Goal: Information Seeking & Learning: Compare options

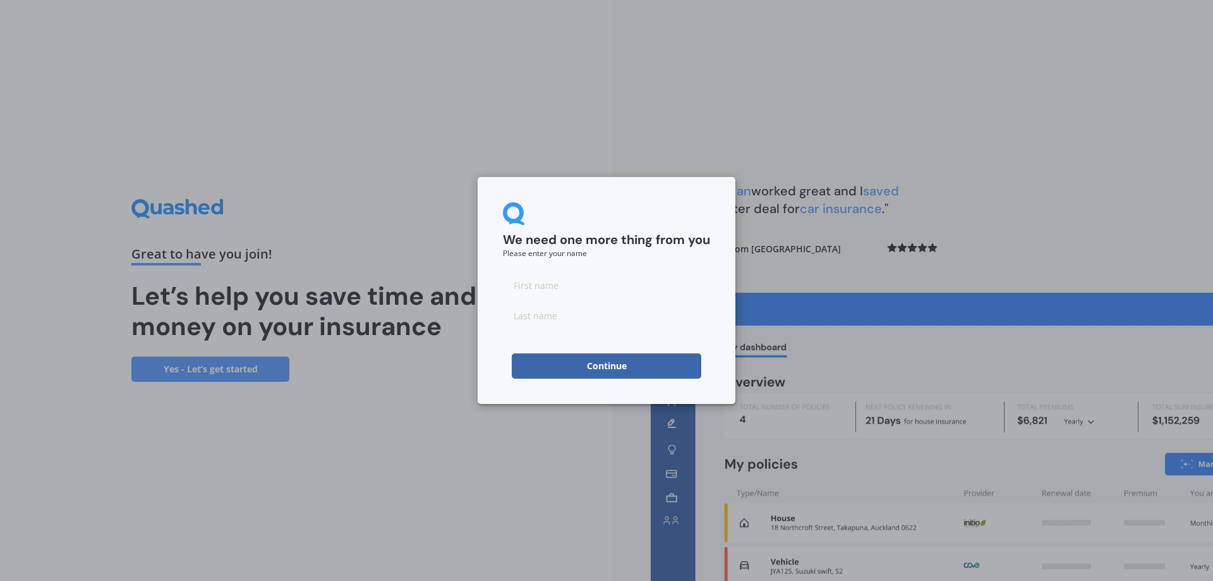
click at [578, 364] on button "Continue" at bounding box center [607, 365] width 190 height 25
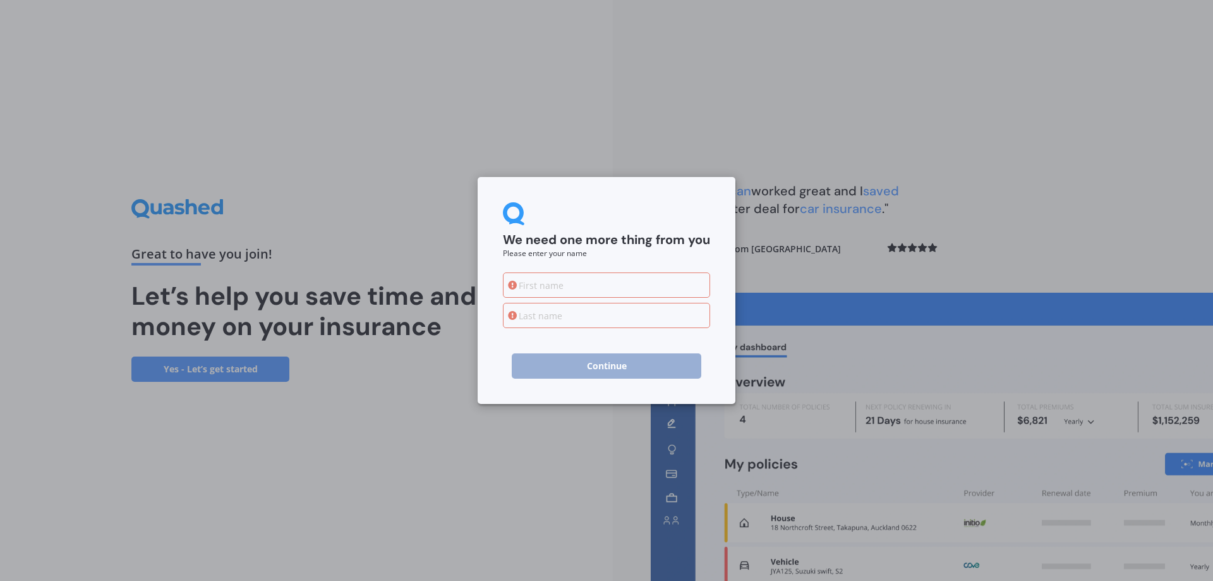
drag, startPoint x: 565, startPoint y: 262, endPoint x: 562, endPoint y: 275, distance: 14.1
click at [562, 262] on form "We need one more thing from you Please enter your name Continue" at bounding box center [606, 290] width 207 height 176
click at [563, 287] on input at bounding box center [606, 284] width 207 height 25
type input "[PERSON_NAME]"
click at [588, 315] on input at bounding box center [606, 315] width 207 height 25
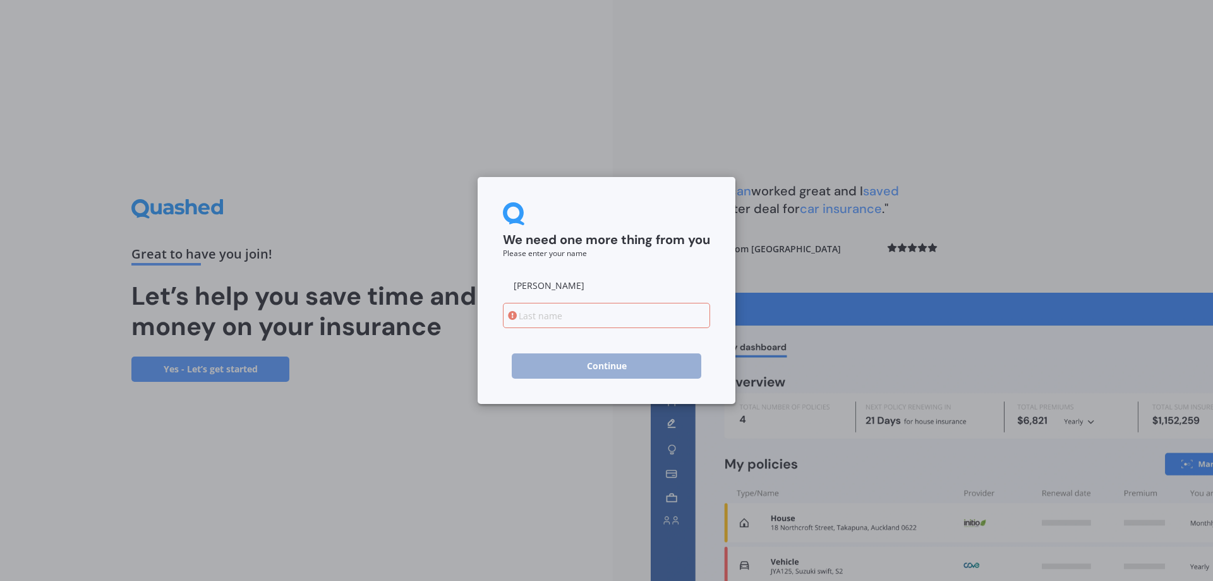
type input "[PERSON_NAME]"
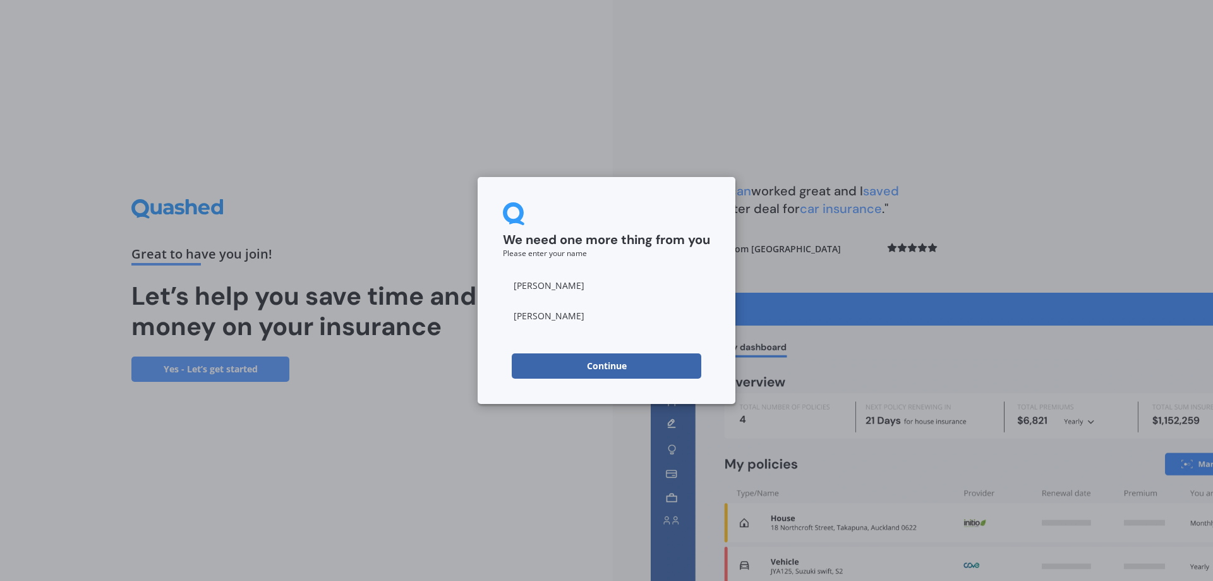
click at [579, 378] on button "Continue" at bounding box center [607, 365] width 190 height 25
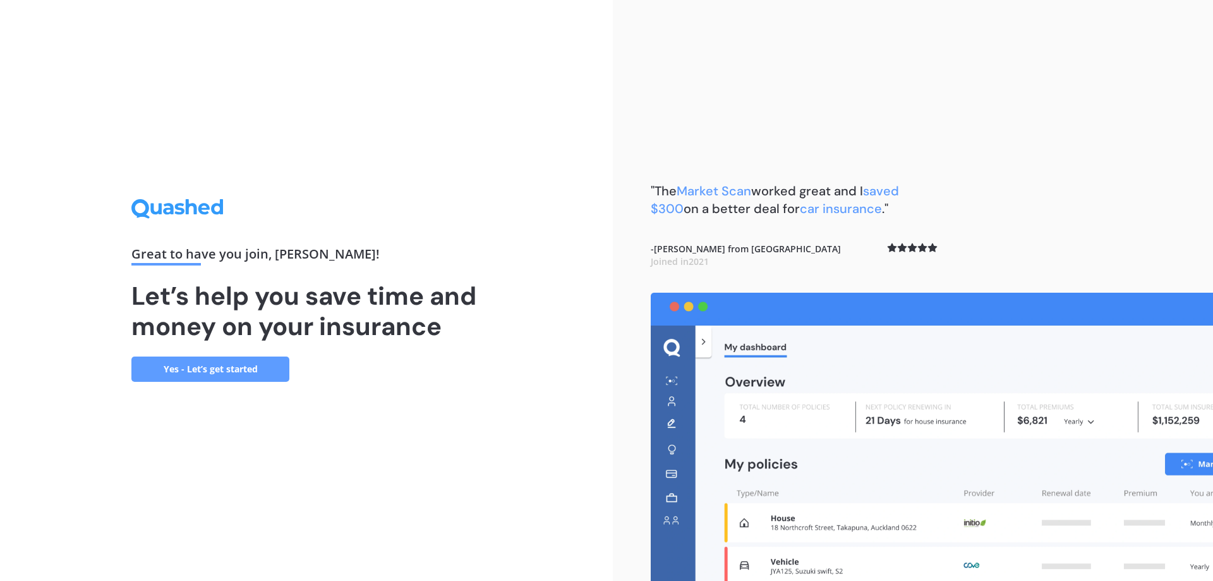
click at [583, 364] on div "Great to have you join , [PERSON_NAME] ! Let’s help you save time and money on …" at bounding box center [306, 290] width 613 height 581
click at [243, 377] on link "Yes - Let’s get started" at bounding box center [210, 368] width 158 height 25
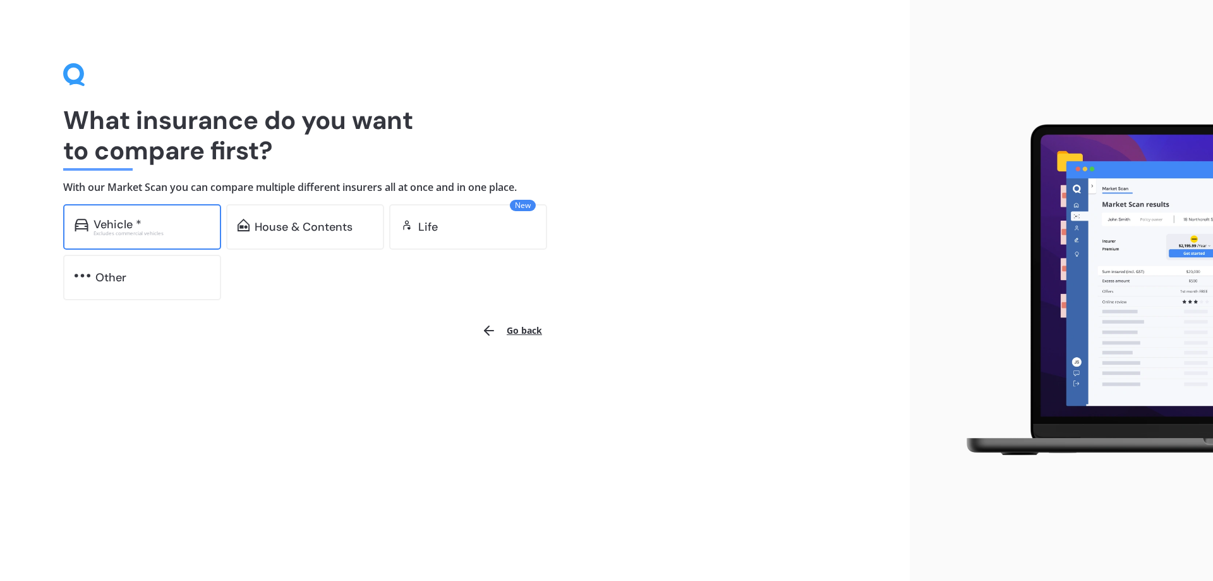
click at [169, 233] on div "Excludes commercial vehicles" at bounding box center [152, 233] width 116 height 5
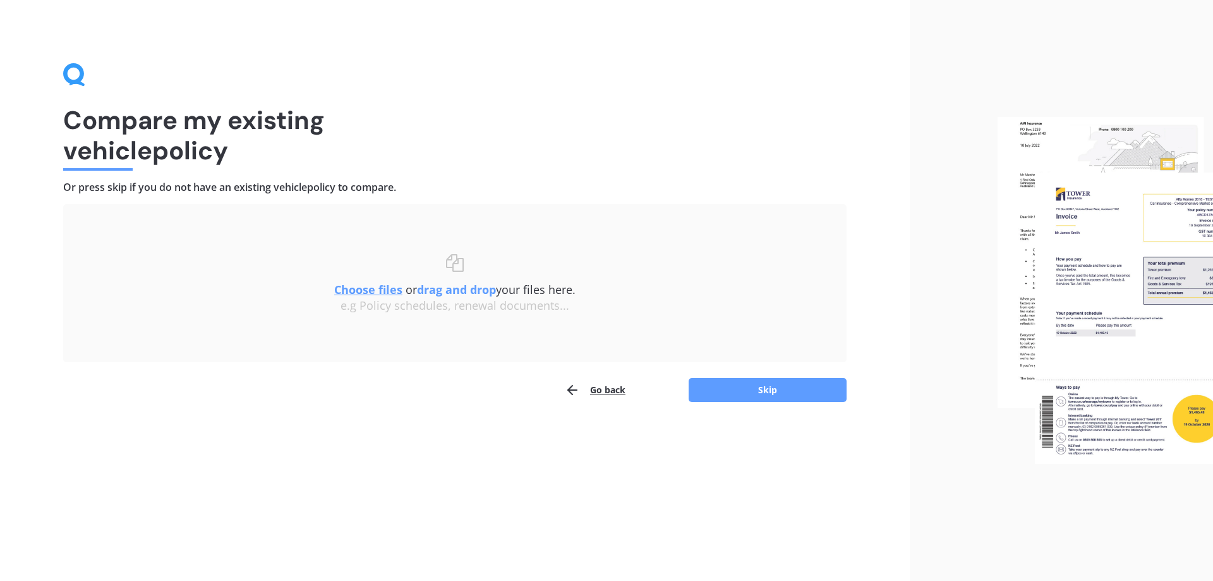
click at [613, 394] on button "Go back" at bounding box center [595, 389] width 61 height 25
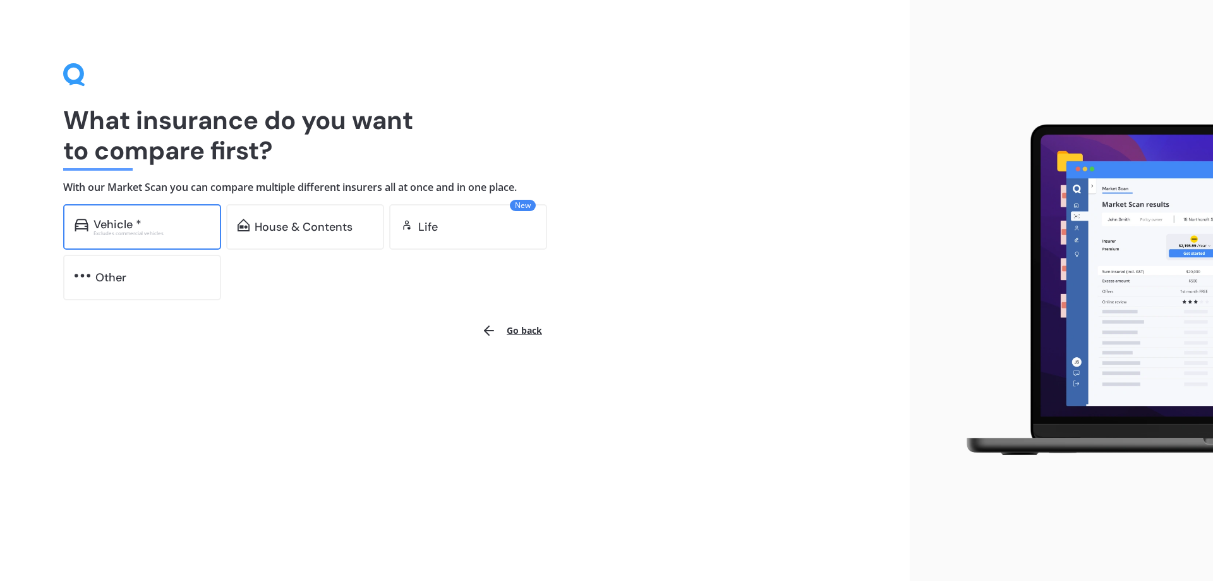
click at [151, 231] on div "Excludes commercial vehicles" at bounding box center [152, 233] width 116 height 5
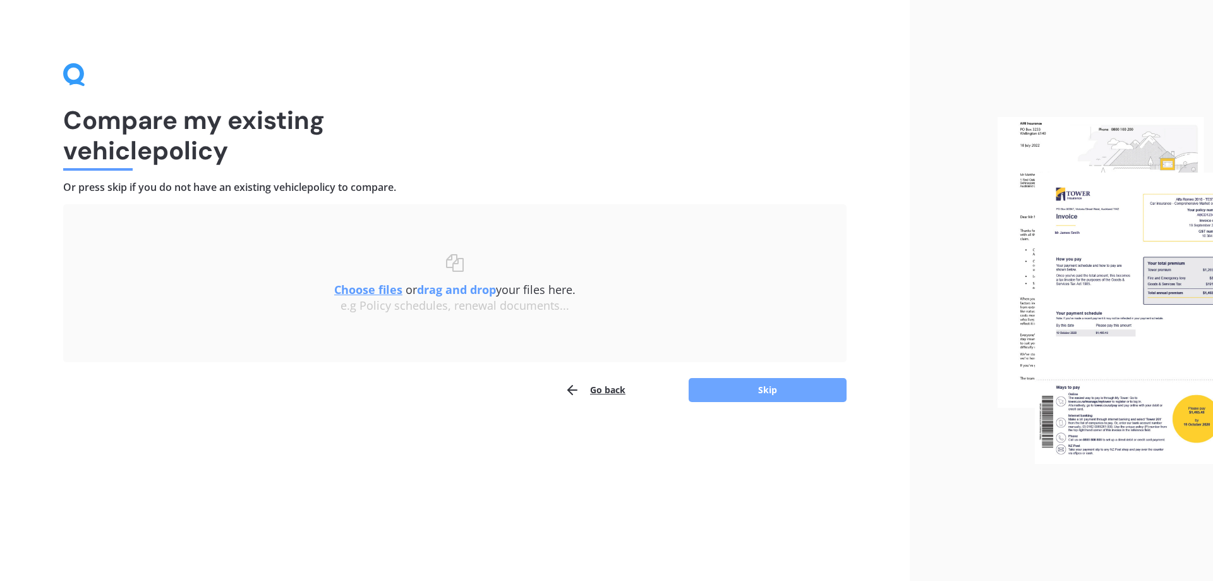
click at [754, 395] on button "Skip" at bounding box center [768, 390] width 158 height 24
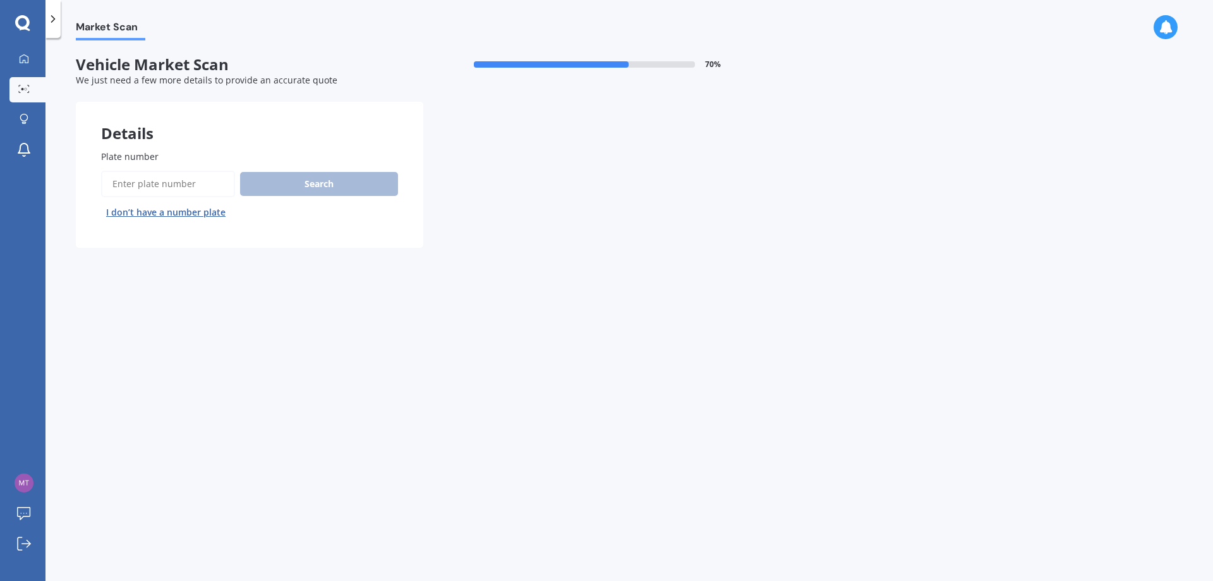
click at [114, 156] on span "Plate number" at bounding box center [129, 156] width 57 height 12
click at [114, 171] on input "Plate number" at bounding box center [168, 184] width 134 height 27
click at [115, 157] on span "Plate number" at bounding box center [129, 156] width 57 height 12
click at [115, 171] on input "Plate number" at bounding box center [168, 184] width 134 height 27
click at [123, 184] on input "Plate number" at bounding box center [168, 184] width 134 height 27
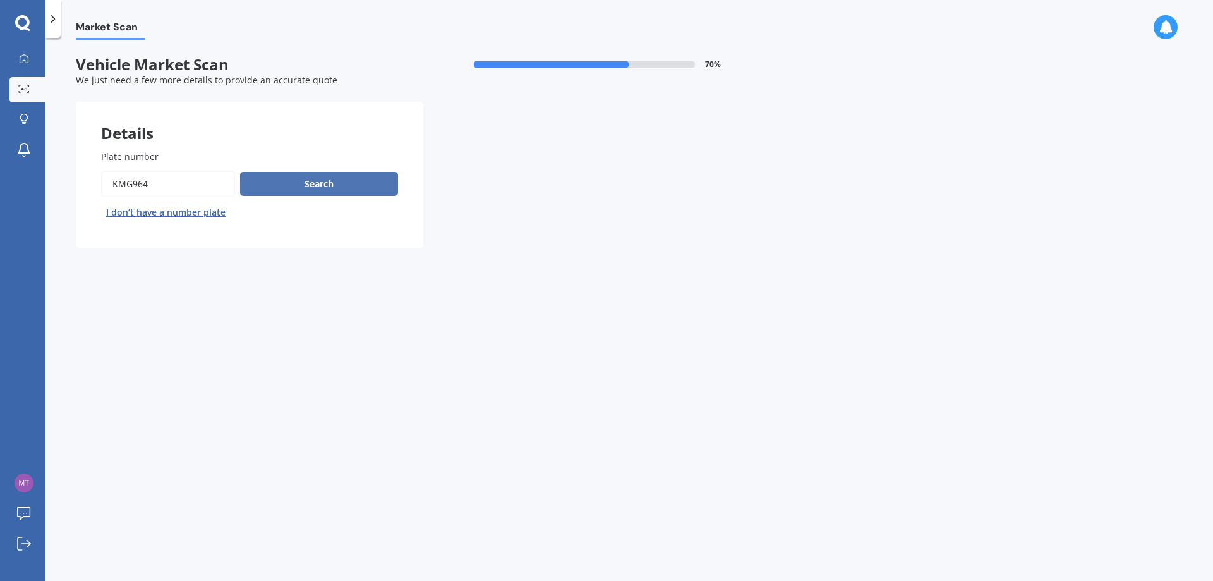
type input "KMG964"
click at [315, 186] on button "Search" at bounding box center [319, 184] width 158 height 24
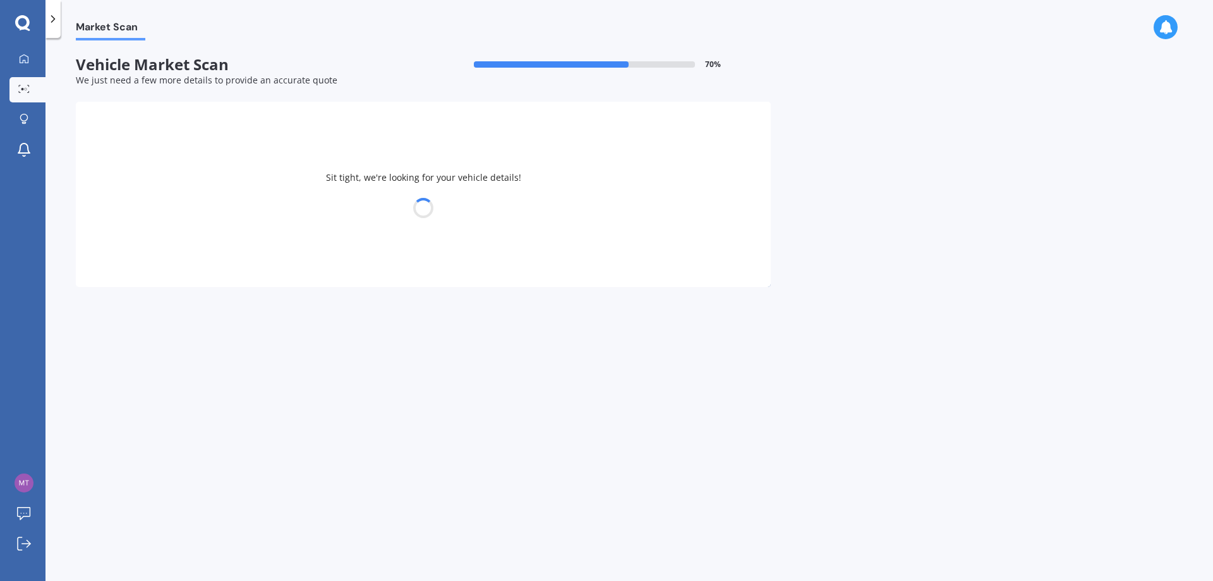
select select "TOYOTA"
select select "BLADE"
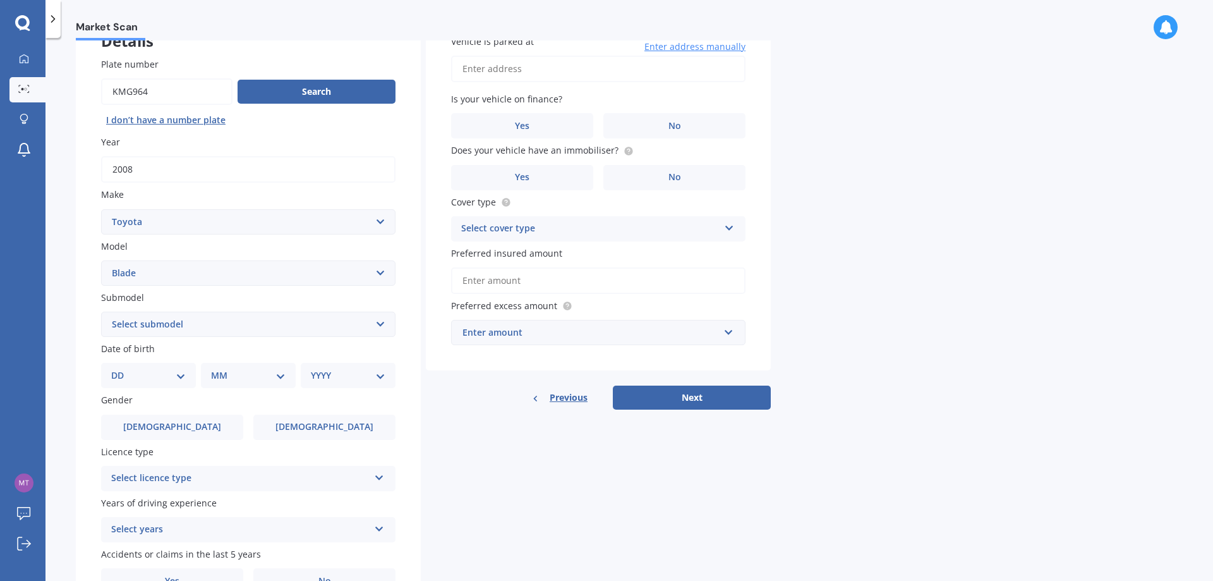
scroll to position [163, 0]
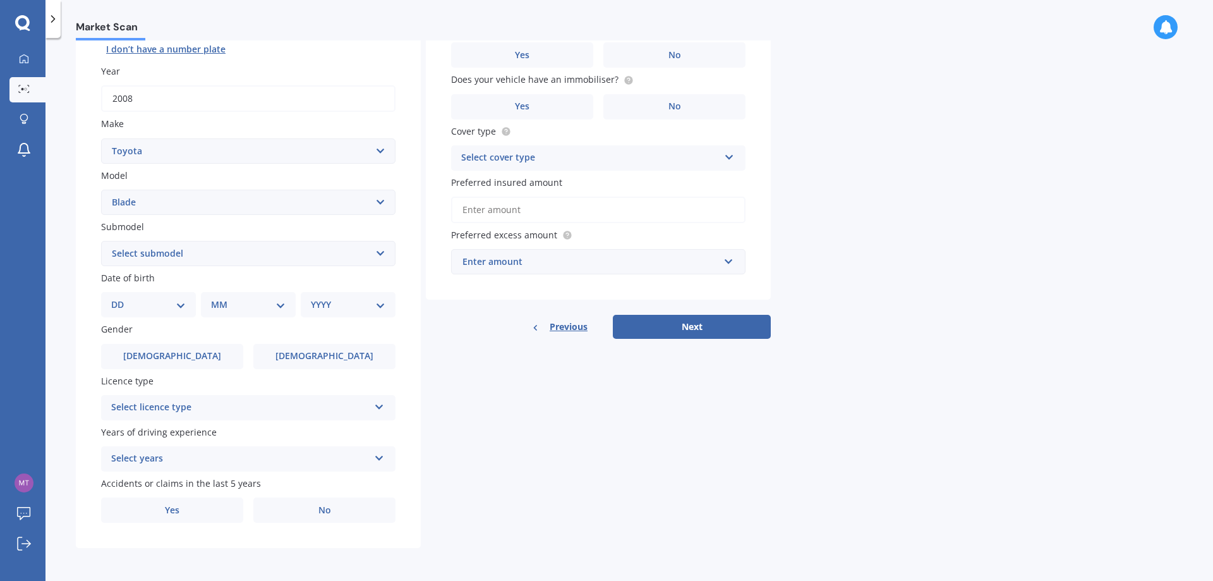
click at [147, 302] on select "DD 01 02 03 04 05 06 07 08 09 10 11 12 13 14 15 16 17 18 19 20 21 22 23 24 25 2…" at bounding box center [148, 305] width 75 height 14
click at [139, 304] on select "DD 01 02 03 04 05 06 07 08 09 10 11 12 13 14 15 16 17 18 19 20 21 22 23 24 25 2…" at bounding box center [148, 305] width 75 height 14
select select "30"
click at [121, 298] on select "DD 01 02 03 04 05 06 07 08 09 10 11 12 13 14 15 16 17 18 19 20 21 22 23 24 25 2…" at bounding box center [148, 305] width 75 height 14
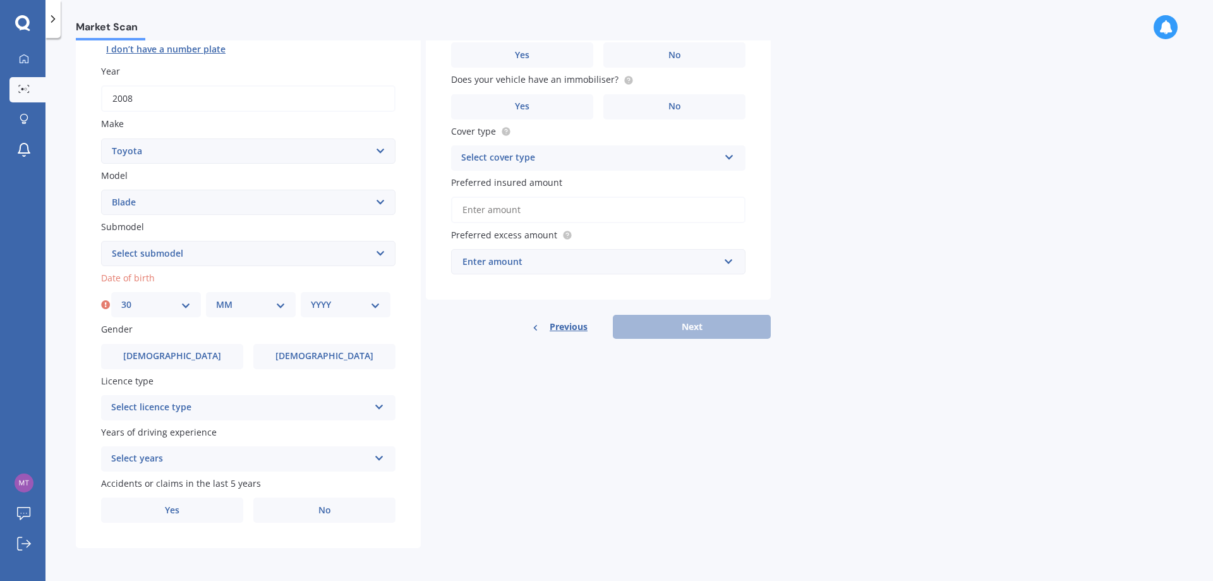
click at [229, 305] on select "MM 01 02 03 04 05 06 07 08 09 10 11 12" at bounding box center [251, 305] width 70 height 14
select select "06"
click at [216, 298] on select "MM 01 02 03 04 05 06 07 08 09 10 11 12" at bounding box center [251, 305] width 70 height 14
click at [318, 305] on select "YYYY 2025 2024 2023 2022 2021 2020 2019 2018 2017 2016 2015 2014 2013 2012 2011…" at bounding box center [346, 305] width 70 height 14
select select "1986"
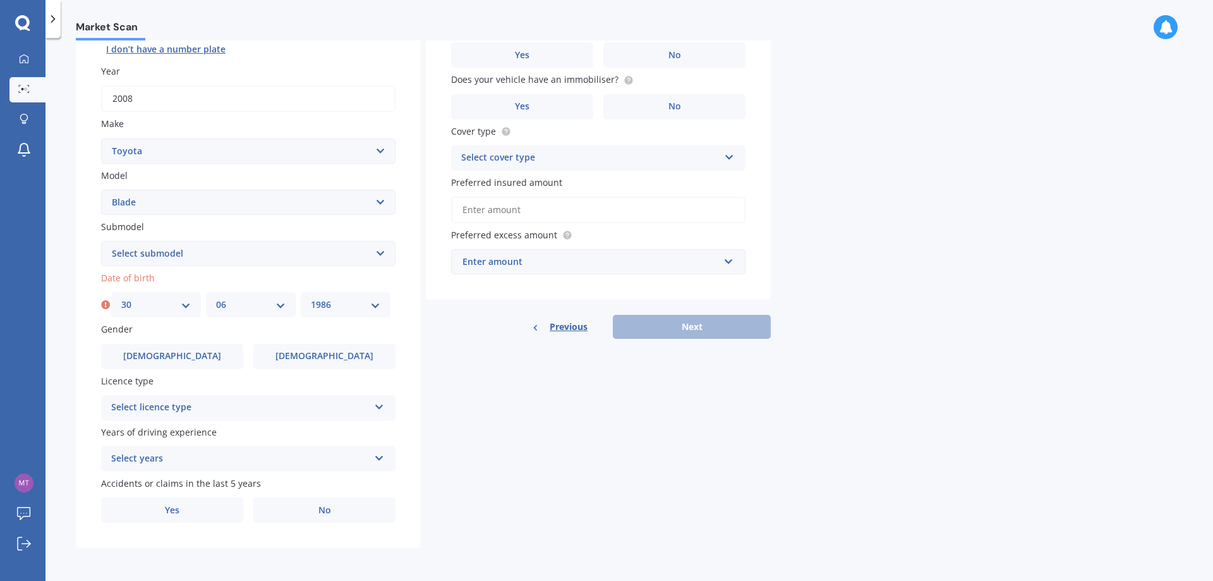
click at [311, 298] on select "YYYY 2025 2024 2023 2022 2021 2020 2019 2018 2017 2016 2015 2014 2013 2012 2011…" at bounding box center [346, 305] width 70 height 14
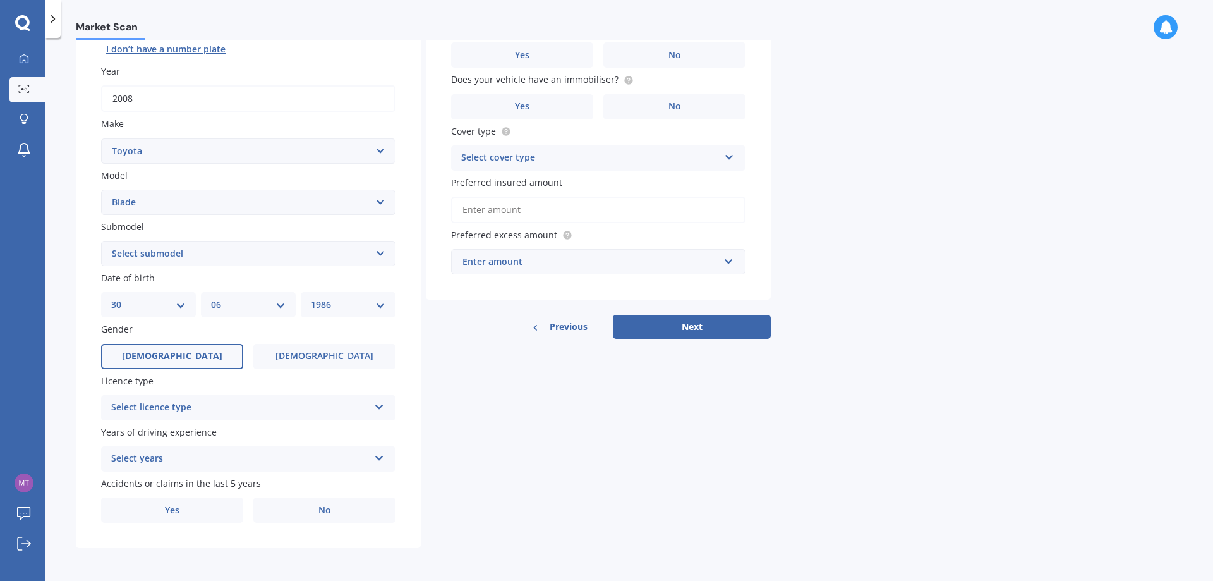
click at [194, 356] on label "[DEMOGRAPHIC_DATA]" at bounding box center [172, 356] width 142 height 25
click at [0, 0] on input "[DEMOGRAPHIC_DATA]" at bounding box center [0, 0] width 0 height 0
click at [197, 409] on div "Select licence type" at bounding box center [240, 407] width 258 height 15
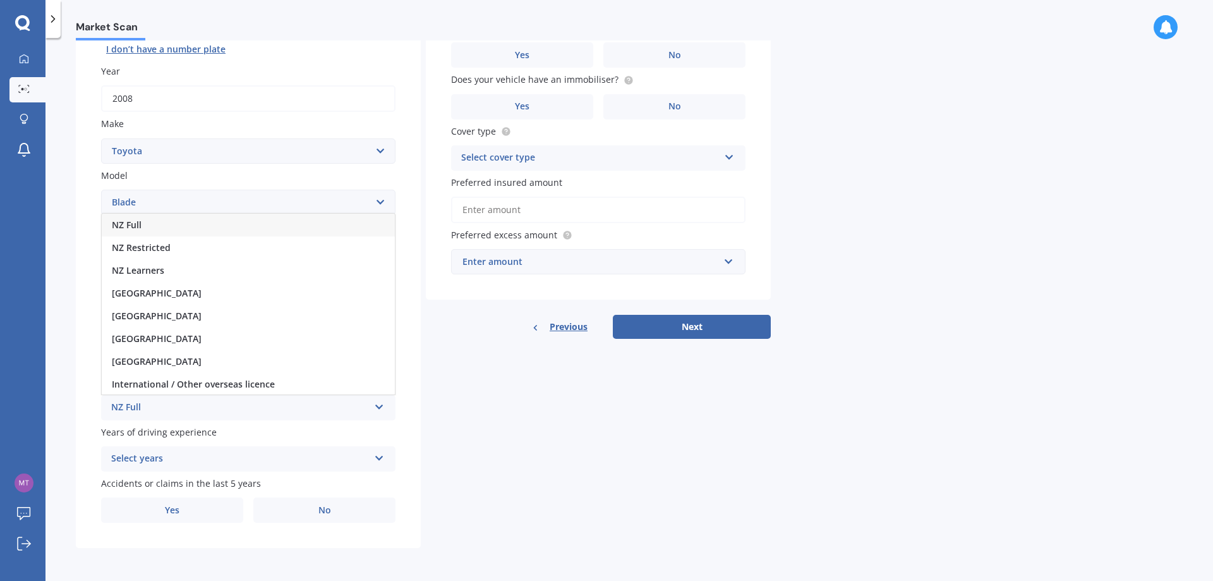
click at [155, 219] on div "NZ Full" at bounding box center [248, 225] width 293 height 23
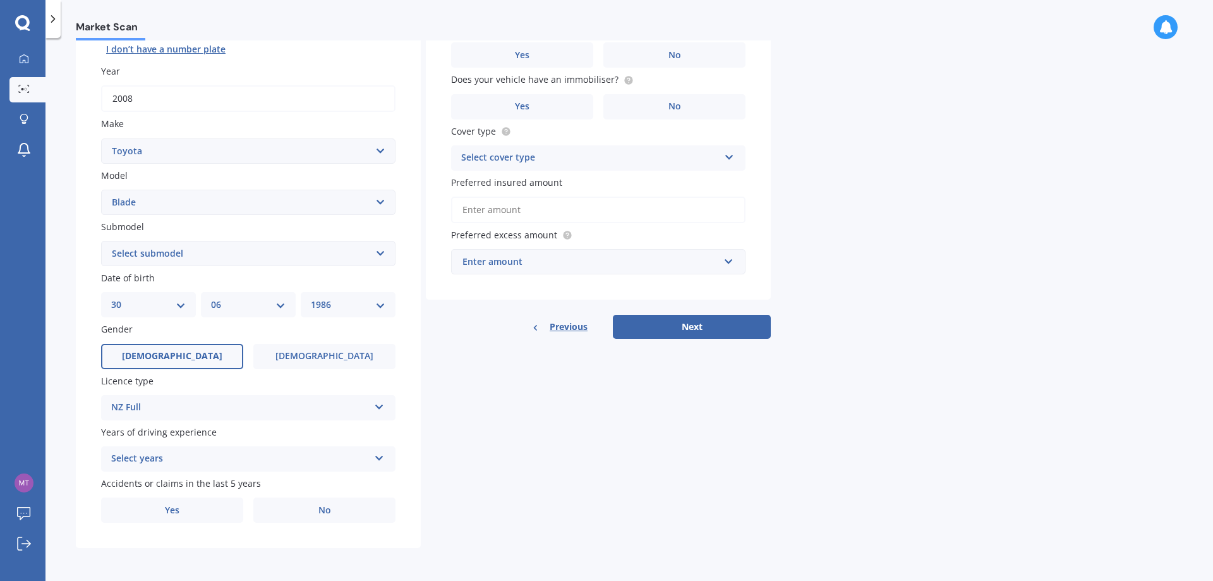
click at [174, 456] on div "Select years" at bounding box center [240, 458] width 258 height 15
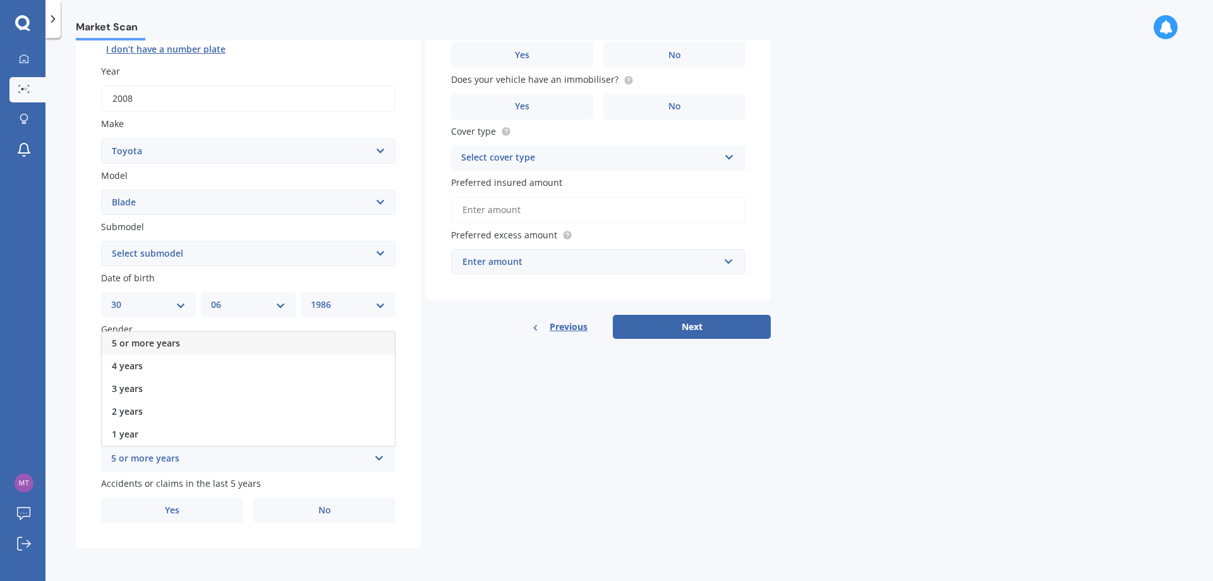
click at [171, 339] on span "5 or more years" at bounding box center [146, 343] width 68 height 12
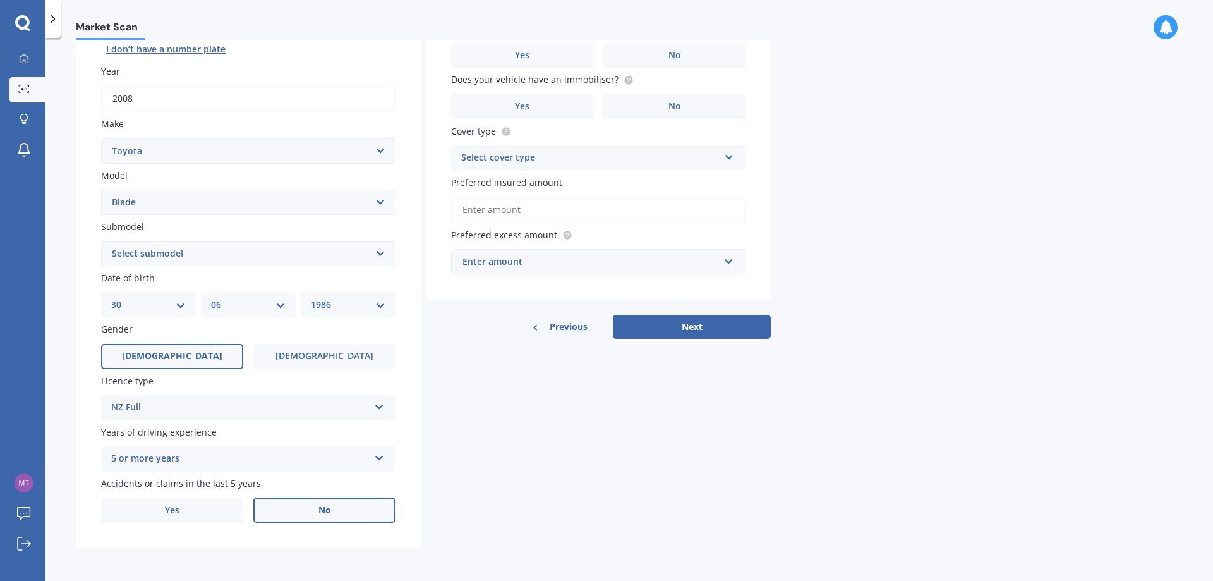
click at [305, 519] on label "No" at bounding box center [324, 509] width 142 height 25
click at [0, 0] on input "No" at bounding box center [0, 0] width 0 height 0
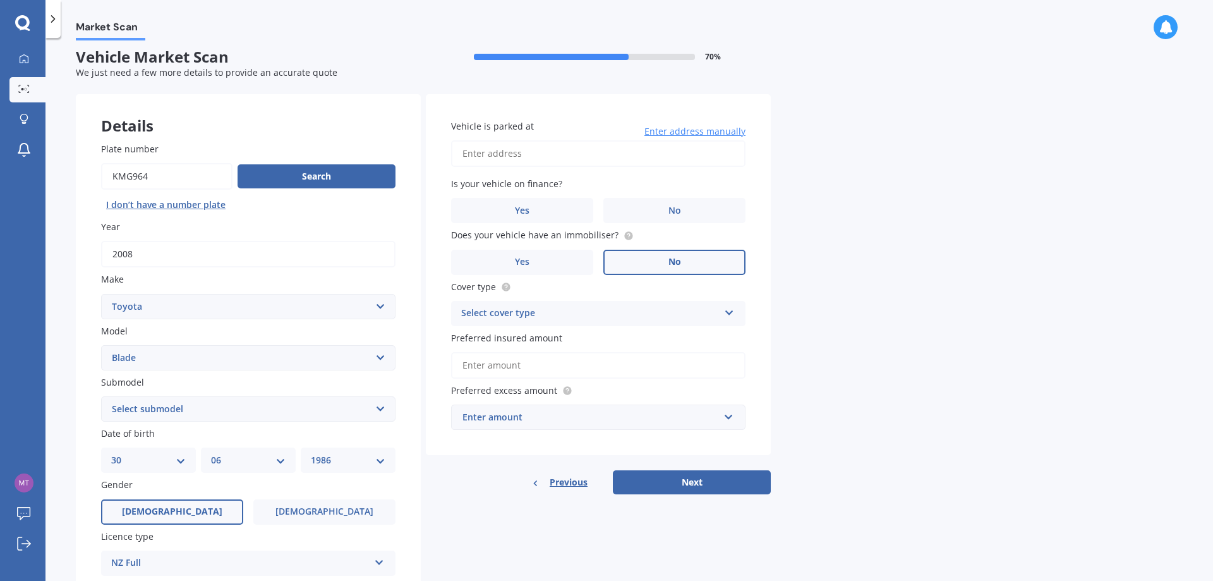
scroll to position [0, 0]
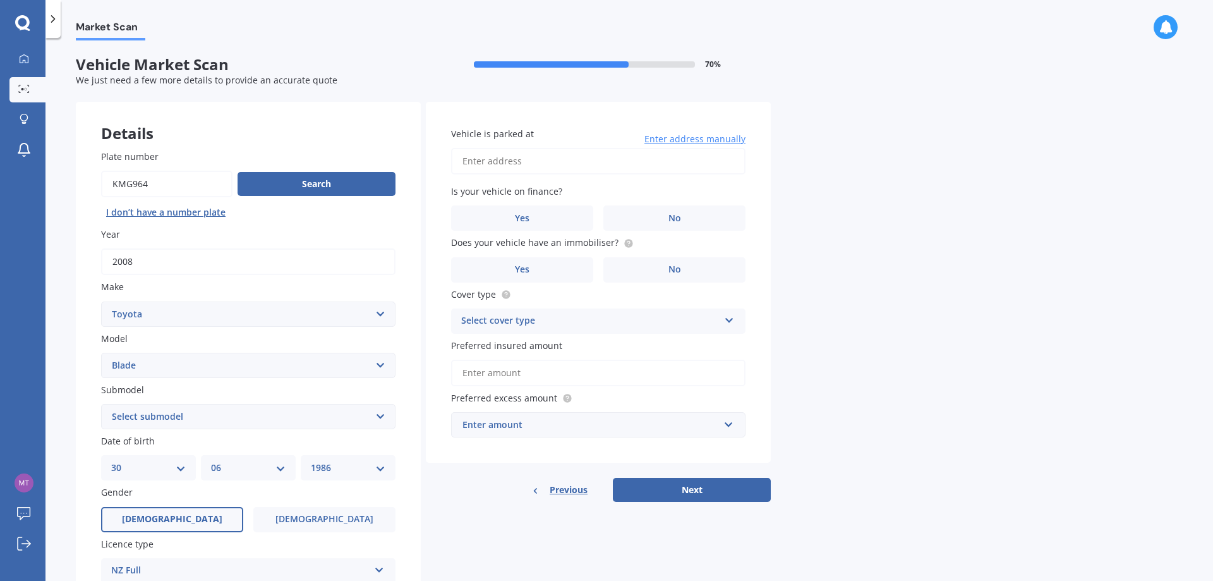
click at [572, 168] on input "Vehicle is parked at" at bounding box center [598, 161] width 294 height 27
drag, startPoint x: 606, startPoint y: 164, endPoint x: 533, endPoint y: 165, distance: 72.7
click at [534, 161] on input "[STREET_ADDRESS]" at bounding box center [598, 161] width 294 height 27
type input "[STREET_ADDRESS][PERSON_NAME]"
click at [646, 226] on label "No" at bounding box center [674, 217] width 142 height 25
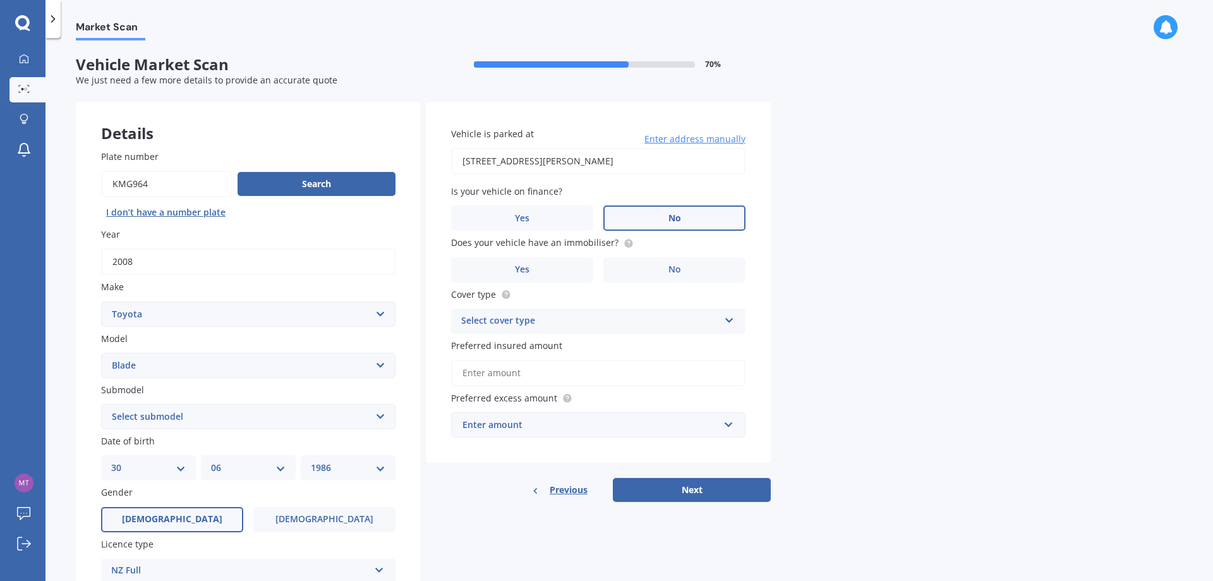
click at [0, 0] on input "No" at bounding box center [0, 0] width 0 height 0
click at [657, 260] on label "No" at bounding box center [674, 269] width 142 height 25
click at [0, 0] on input "No" at bounding box center [0, 0] width 0 height 0
click at [620, 324] on div "Select cover type" at bounding box center [590, 320] width 258 height 15
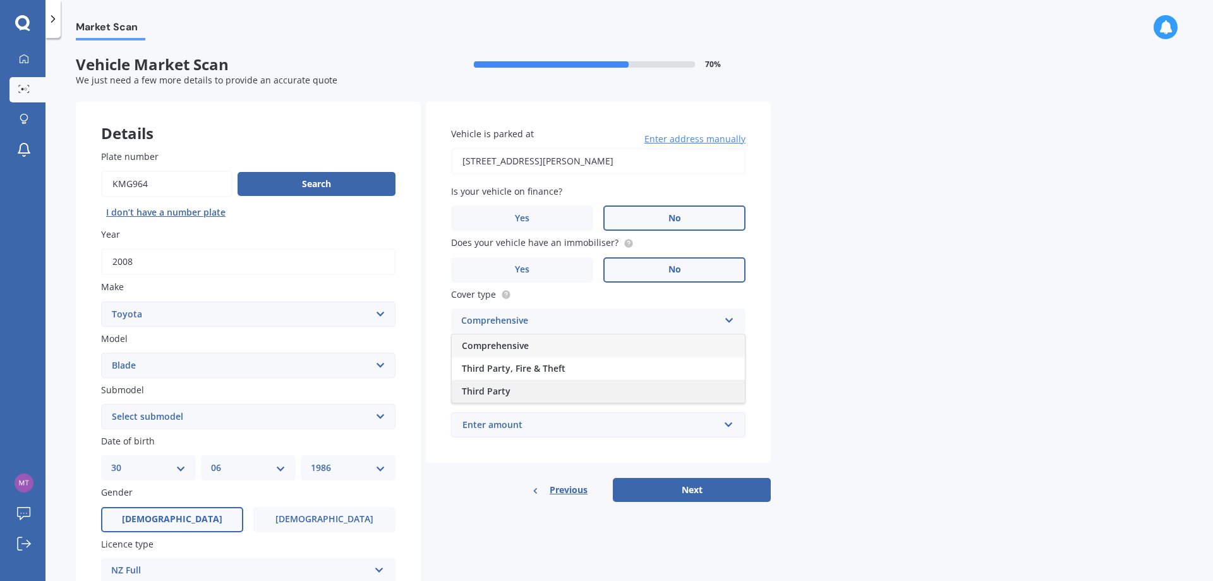
click at [515, 390] on div "Third Party" at bounding box center [598, 391] width 293 height 23
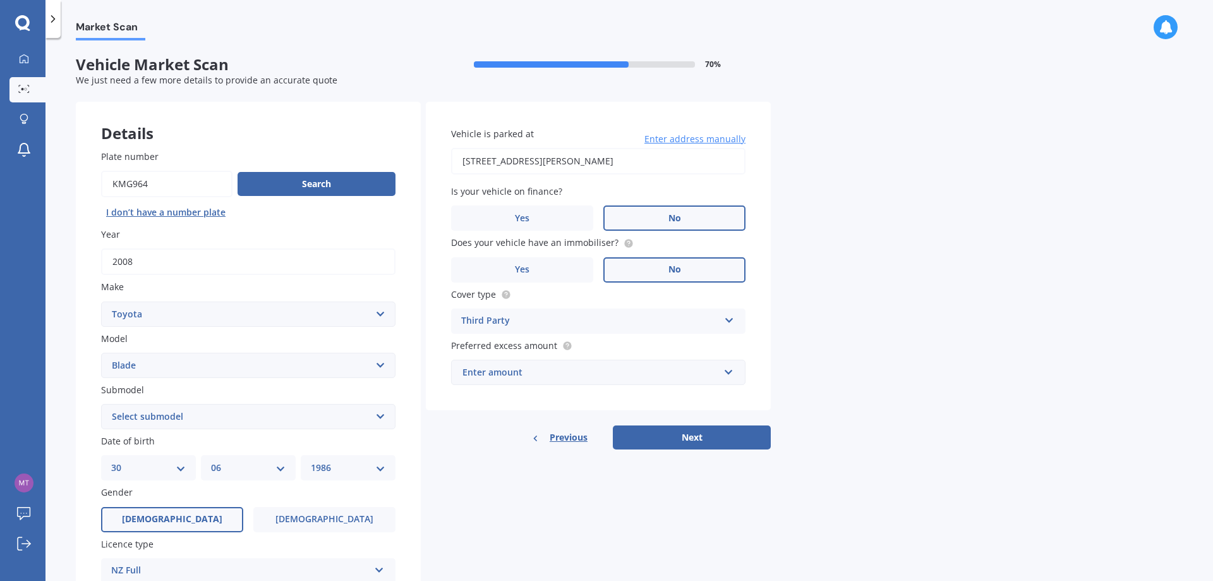
click at [551, 374] on div "Enter amount" at bounding box center [591, 372] width 257 height 14
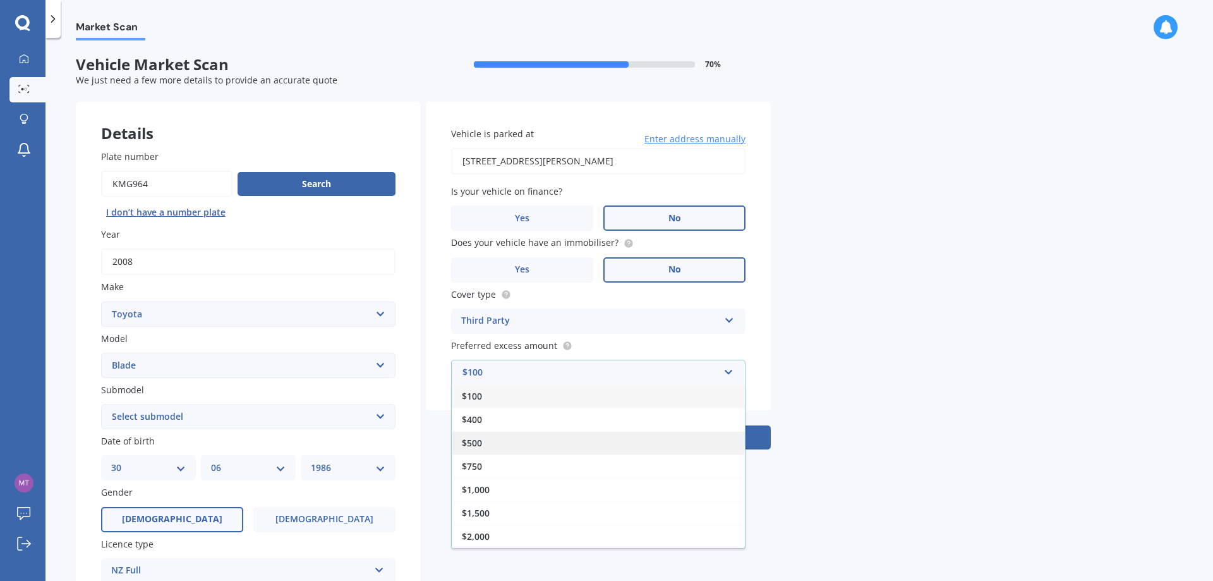
click at [485, 444] on div "$500" at bounding box center [598, 442] width 293 height 23
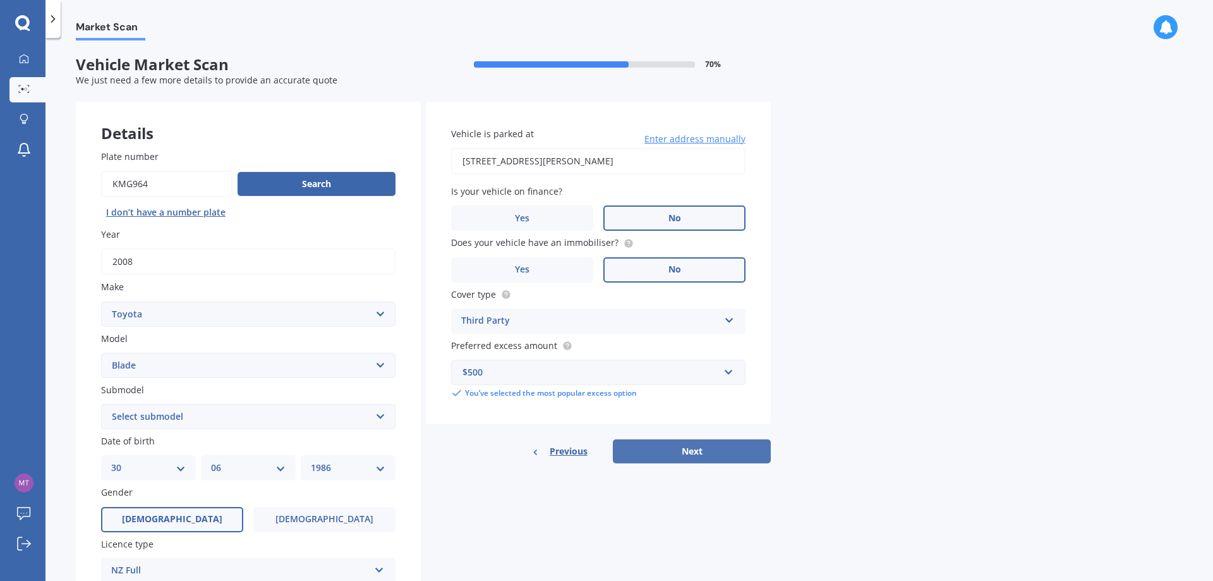
click at [656, 446] on button "Next" at bounding box center [692, 451] width 158 height 24
click at [162, 421] on select "Select submodel (All)" at bounding box center [248, 416] width 294 height 25
select select "(ALL)"
click at [101, 404] on select "Select submodel (All)" at bounding box center [248, 416] width 294 height 25
click at [747, 452] on button "Next" at bounding box center [692, 451] width 158 height 24
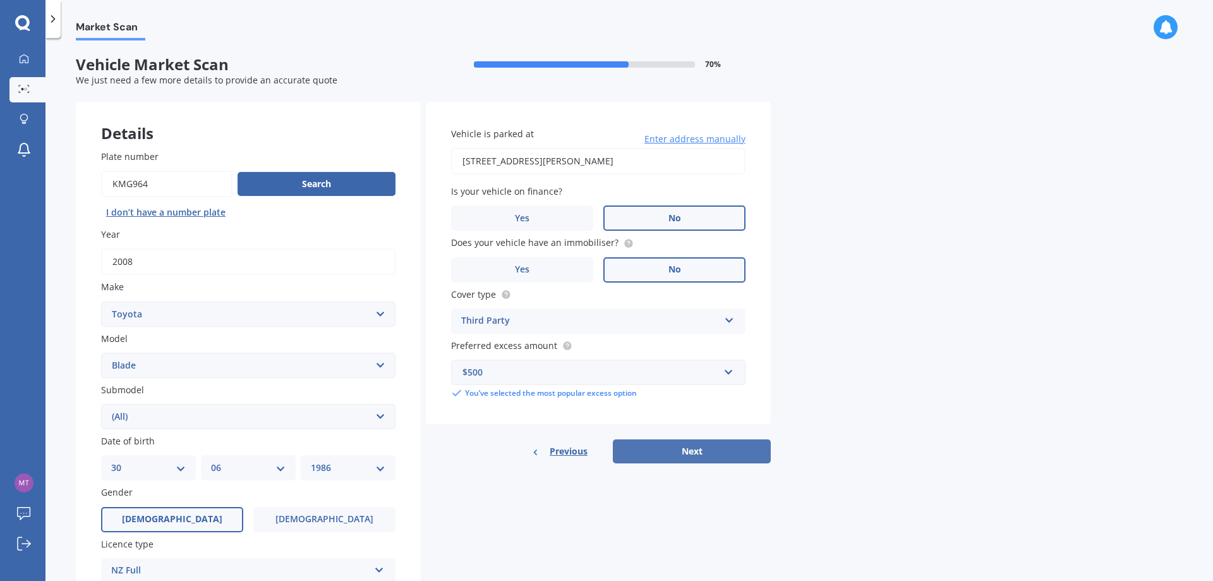
select select "30"
select select "06"
select select "1986"
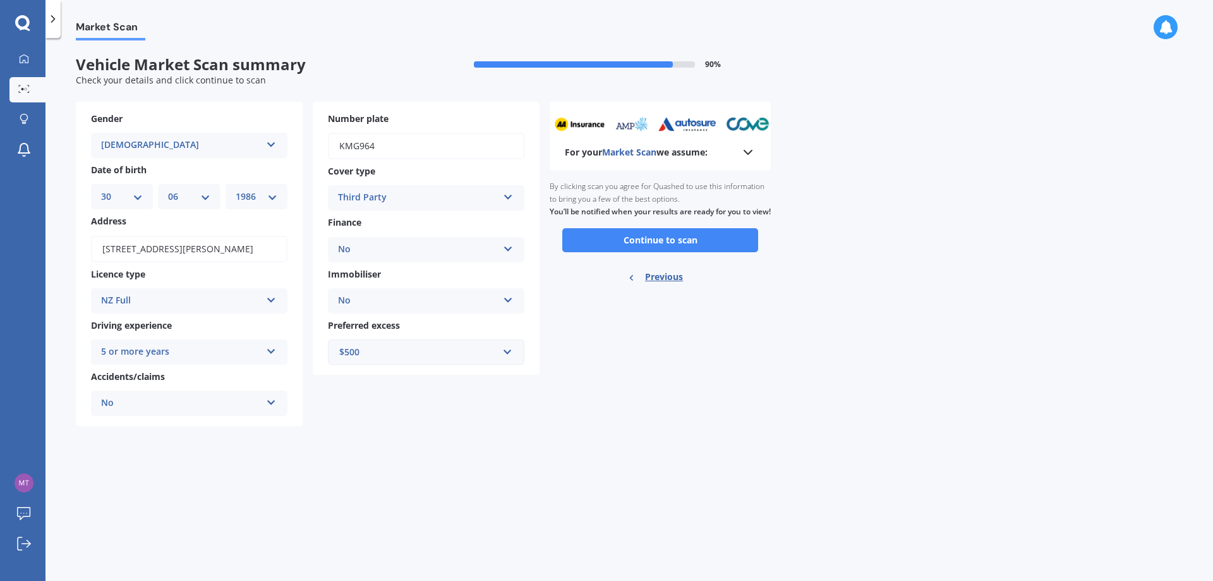
click at [687, 248] on button "Continue to scan" at bounding box center [660, 240] width 196 height 24
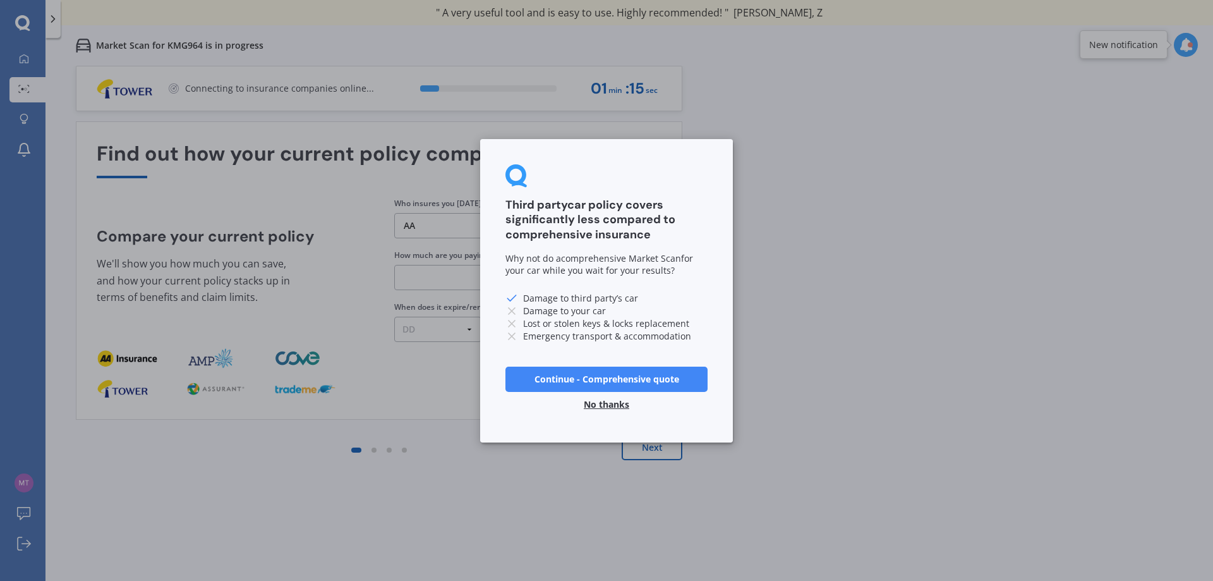
click at [599, 403] on button "No thanks" at bounding box center [606, 403] width 61 height 25
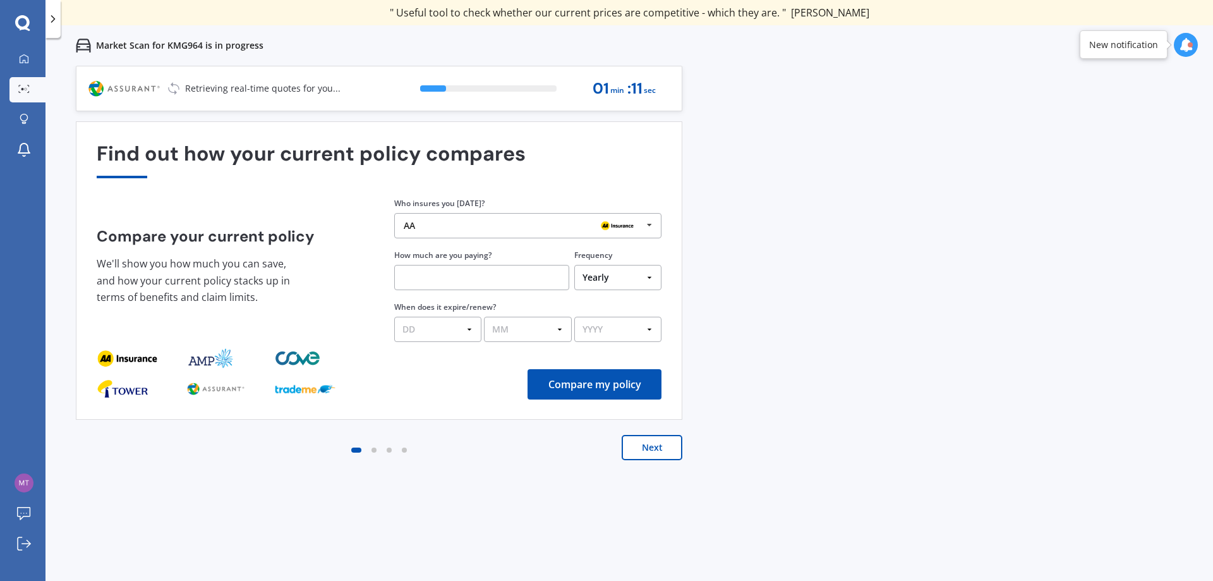
click at [499, 279] on input "text" at bounding box center [481, 277] width 175 height 25
type input "$599.14"
click at [459, 333] on select "DD 01 02 03 04 05 06 07 08 09 10 11 12 13 14 15 16 17 18 19 20 21 22 23 24 25 2…" at bounding box center [437, 329] width 87 height 25
select select "06"
click at [394, 317] on select "DD 01 02 03 04 05 06 07 08 09 10 11 12 13 14 15 16 17 18 19 20 21 22 23 24 25 2…" at bounding box center [437, 329] width 87 height 25
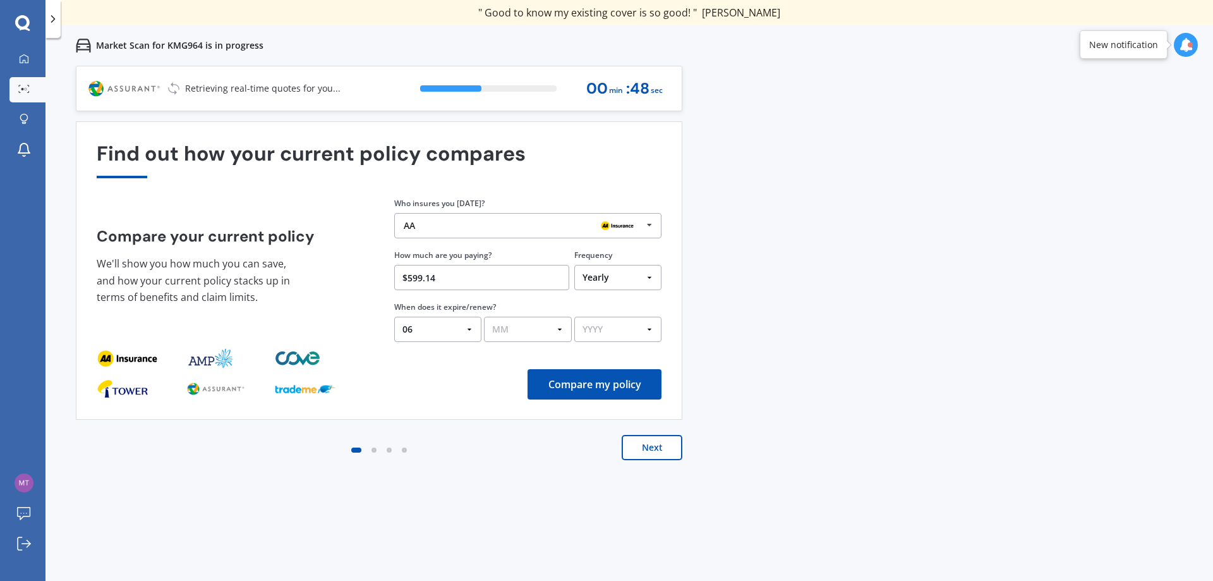
click at [524, 329] on select "MM 01 02 03 04 05 06 07 08 09 10 11 12" at bounding box center [527, 329] width 87 height 25
select select "10"
click at [484, 317] on select "MM 01 02 03 04 05 06 07 08 09 10 11 12" at bounding box center [527, 329] width 87 height 25
click at [622, 343] on div "Find out how your current policy compares Compare your current policy We'll sho…" at bounding box center [379, 270] width 565 height 257
click at [625, 336] on select "YYYY 2026 2025 2024" at bounding box center [617, 329] width 87 height 25
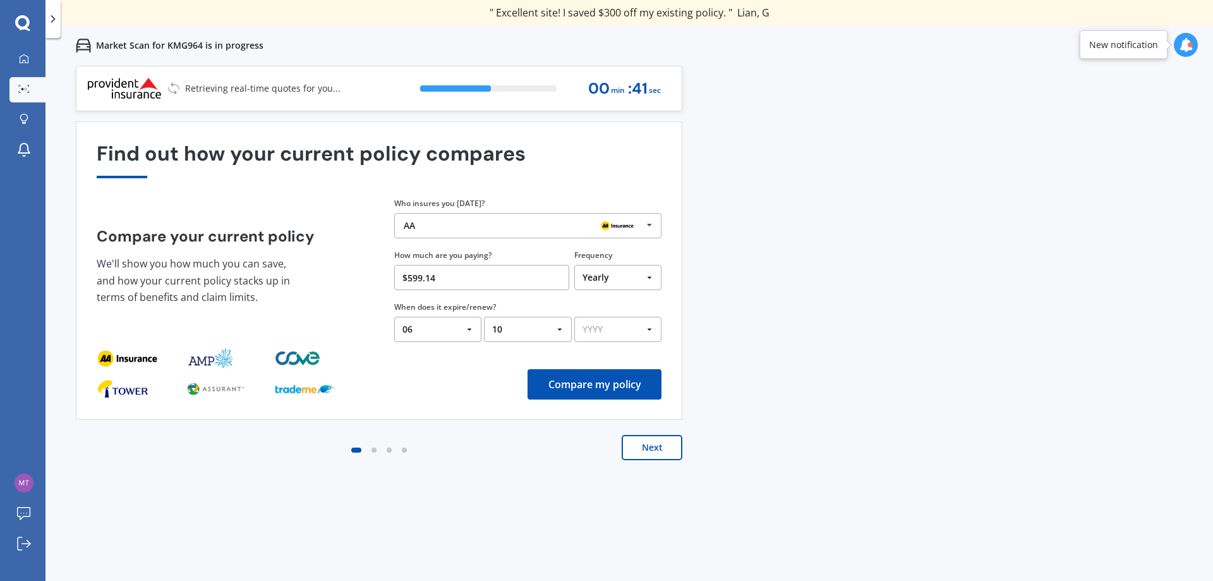
select select "2025"
click at [574, 317] on select "YYYY 2026 2025 2024" at bounding box center [617, 329] width 87 height 25
click at [605, 385] on button "Compare my policy" at bounding box center [595, 384] width 134 height 30
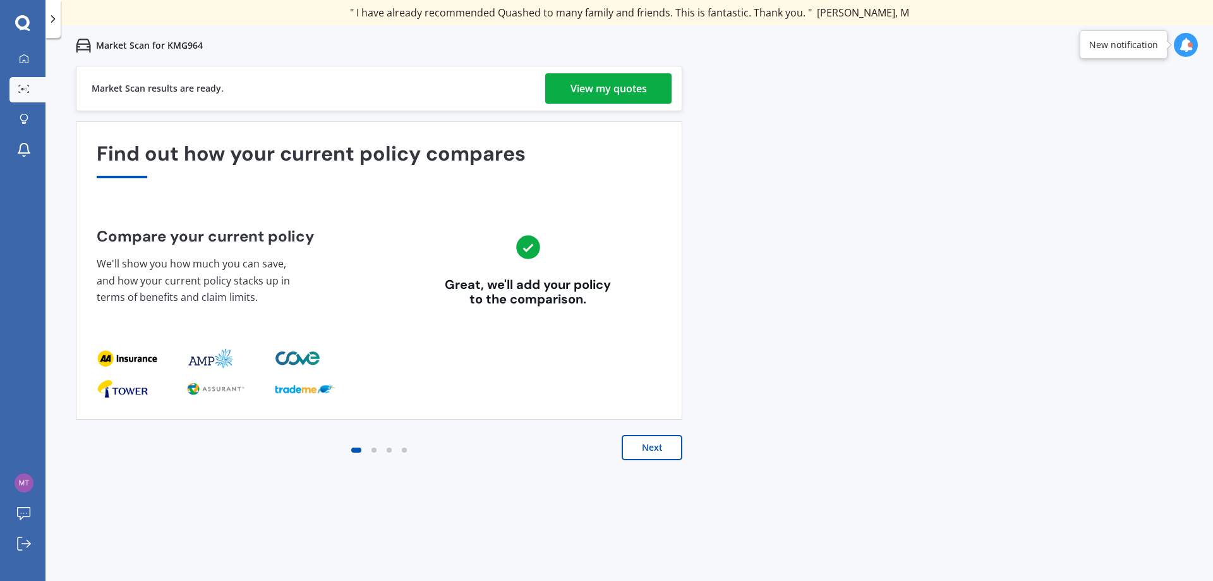
click at [667, 442] on button "Next" at bounding box center [652, 447] width 61 height 25
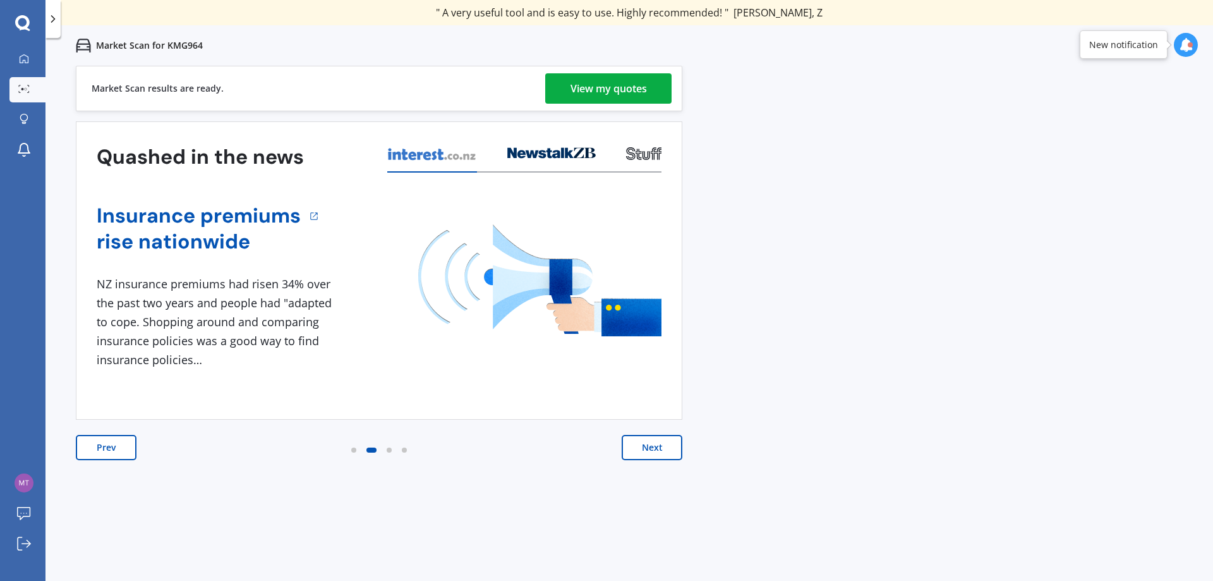
click at [595, 80] on div "View my quotes" at bounding box center [609, 88] width 76 height 30
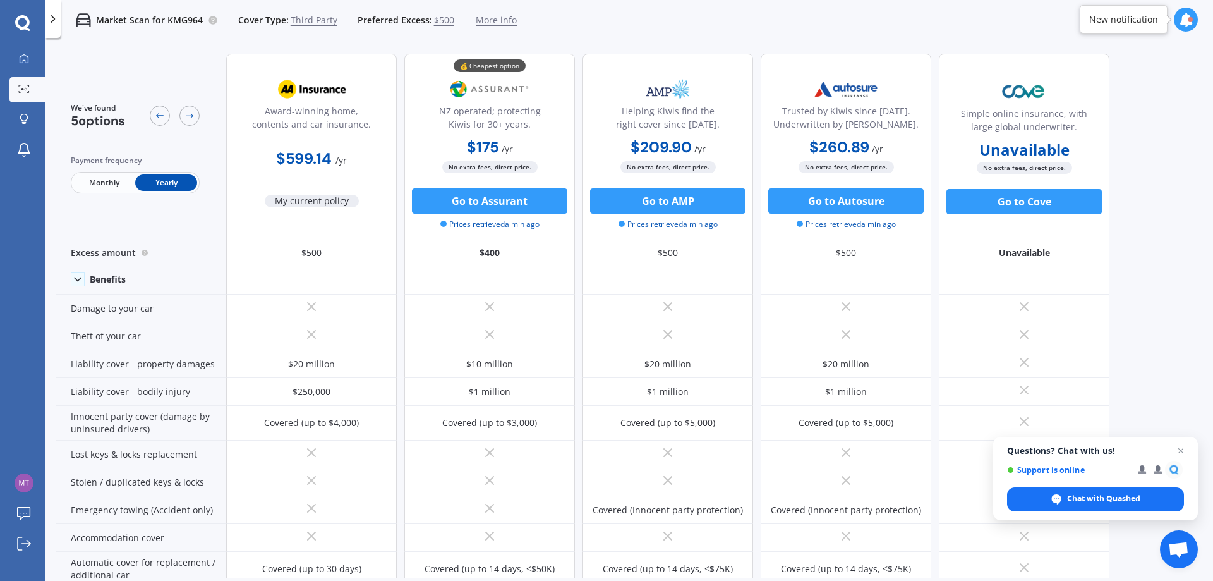
click at [310, 23] on span "Third Party" at bounding box center [314, 20] width 47 height 13
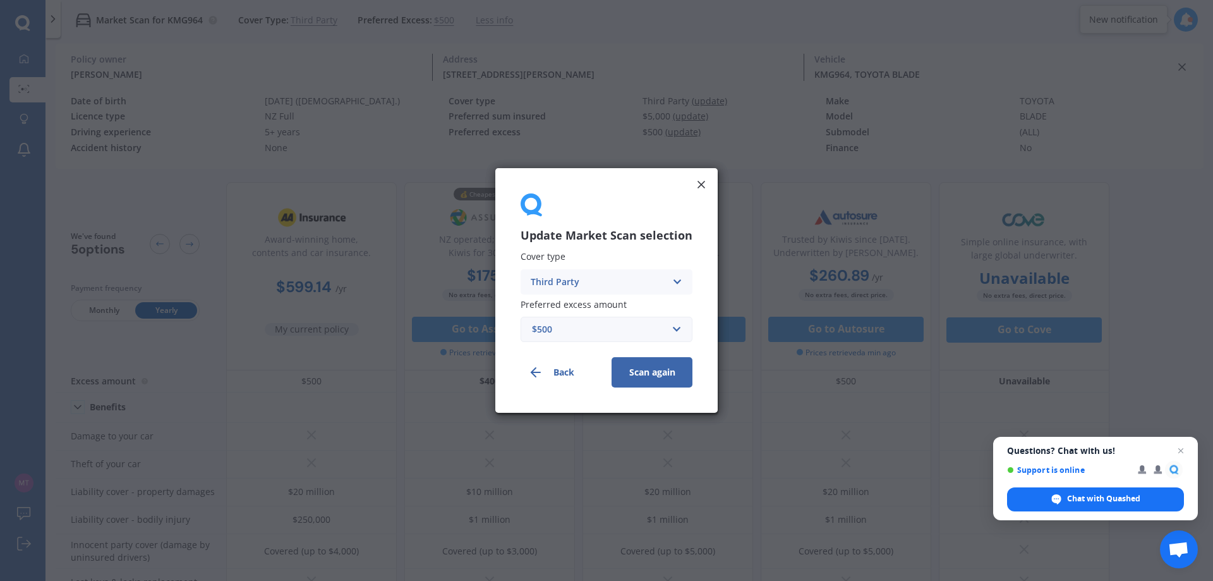
click at [552, 282] on div "Third Party" at bounding box center [598, 282] width 135 height 14
click at [562, 354] on span "Third Party" at bounding box center [555, 352] width 49 height 9
click at [590, 286] on div "Third Party" at bounding box center [598, 282] width 135 height 14
click at [583, 313] on div "Comprehensive" at bounding box center [606, 306] width 171 height 23
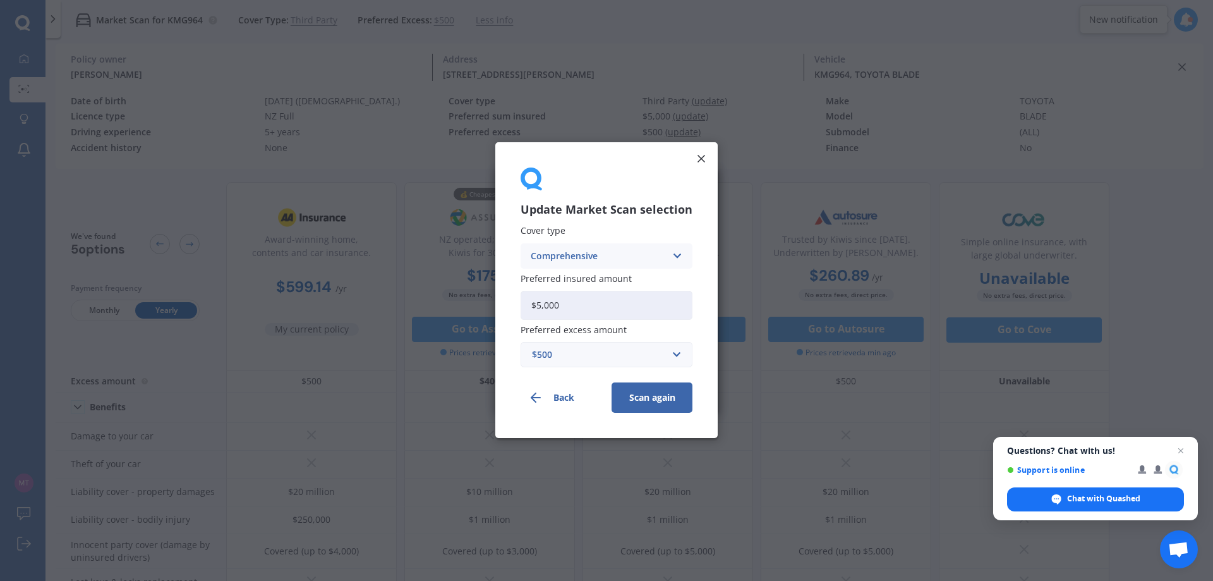
click at [569, 357] on div "$500" at bounding box center [599, 355] width 134 height 14
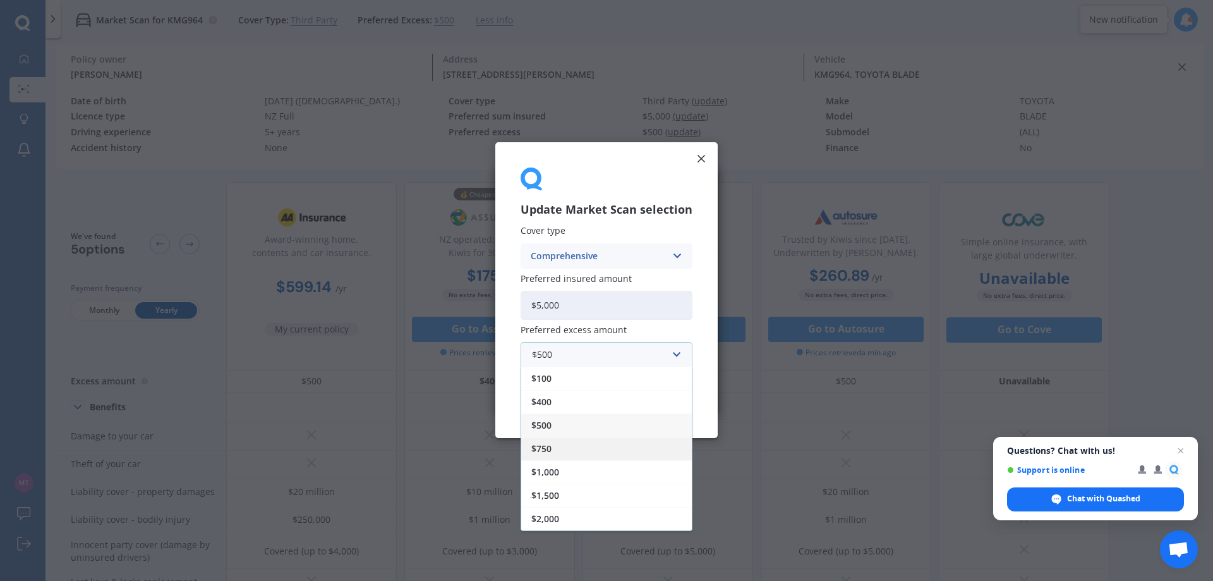
click at [547, 442] on div "$750" at bounding box center [606, 448] width 171 height 23
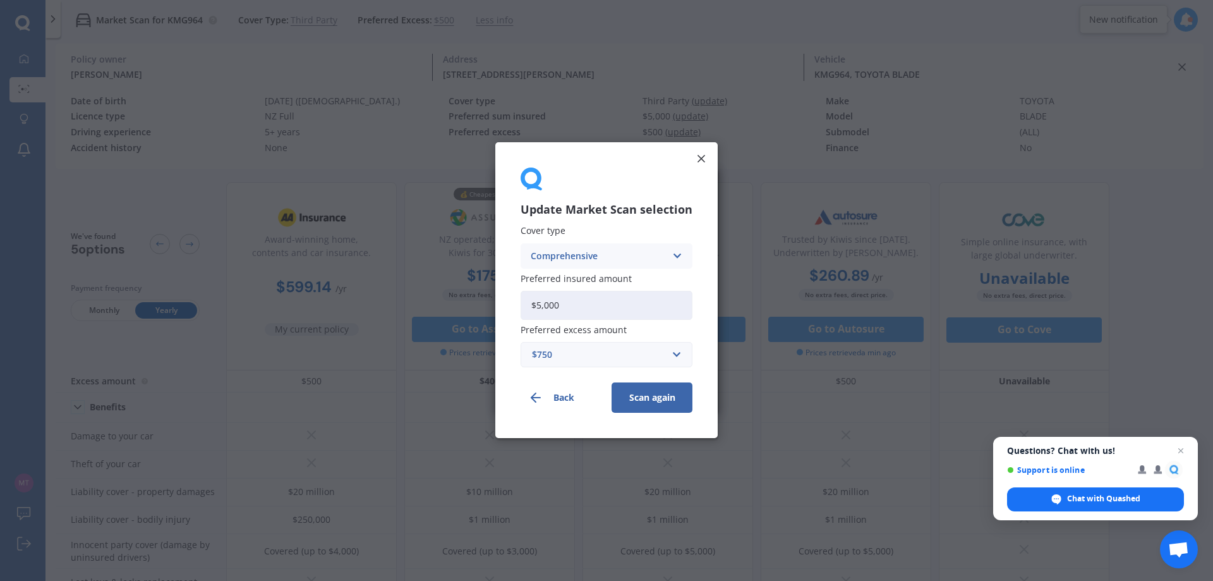
click at [640, 391] on button "Scan again" at bounding box center [652, 398] width 81 height 30
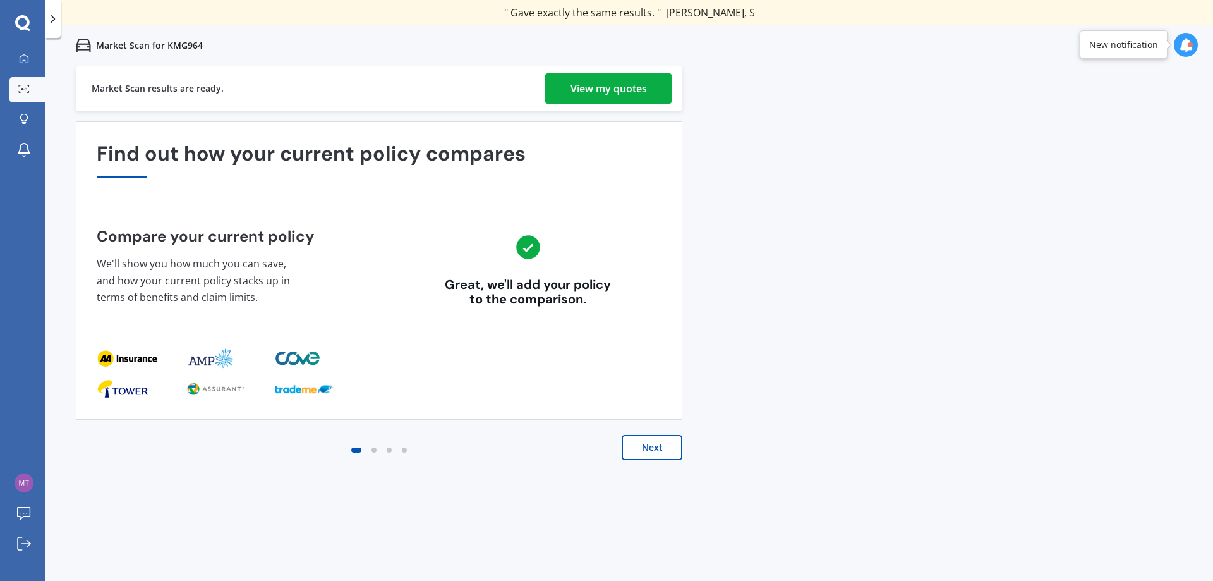
click at [599, 88] on div "View my quotes" at bounding box center [609, 88] width 76 height 30
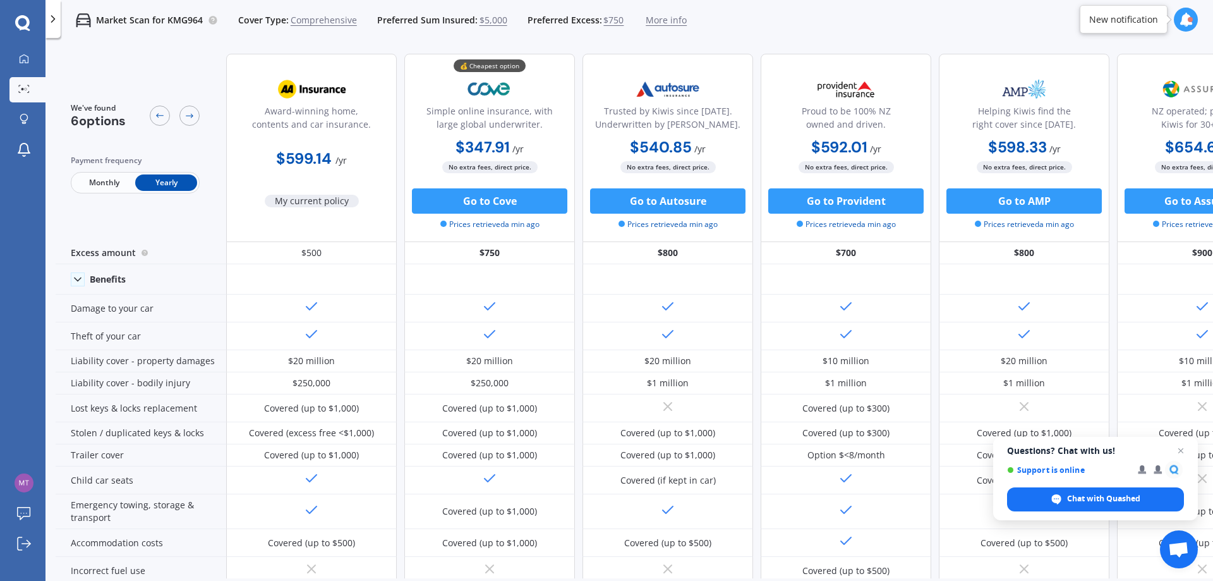
click at [324, 21] on span "Comprehensive" at bounding box center [324, 20] width 66 height 13
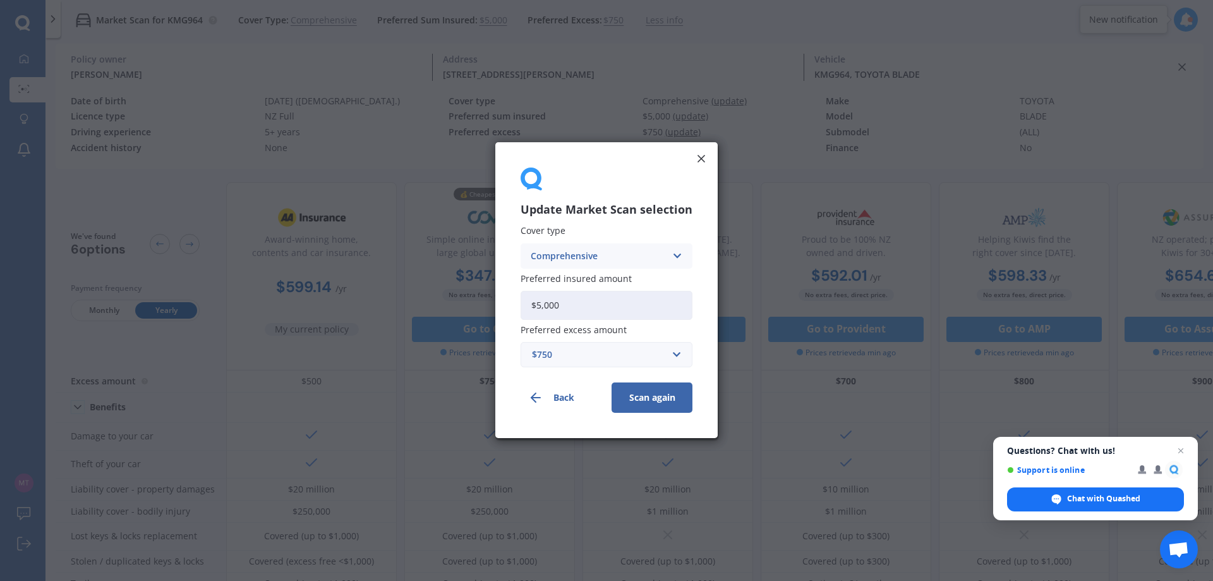
click at [591, 361] on div "$750" at bounding box center [599, 355] width 134 height 14
click at [628, 248] on div "Comprehensive Comprehensive Third Party, Fire & Theft Third Party" at bounding box center [607, 255] width 172 height 25
click at [628, 250] on div "Comprehensive Comprehensive Third Party, Fire & Theft Third Party" at bounding box center [607, 255] width 172 height 25
drag, startPoint x: 615, startPoint y: 265, endPoint x: 621, endPoint y: 258, distance: 9.0
click at [617, 263] on div "Comprehensive Comprehensive Third Party, Fire & Theft Third Party" at bounding box center [607, 255] width 172 height 25
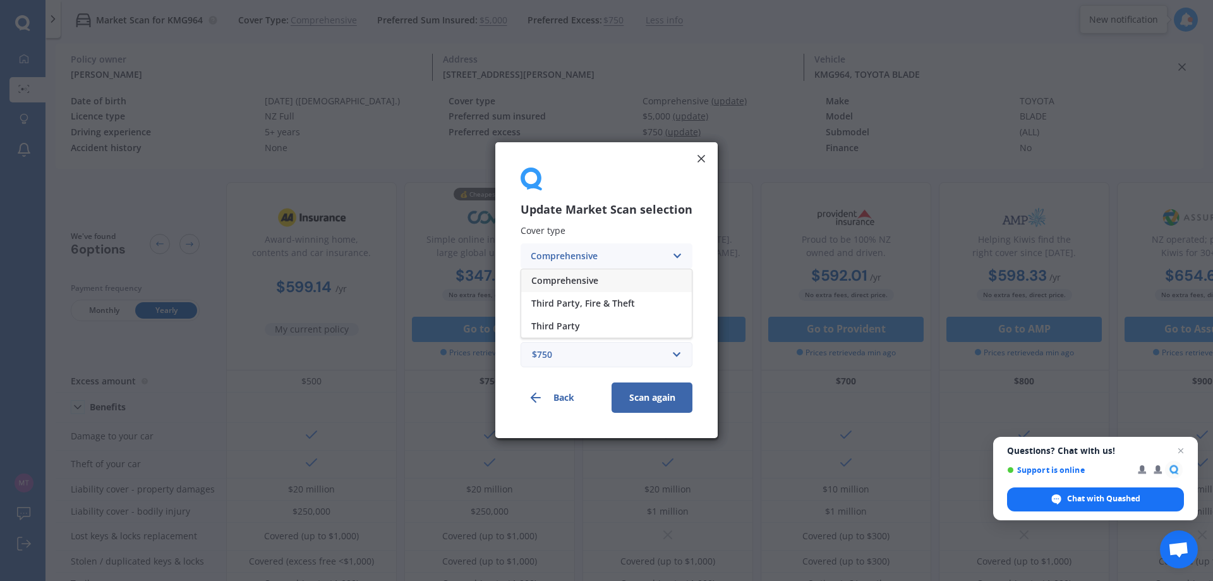
click at [623, 255] on div "Comprehensive" at bounding box center [598, 256] width 135 height 14
click at [621, 274] on div "Comprehensive" at bounding box center [606, 280] width 171 height 23
click at [618, 257] on div "Comprehensive" at bounding box center [598, 256] width 135 height 14
click at [571, 329] on span "Third Party" at bounding box center [555, 326] width 49 height 9
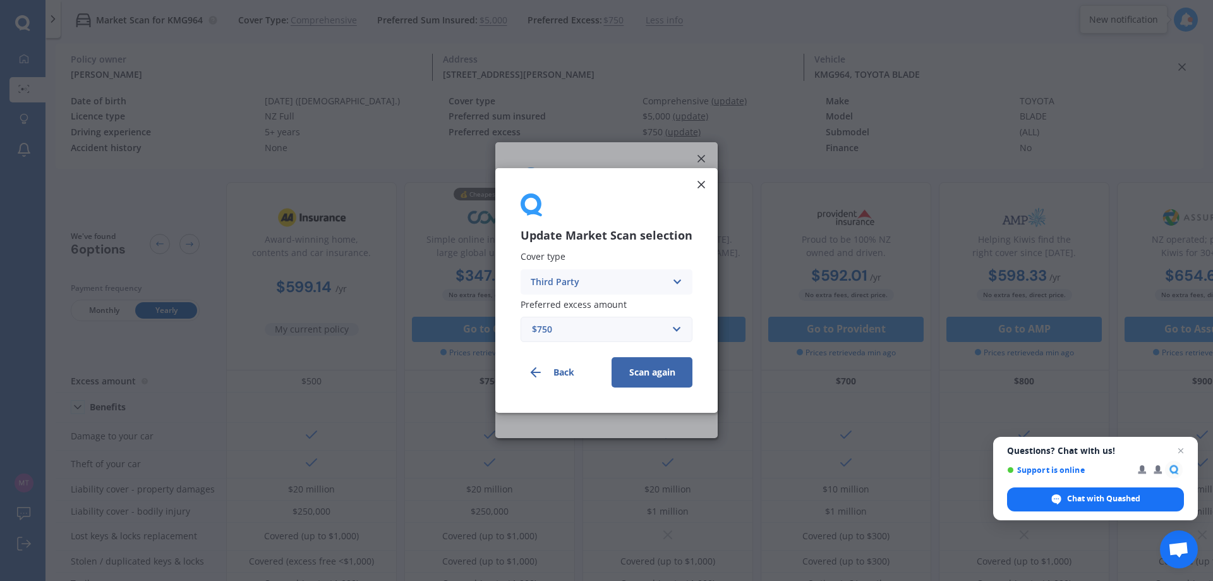
click at [644, 371] on button "Scan again" at bounding box center [652, 372] width 81 height 30
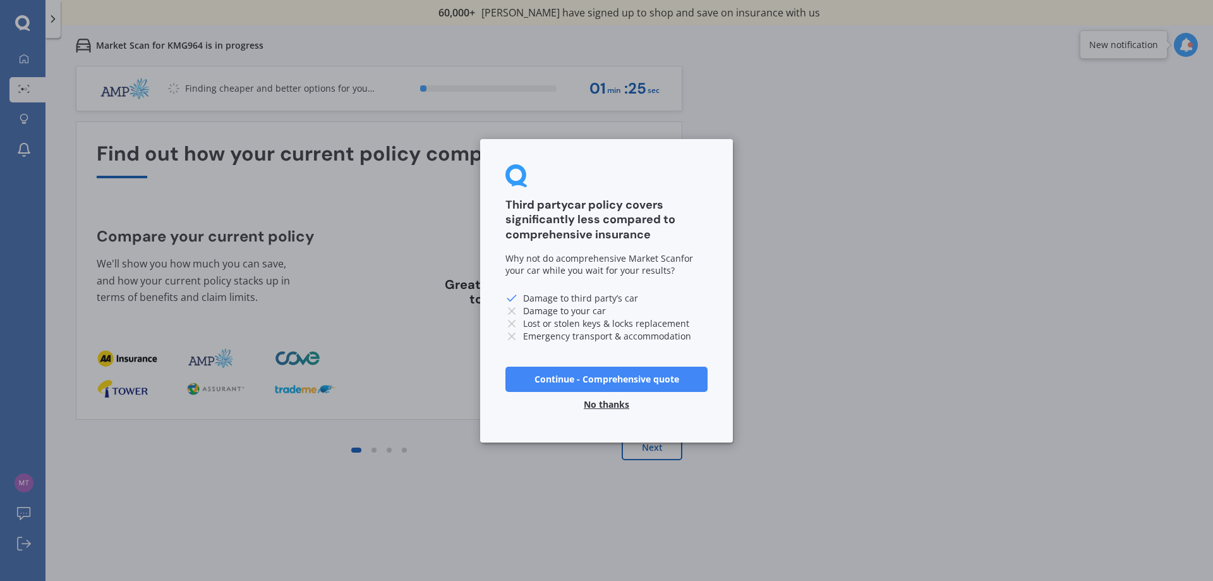
click at [618, 410] on button "No thanks" at bounding box center [606, 403] width 61 height 25
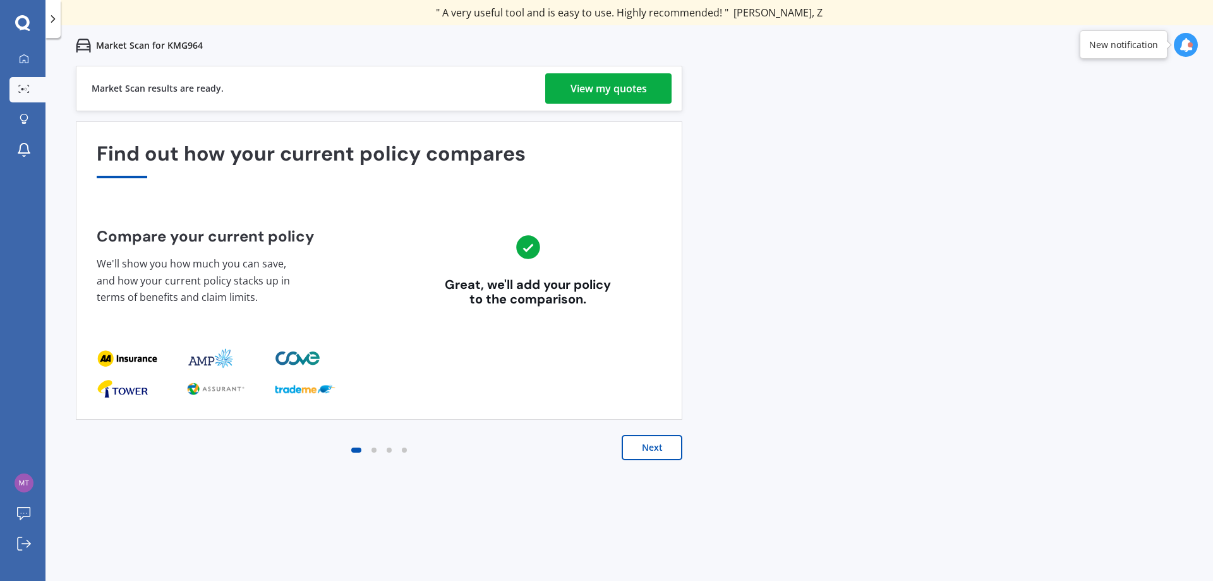
click at [620, 87] on div "View my quotes" at bounding box center [609, 88] width 76 height 30
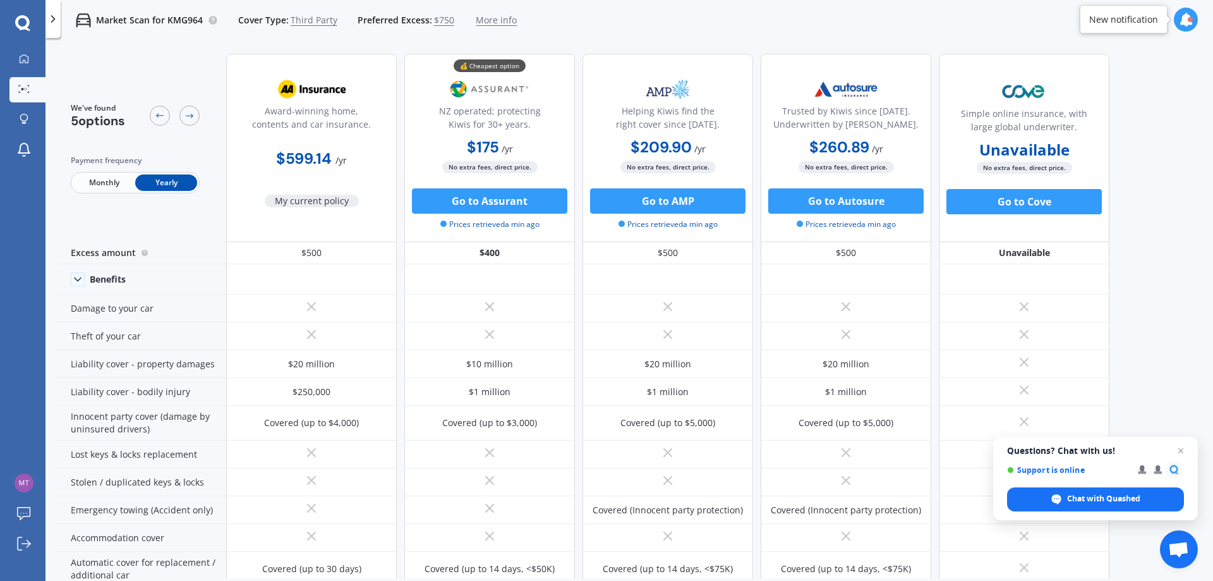
click at [166, 16] on p "Market Scan for KMG964" at bounding box center [149, 20] width 107 height 13
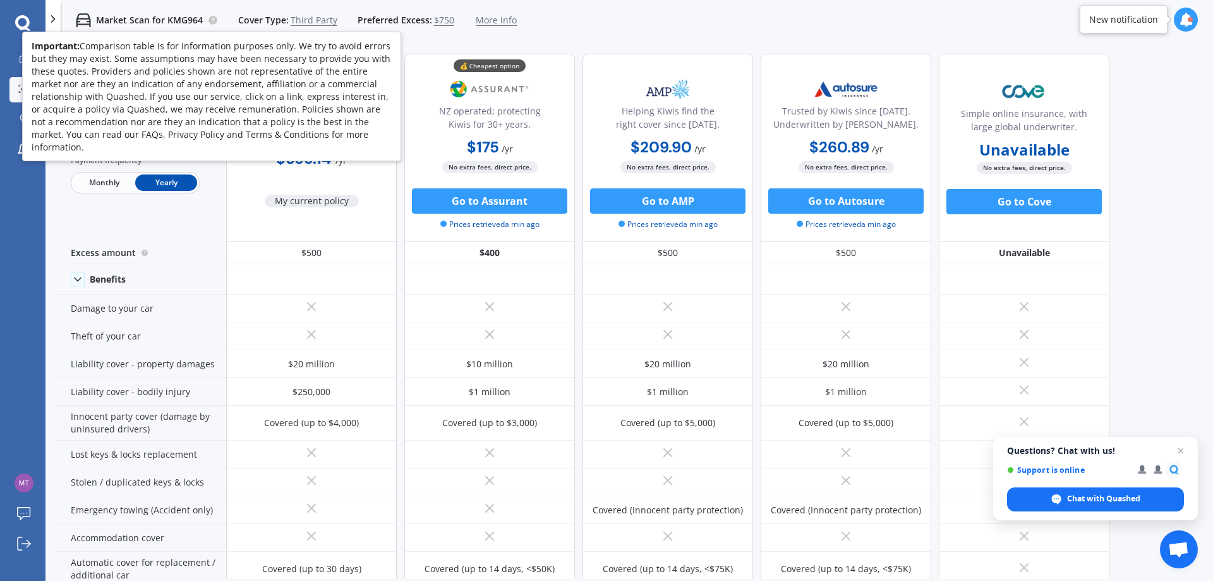
click at [209, 18] on circle at bounding box center [213, 20] width 8 height 8
click at [174, 9] on div "Market Scan for KMG964 Cover Type: Third Party Preferred Excess: $750 More info" at bounding box center [289, 20] width 456 height 40
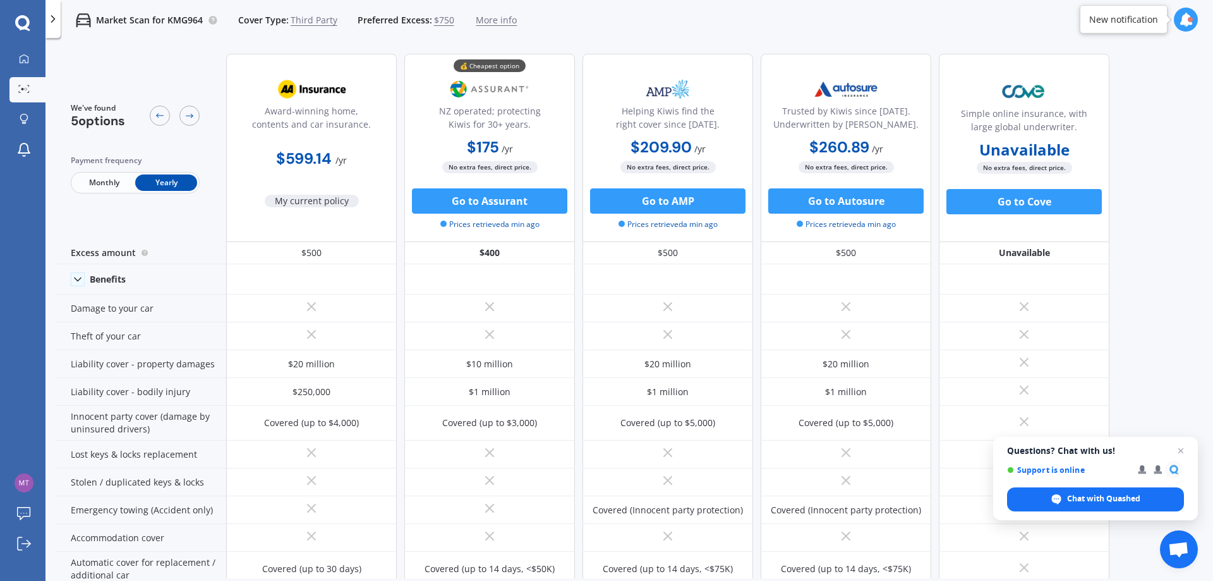
click at [484, 18] on span "More info" at bounding box center [496, 20] width 41 height 13
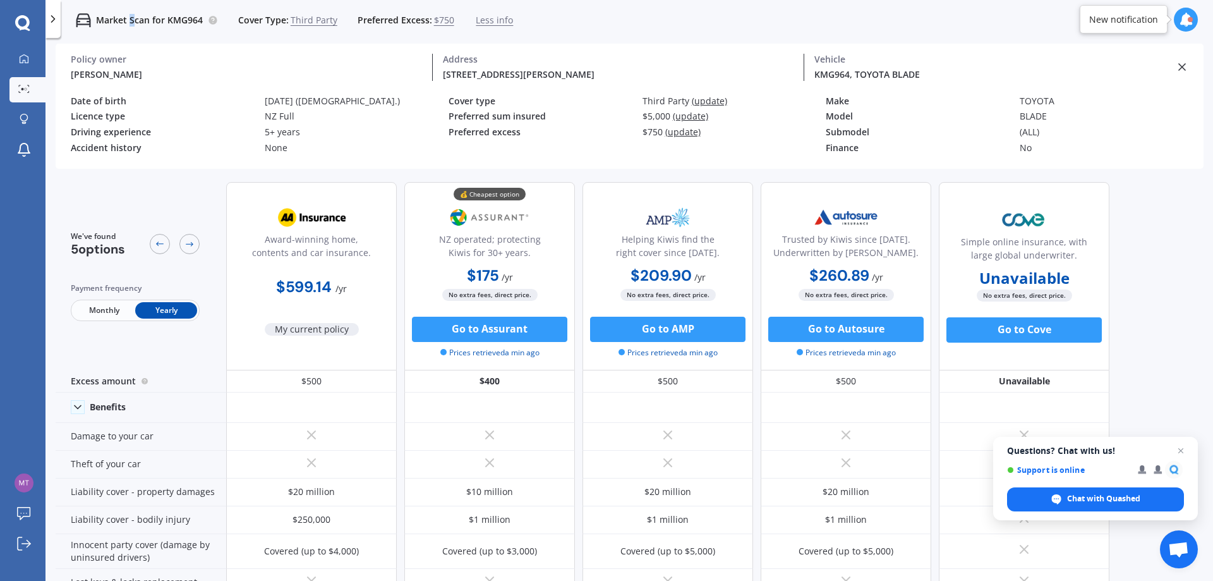
click at [133, 16] on p "Market Scan for KMG964" at bounding box center [149, 20] width 107 height 13
click at [35, 63] on link "My Dashboard" at bounding box center [27, 59] width 36 height 25
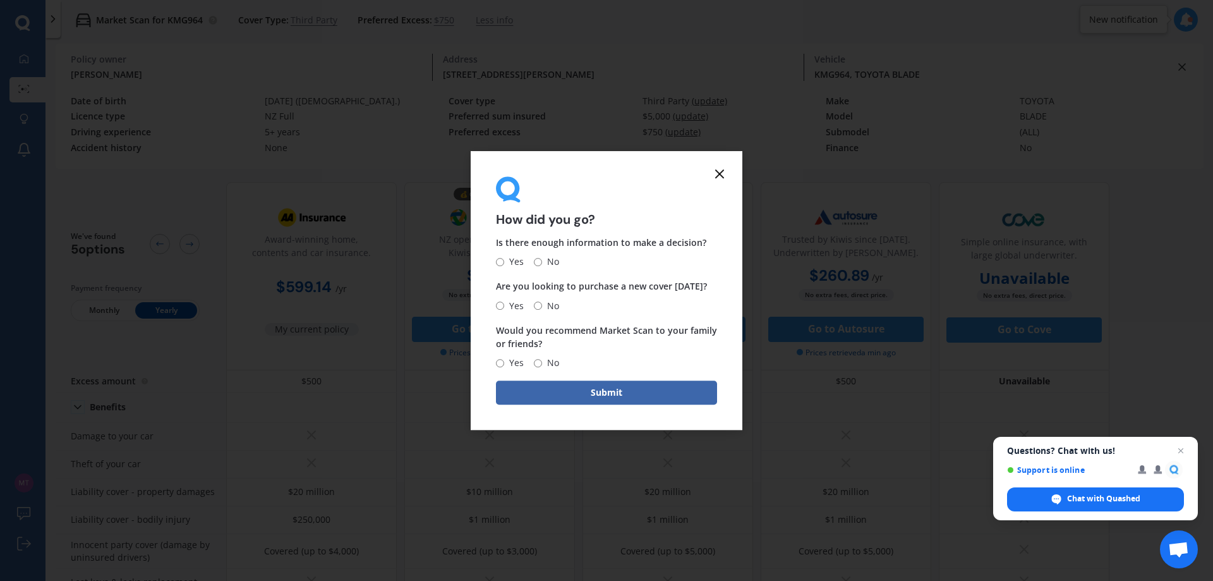
click at [510, 257] on span "Yes" at bounding box center [514, 262] width 20 height 15
click at [504, 258] on input "Yes" at bounding box center [500, 262] width 8 height 8
radio input "true"
click at [538, 307] on input "No" at bounding box center [538, 305] width 8 height 8
radio input "true"
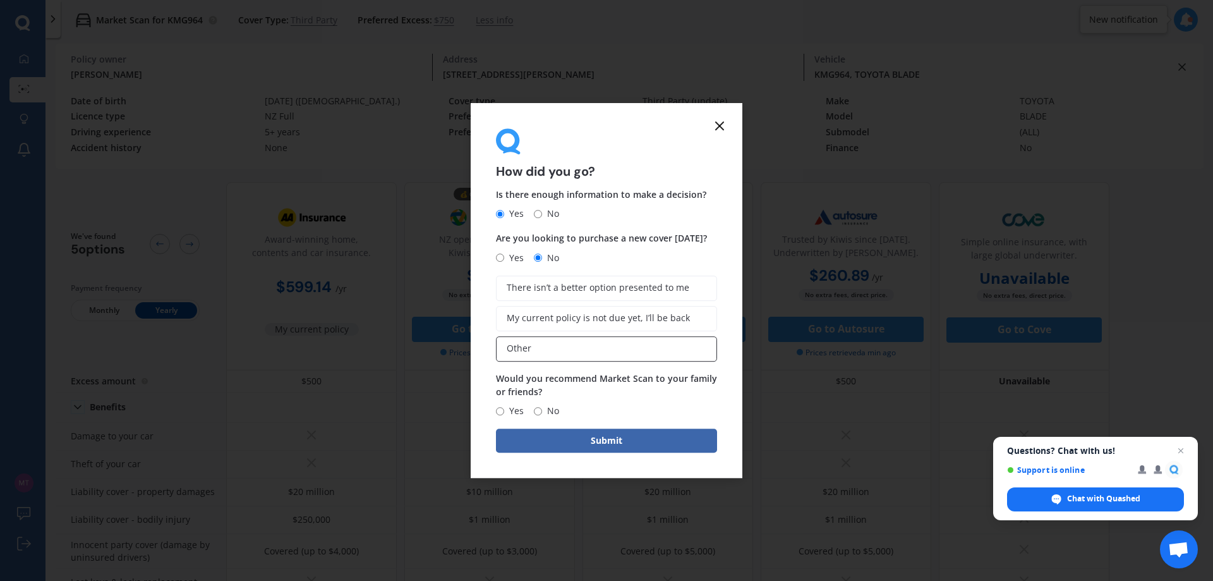
click at [547, 339] on label "Other" at bounding box center [606, 348] width 221 height 25
click at [0, 0] on input "Other" at bounding box center [0, 0] width 0 height 0
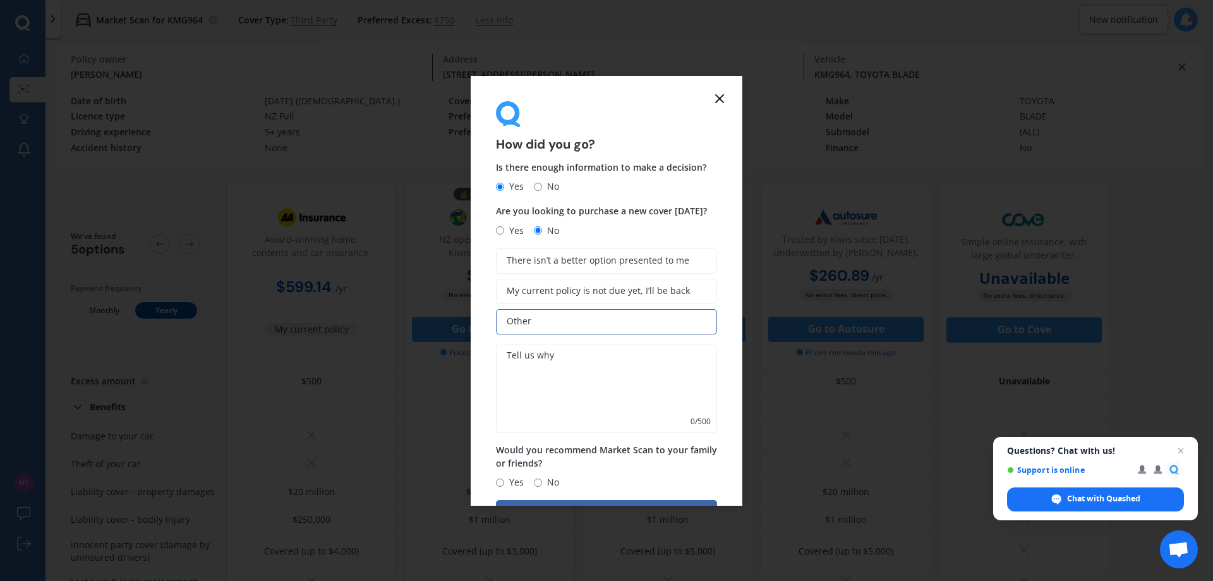
click at [529, 396] on textarea at bounding box center [606, 388] width 221 height 88
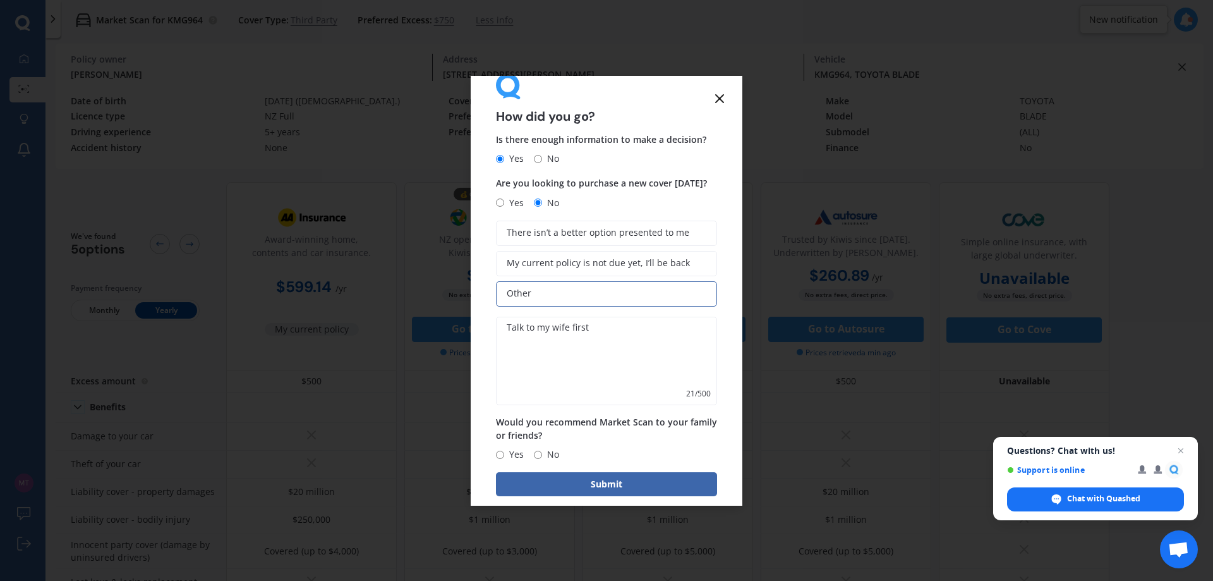
scroll to position [44, 0]
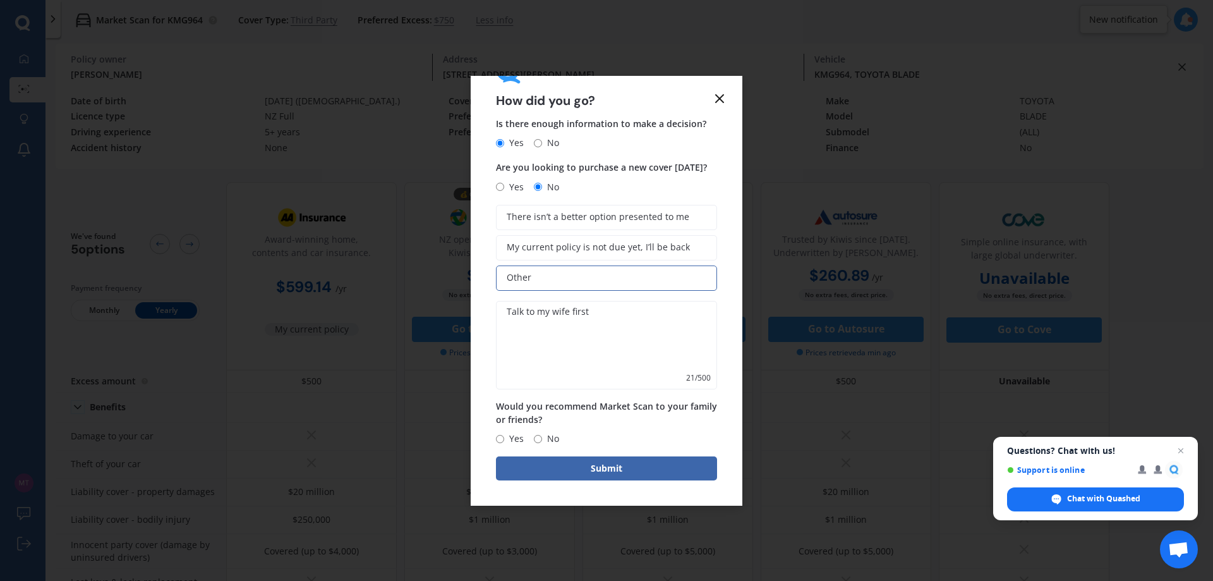
type textarea "Talk to my wife first"
click at [517, 437] on span "Yes" at bounding box center [514, 438] width 20 height 15
click at [504, 437] on input "Yes" at bounding box center [500, 439] width 8 height 8
radio input "true"
click at [572, 468] on button "Submit" at bounding box center [606, 468] width 221 height 24
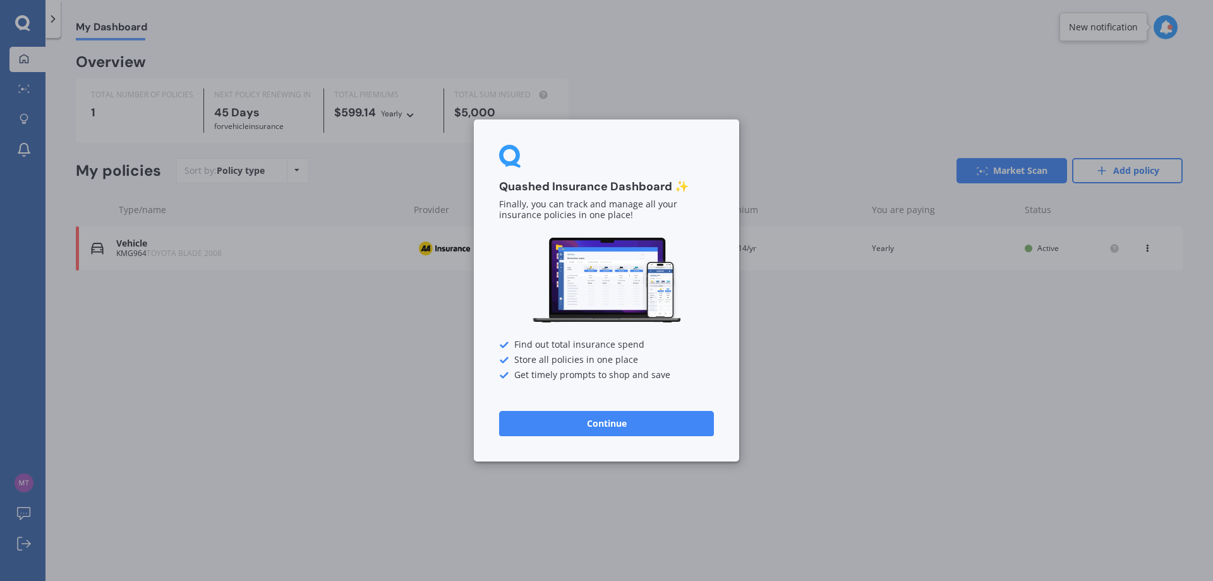
click at [632, 424] on button "Continue" at bounding box center [606, 423] width 215 height 25
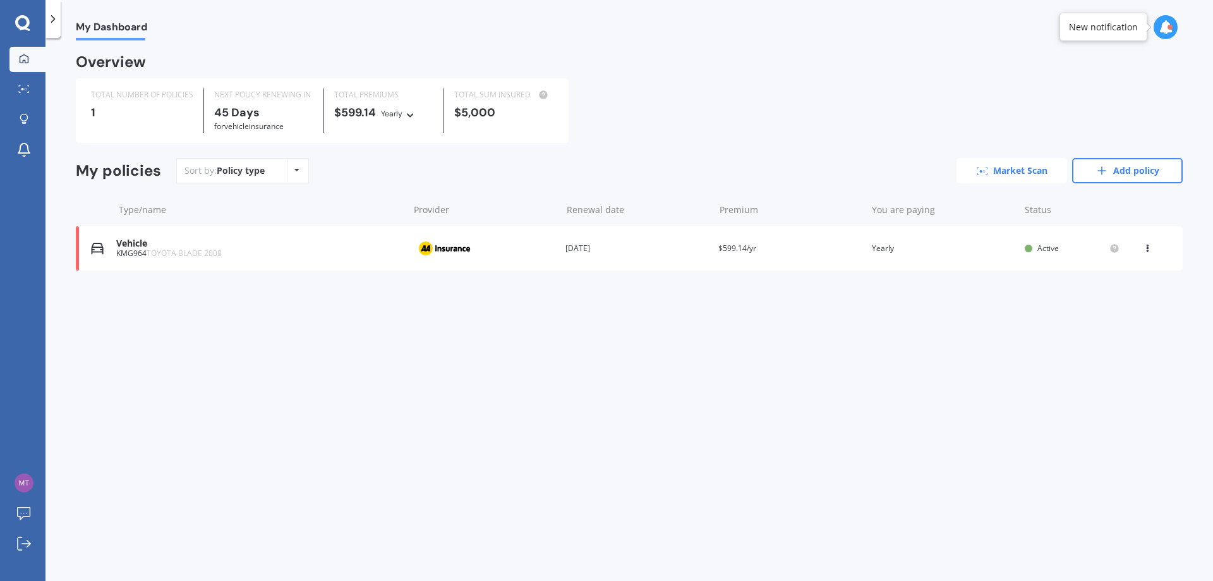
click at [1023, 163] on link "Market Scan" at bounding box center [1012, 170] width 111 height 25
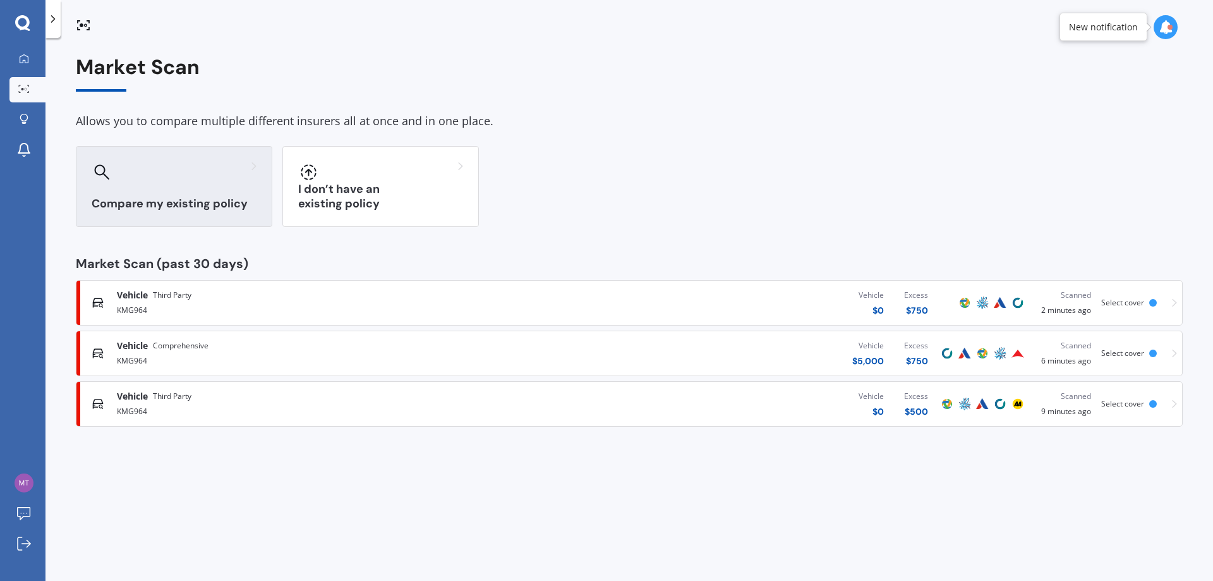
click at [155, 180] on div at bounding box center [174, 172] width 165 height 20
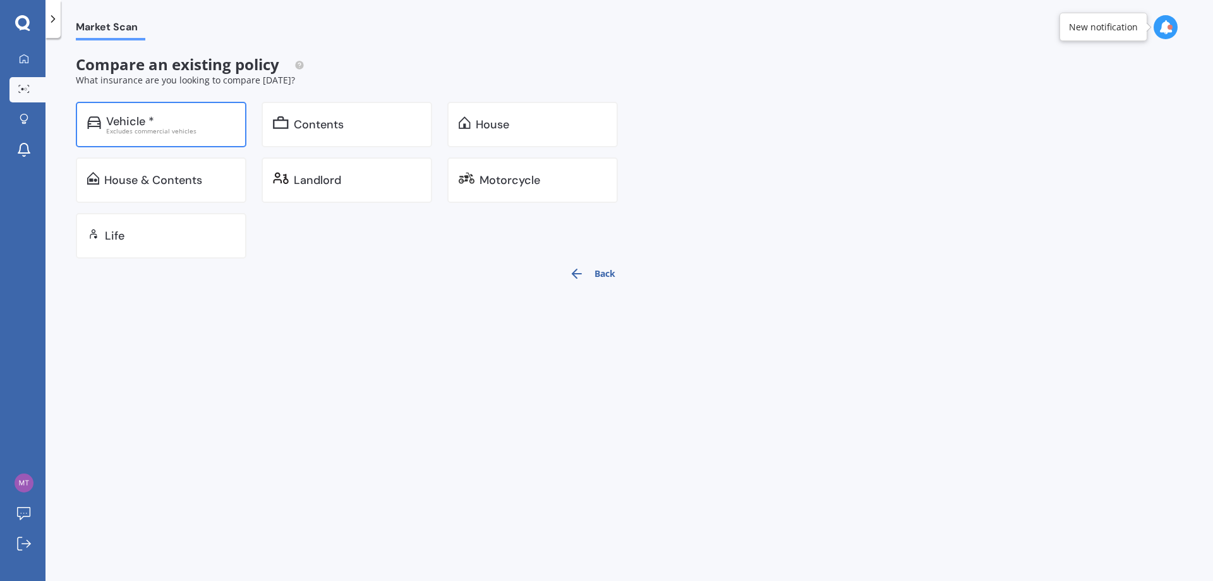
click at [169, 120] on div "Vehicle *" at bounding box center [170, 121] width 129 height 13
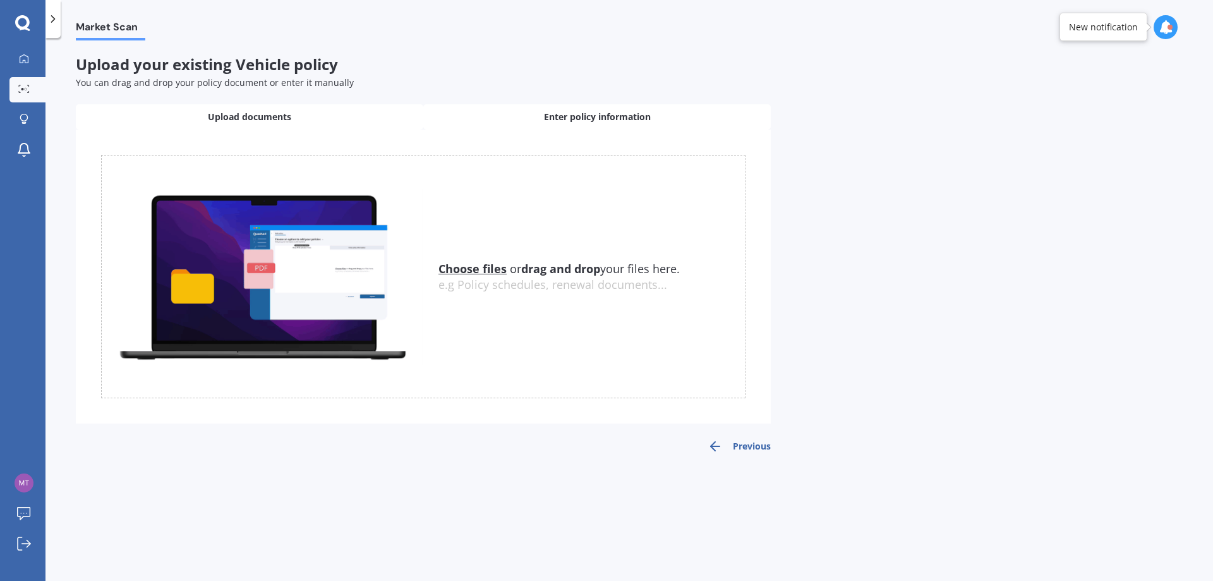
click at [478, 114] on div "Enter policy information" at bounding box center [597, 116] width 348 height 25
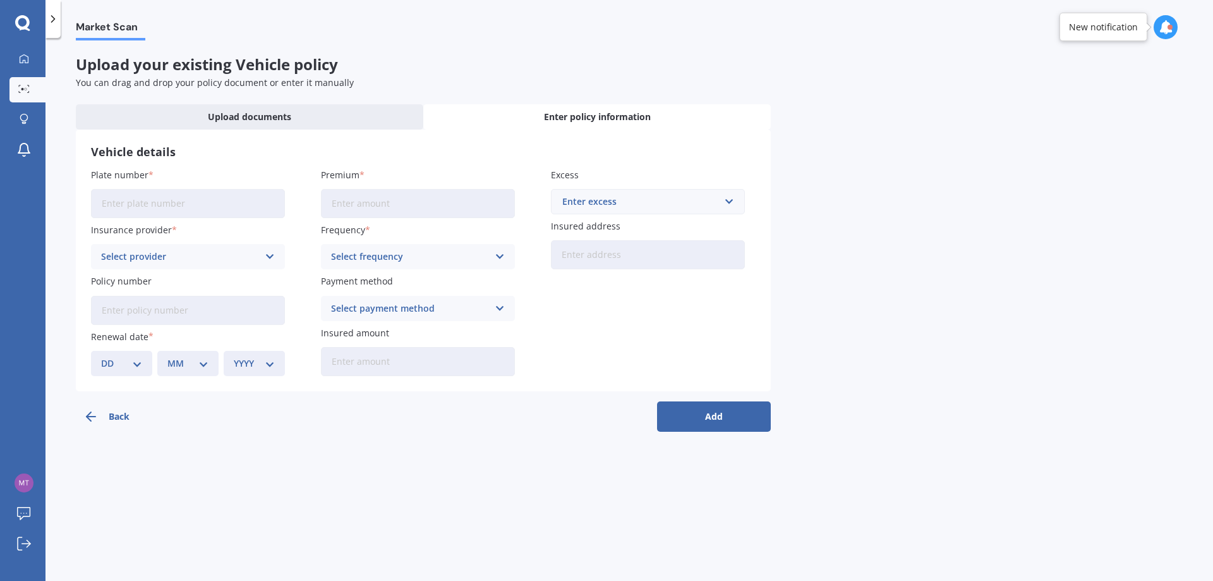
click at [175, 210] on input "Plate number" at bounding box center [188, 203] width 194 height 29
type input "B"
type input "NBL890"
click at [198, 253] on div "Select provider" at bounding box center [179, 257] width 157 height 14
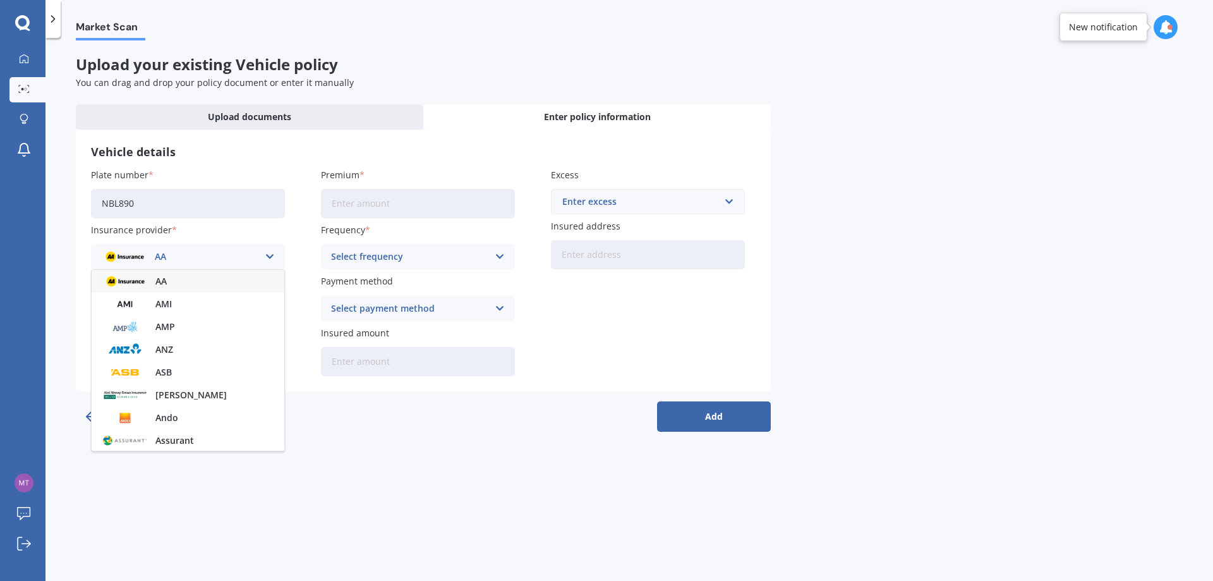
click at [172, 279] on div "AA" at bounding box center [188, 281] width 193 height 23
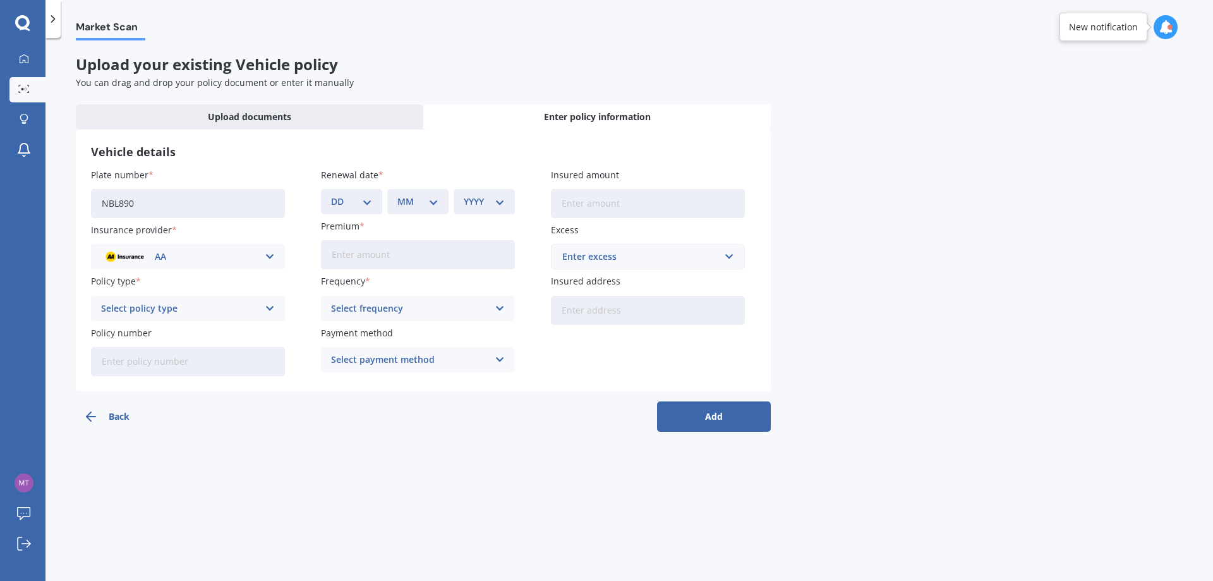
click at [191, 305] on div "Select policy type" at bounding box center [179, 308] width 157 height 14
click at [173, 332] on div "Comprehensive" at bounding box center [188, 333] width 193 height 23
click at [176, 372] on input "Policy number" at bounding box center [188, 361] width 194 height 29
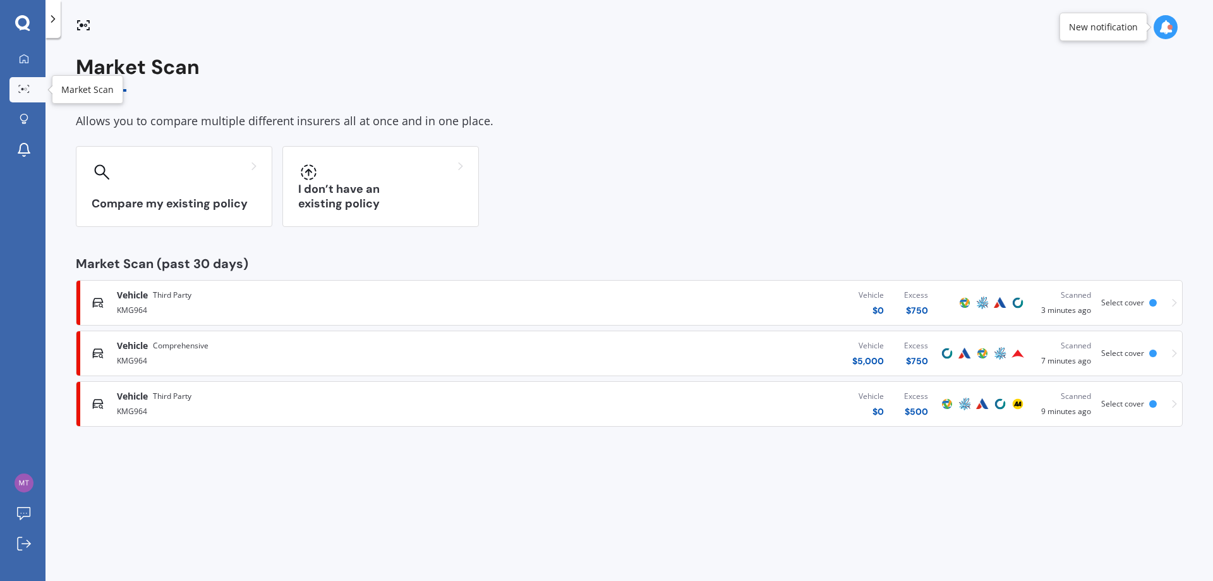
click at [25, 90] on circle at bounding box center [26, 89] width 3 height 3
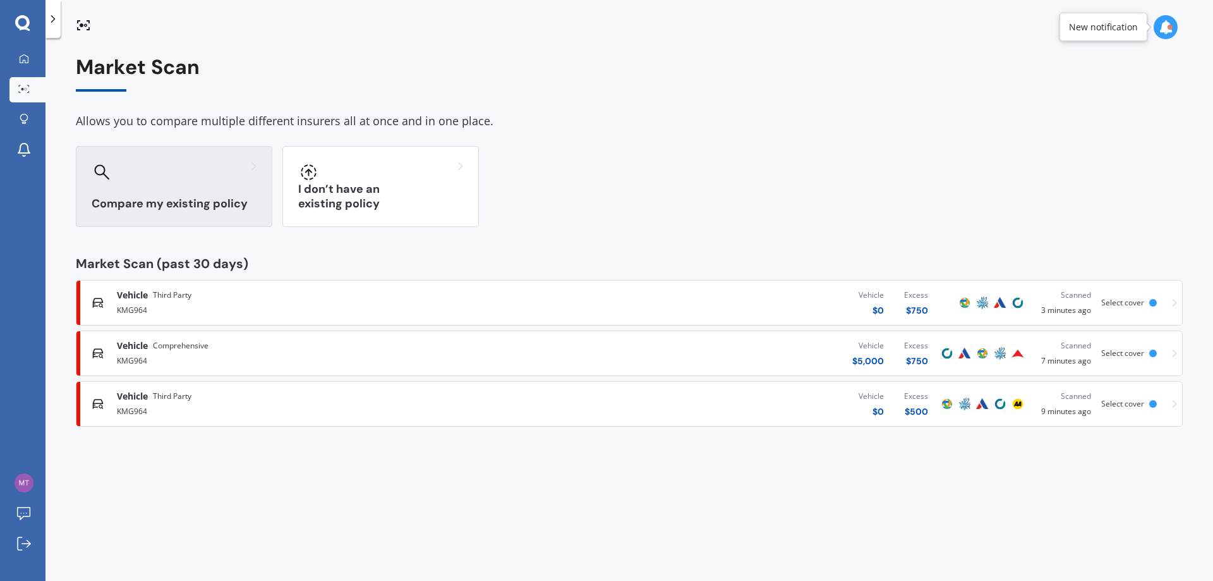
click at [234, 202] on h3 "Compare my existing policy" at bounding box center [174, 204] width 165 height 15
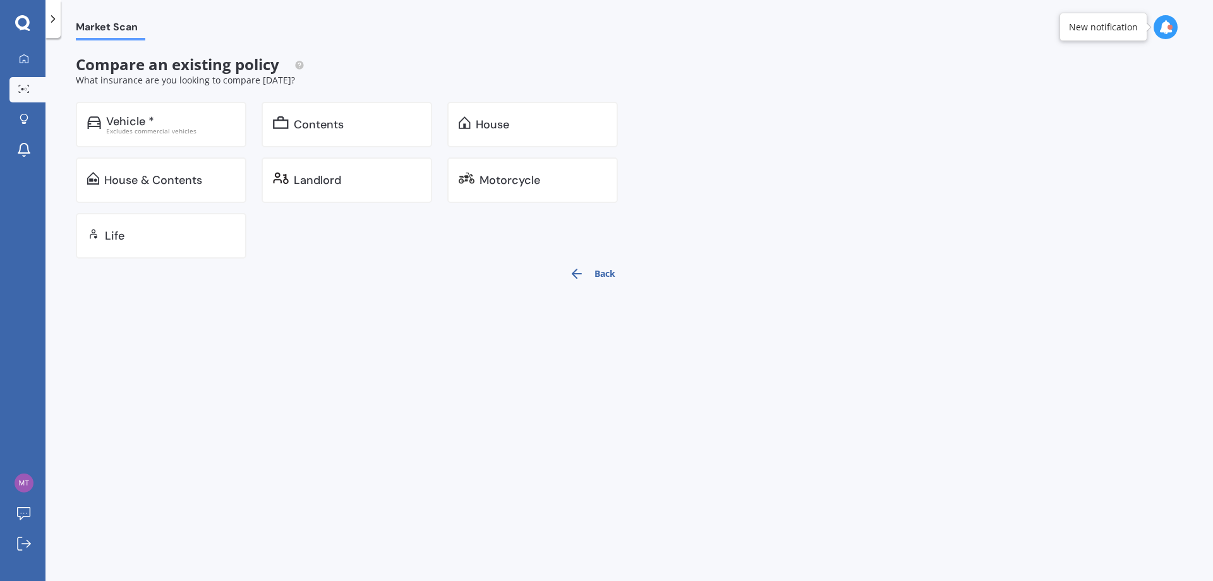
click at [593, 276] on button "Back" at bounding box center [592, 273] width 61 height 30
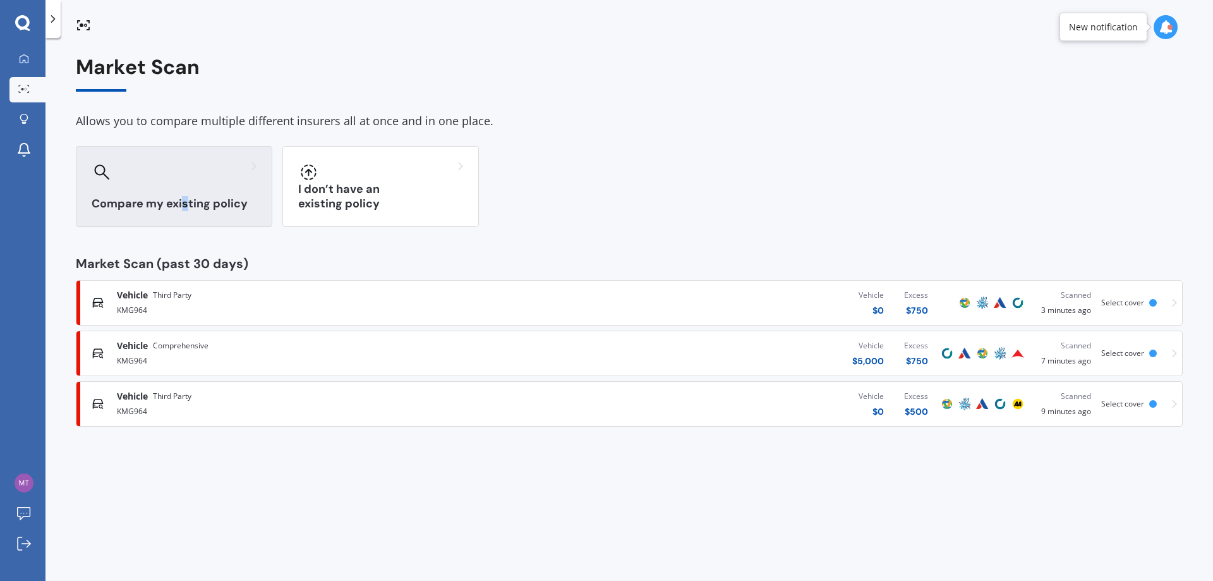
click at [185, 216] on div "Compare my existing policy" at bounding box center [174, 186] width 197 height 81
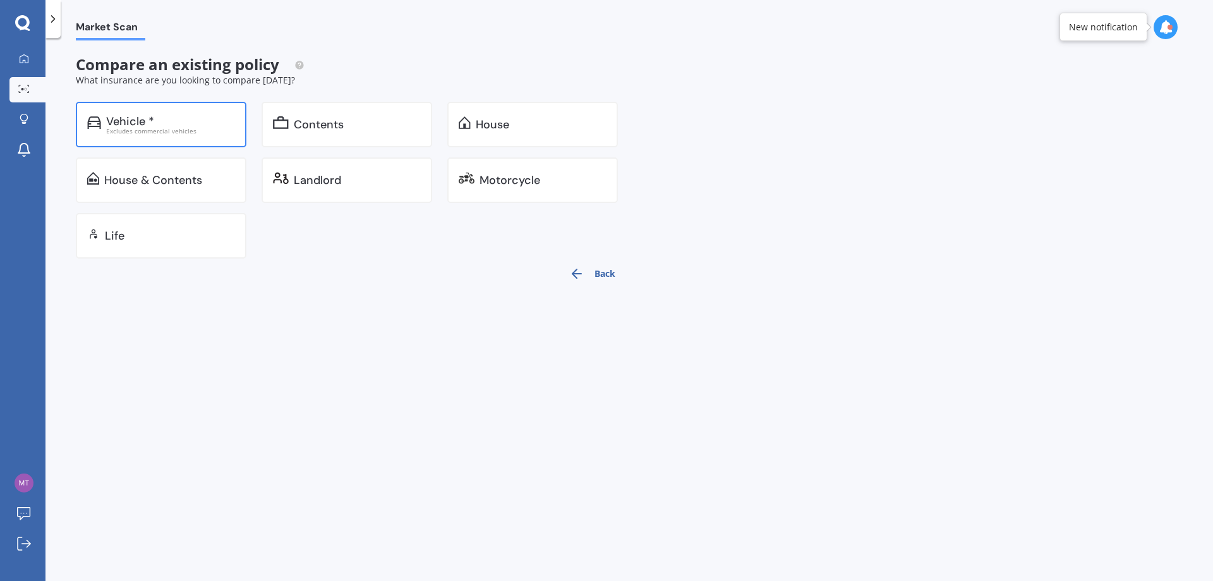
click at [149, 128] on div "Excludes commercial vehicles" at bounding box center [170, 131] width 129 height 6
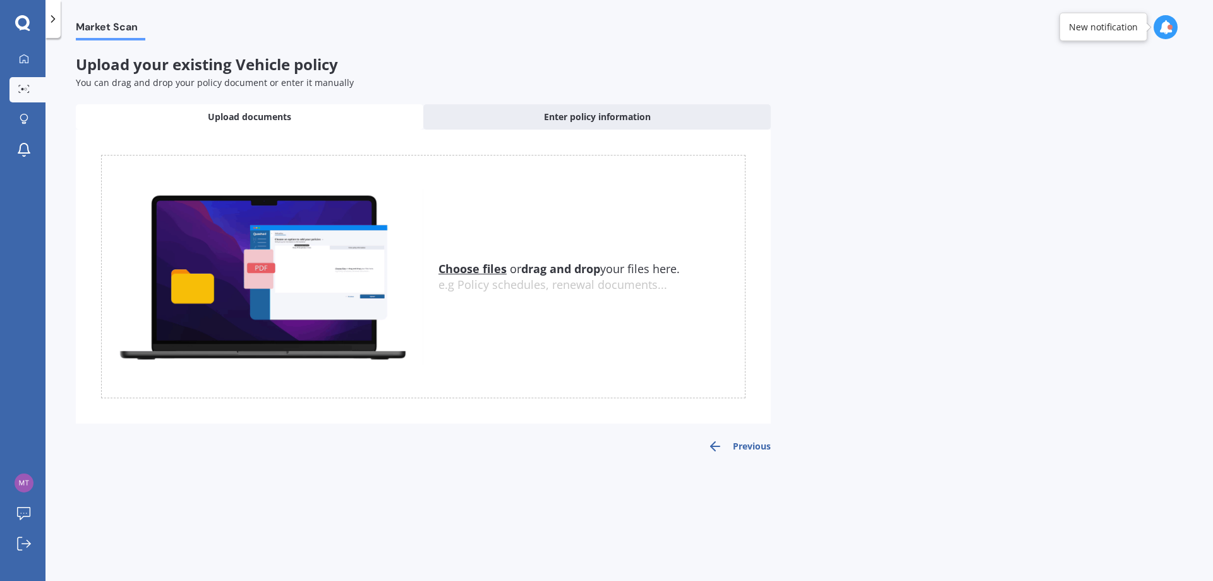
click at [723, 437] on div "Uploading Choose files or drag and drop your files here. Choose files or photos…" at bounding box center [423, 292] width 695 height 324
click at [729, 447] on button "Previous" at bounding box center [739, 446] width 63 height 15
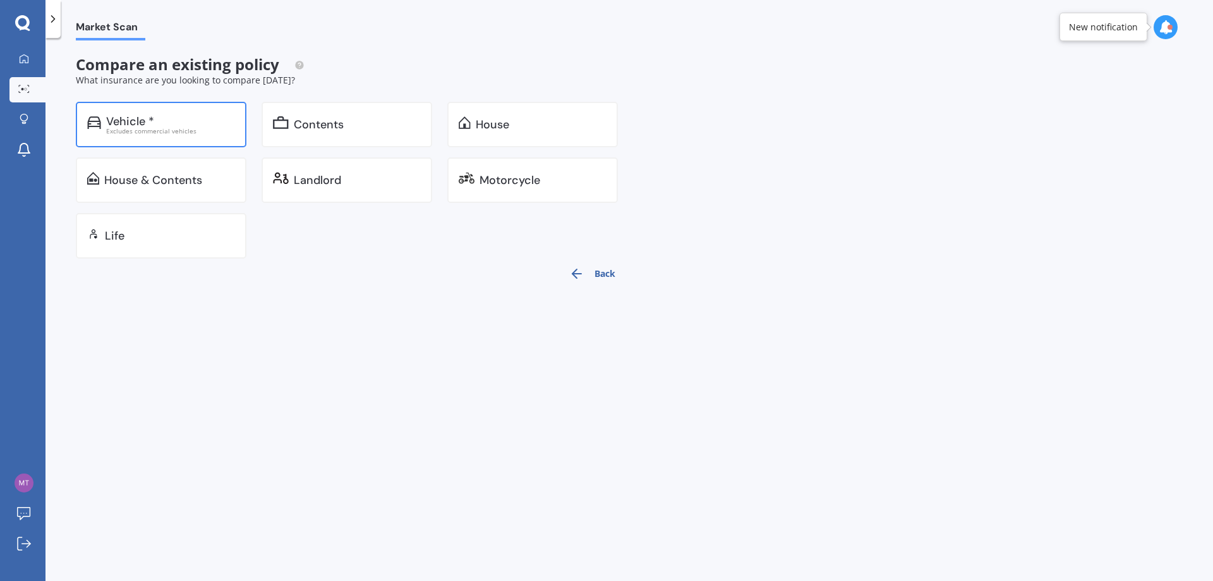
click at [164, 124] on div "Vehicle *" at bounding box center [170, 121] width 129 height 13
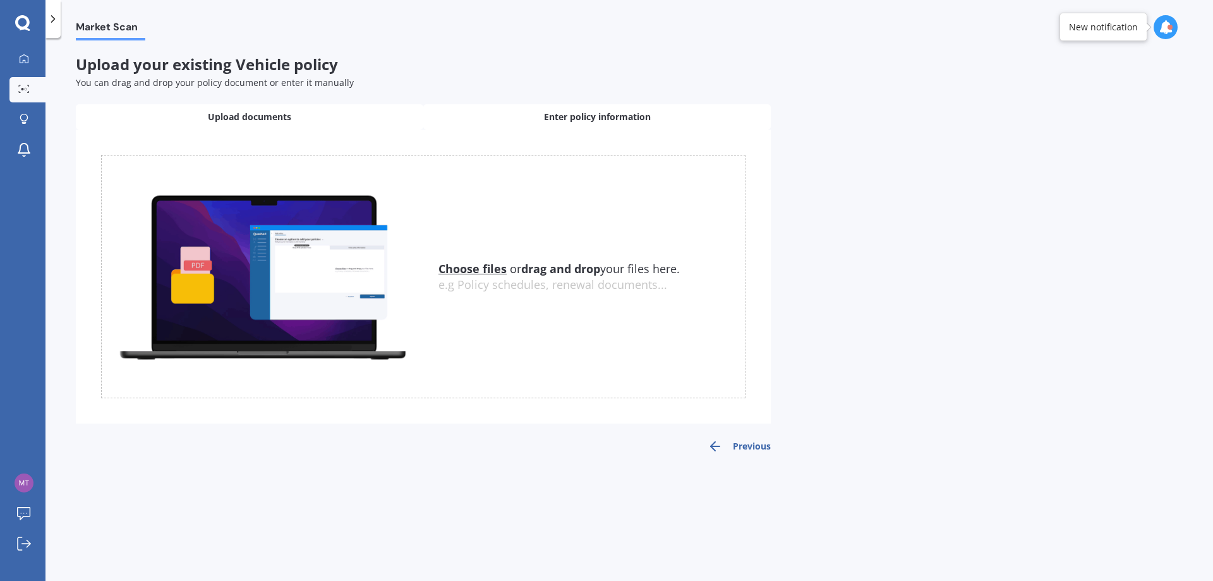
click at [495, 112] on div "Enter policy information" at bounding box center [597, 116] width 348 height 25
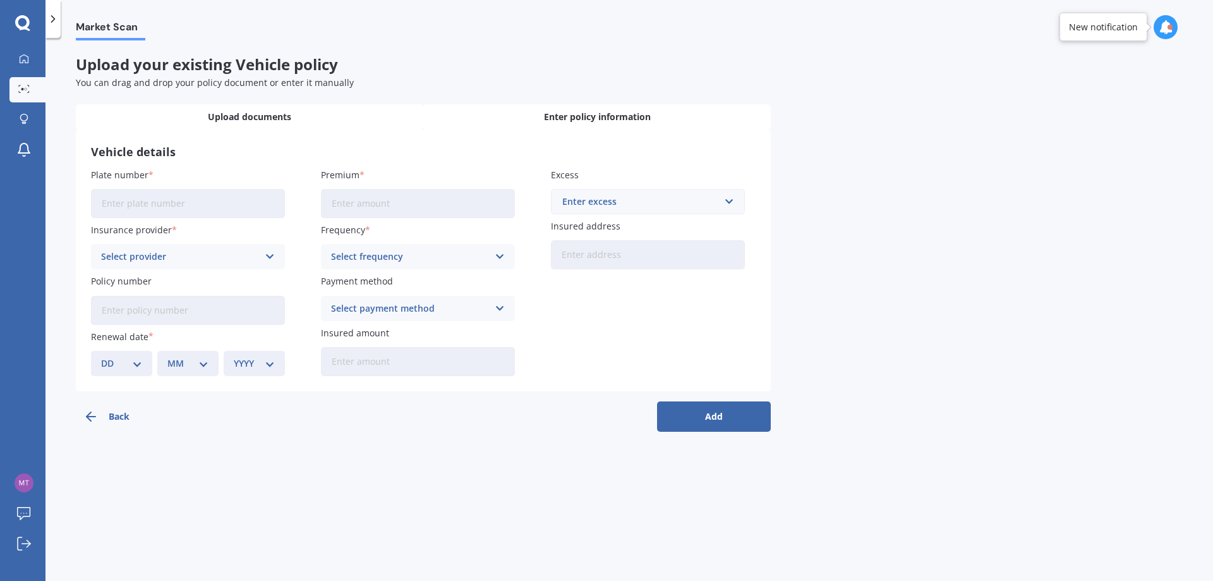
click at [380, 112] on div "Upload documents" at bounding box center [250, 116] width 348 height 25
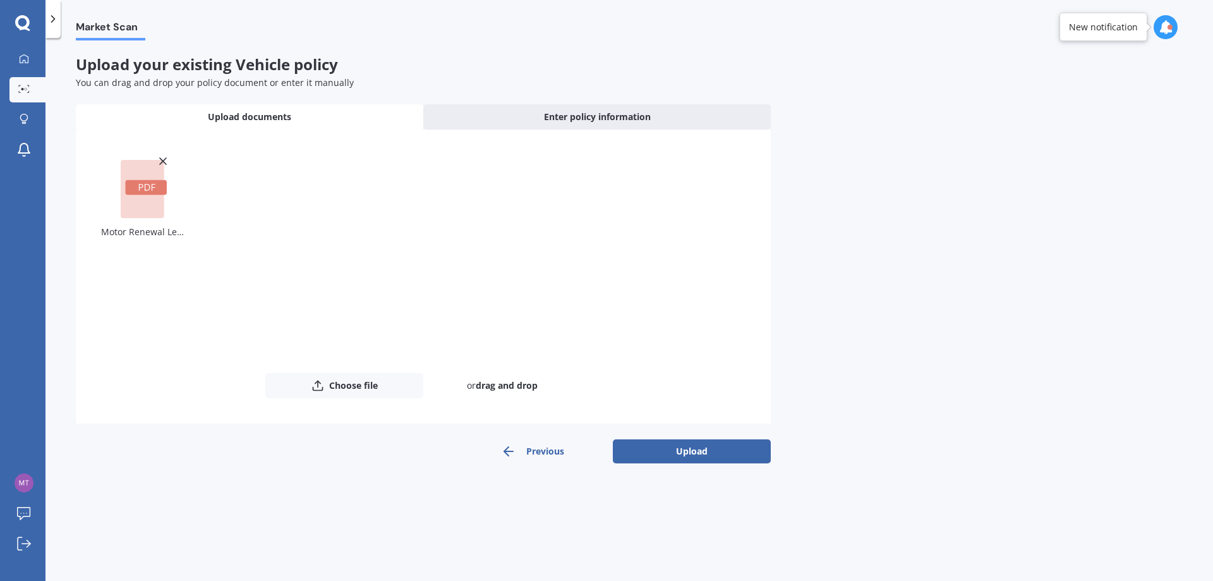
click at [675, 464] on div "Market Scan Upload your existing Vehicle policy You can drag and drop your poli…" at bounding box center [629, 311] width 1168 height 543
click at [677, 454] on button "Upload" at bounding box center [692, 451] width 158 height 24
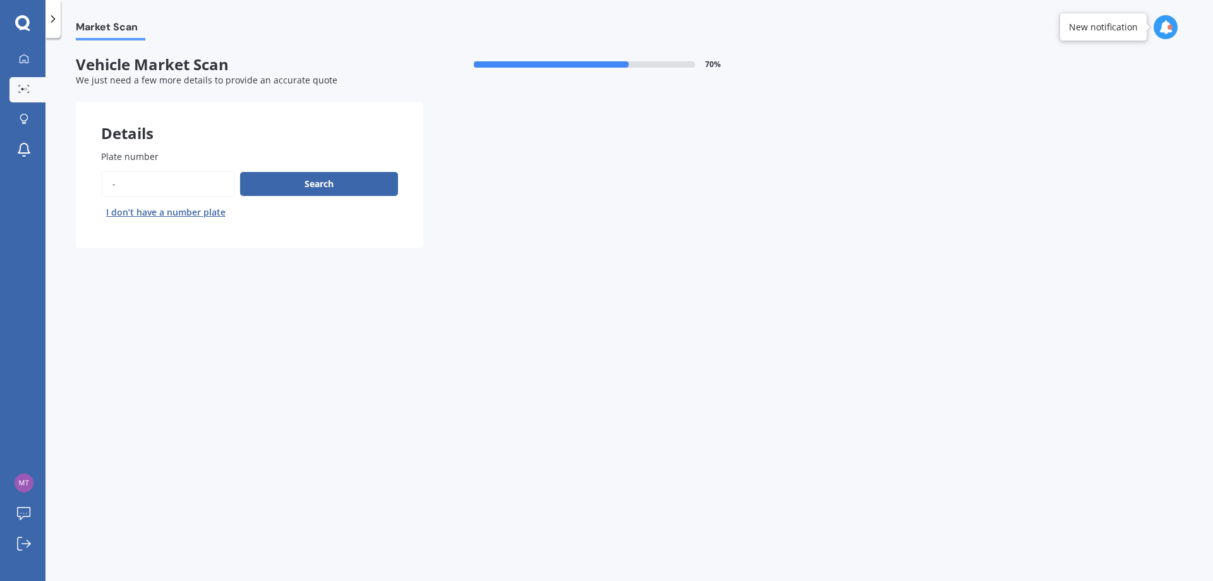
click at [192, 190] on input "Plate number" at bounding box center [168, 184] width 134 height 27
click at [122, 182] on input "Plate number" at bounding box center [168, 184] width 134 height 27
click at [144, 182] on input "Plate number" at bounding box center [168, 184] width 134 height 27
type input "NBL890"
click at [290, 181] on button "Search" at bounding box center [319, 184] width 158 height 24
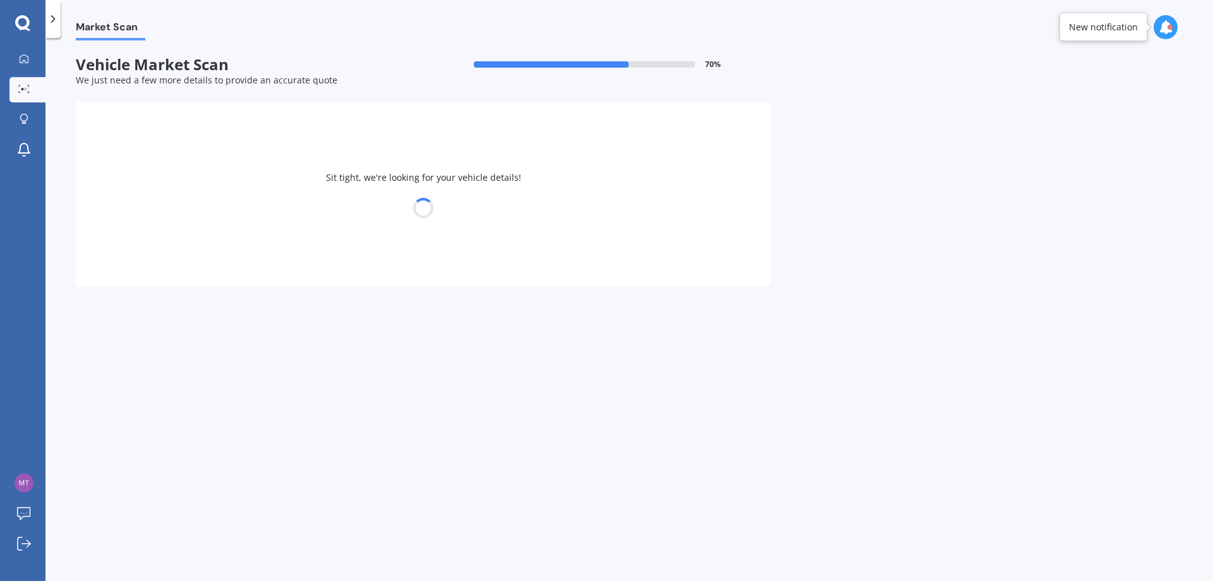
select select "SUBARU"
select select "FORESTER"
select select "30"
select select "06"
select select "1986"
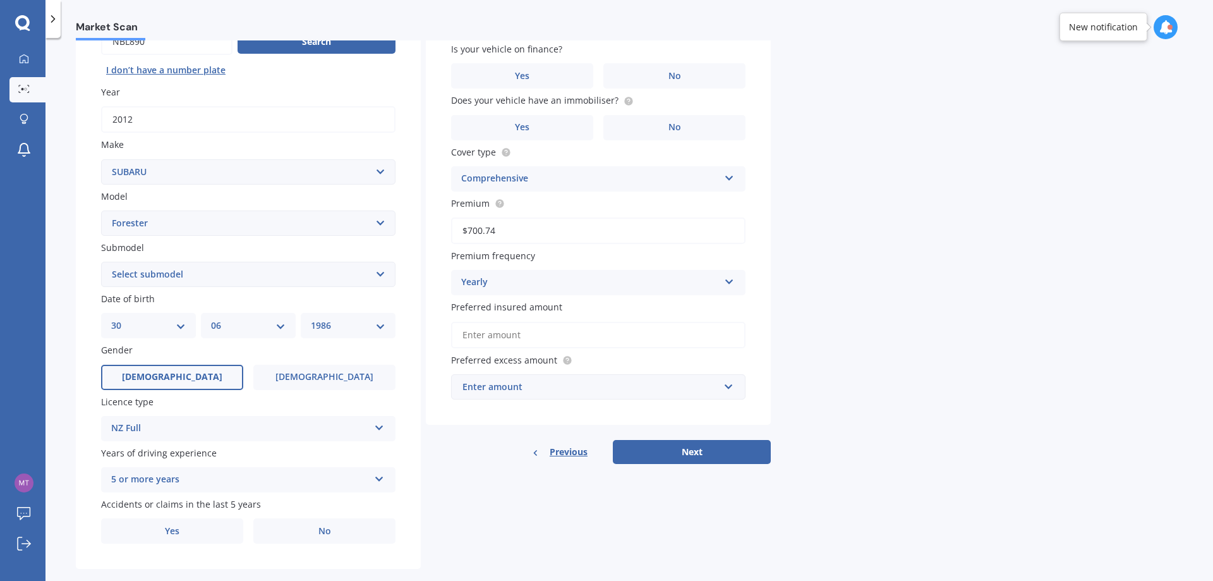
scroll to position [163, 0]
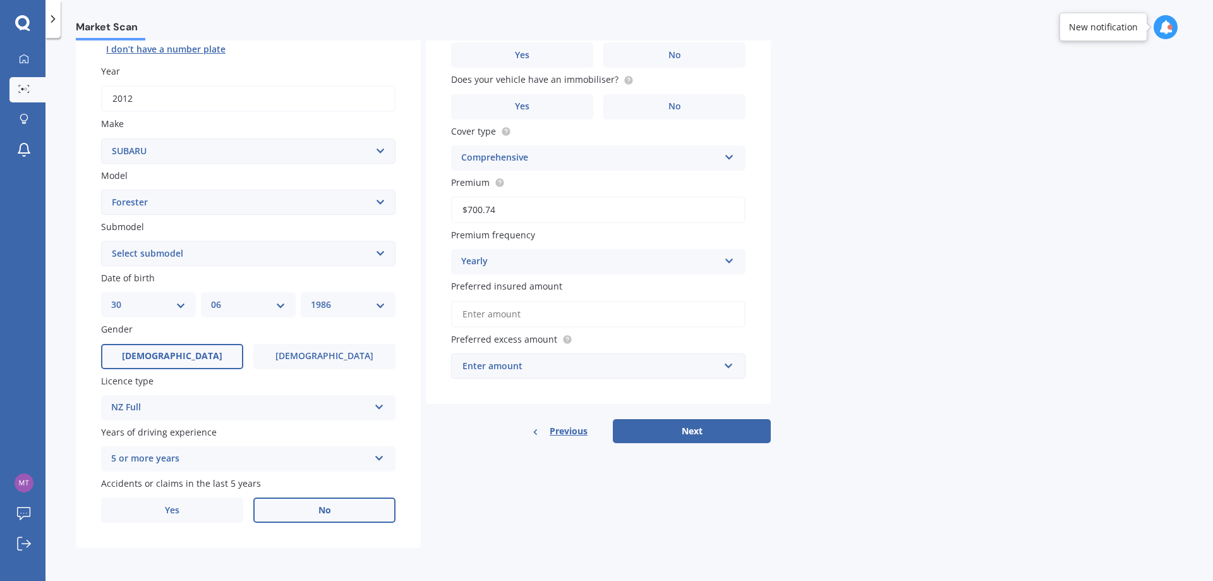
click at [336, 510] on label "No" at bounding box center [324, 509] width 142 height 25
click at [0, 0] on input "No" at bounding box center [0, 0] width 0 height 0
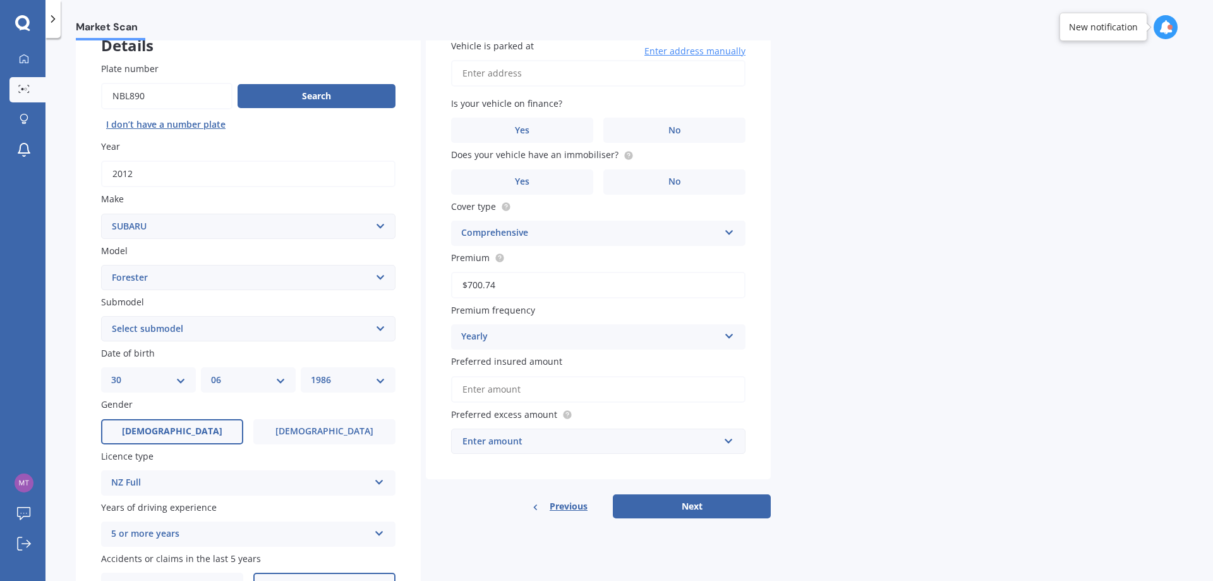
scroll to position [0, 0]
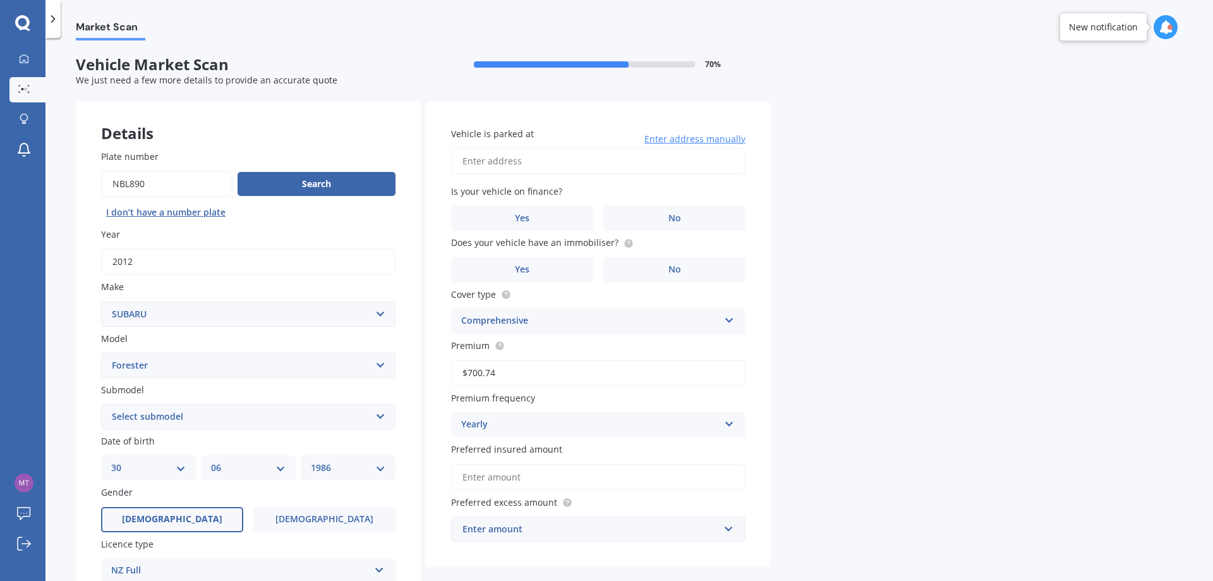
click at [579, 164] on input "Vehicle is parked at" at bounding box center [598, 161] width 294 height 27
type input "[STREET_ADDRESS][PERSON_NAME]"
click at [660, 220] on label "No" at bounding box center [674, 217] width 142 height 25
click at [0, 0] on input "No" at bounding box center [0, 0] width 0 height 0
click at [657, 271] on label "No" at bounding box center [674, 269] width 142 height 25
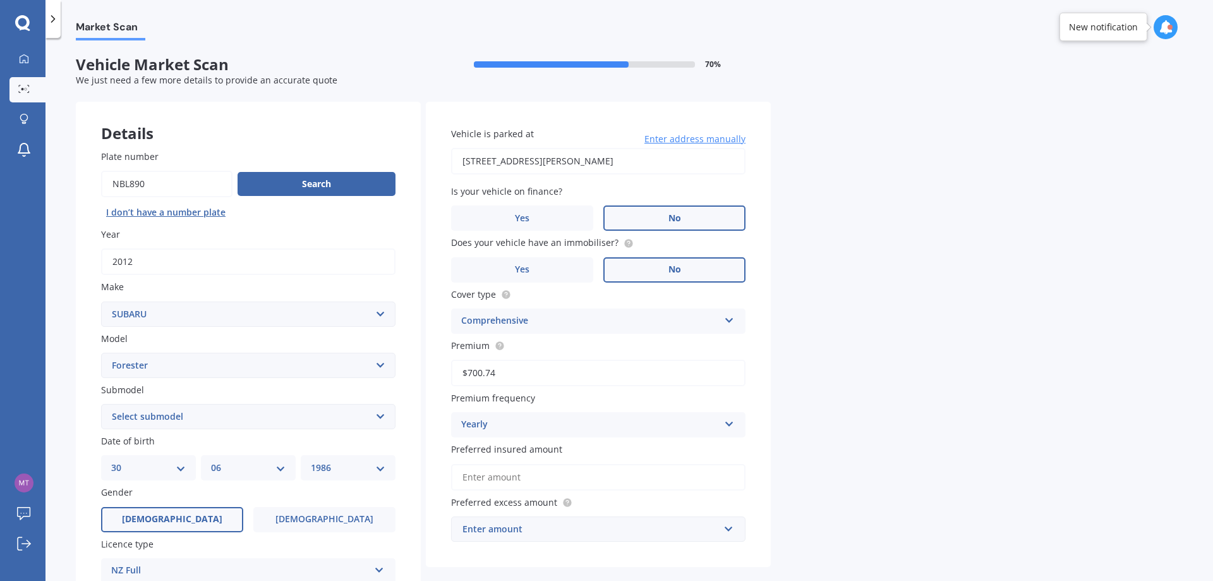
click at [0, 0] on input "No" at bounding box center [0, 0] width 0 height 0
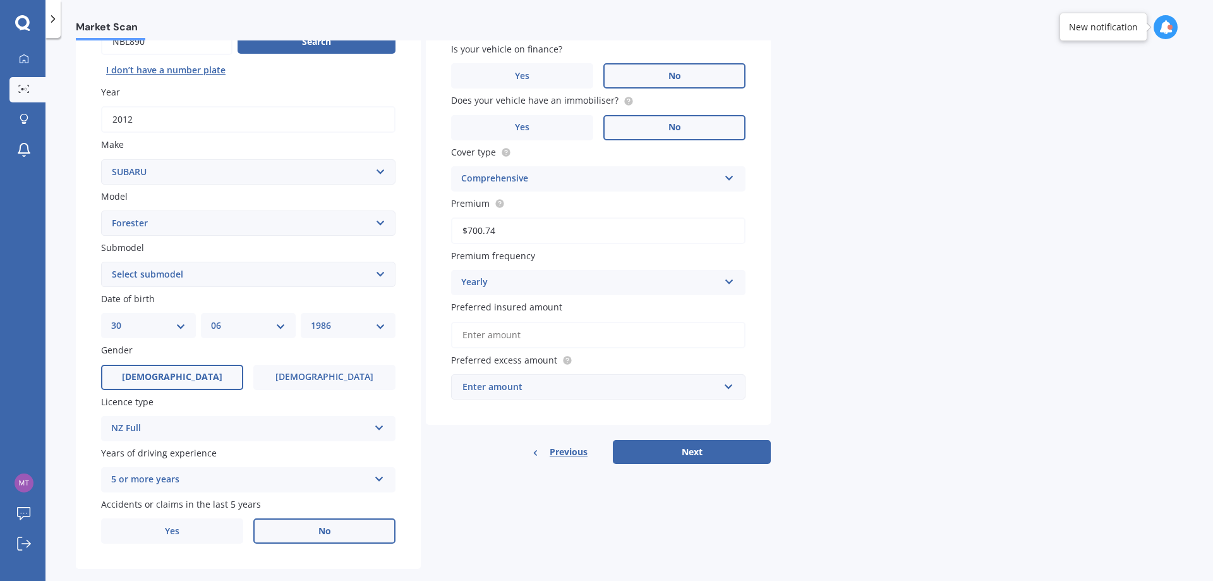
scroll to position [163, 0]
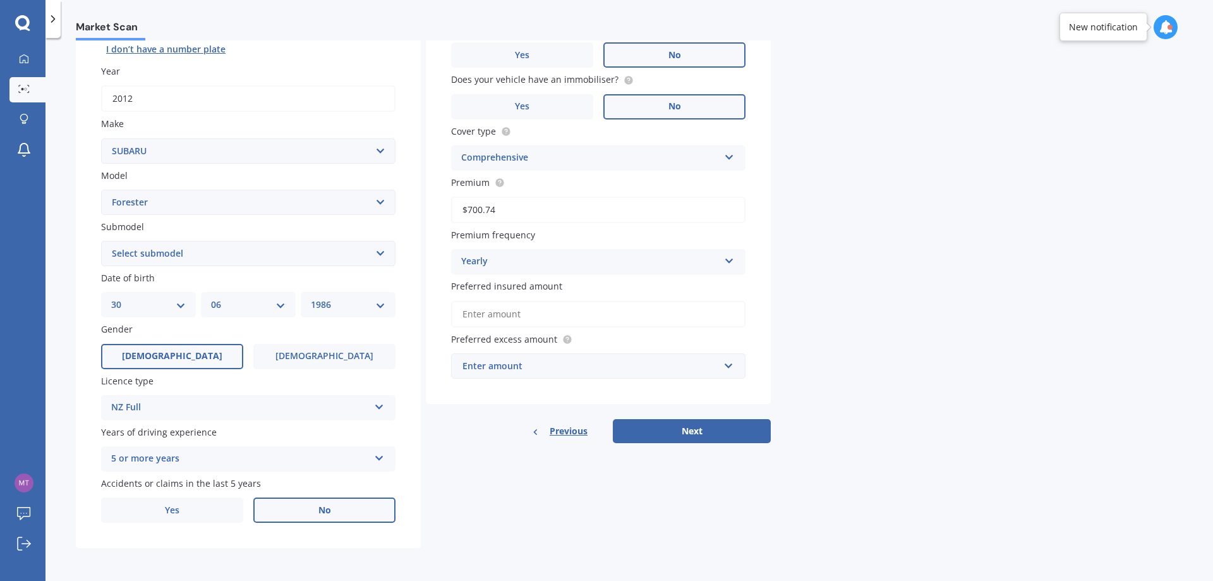
click at [581, 319] on input "Preferred insured amount" at bounding box center [598, 314] width 294 height 27
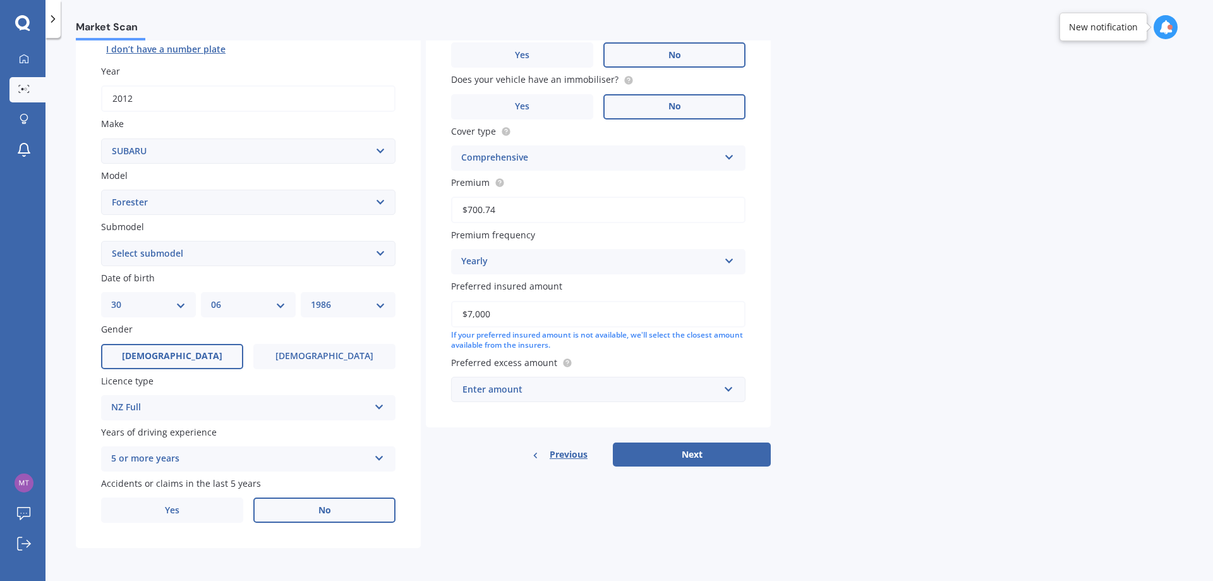
type input "$7,000"
click at [562, 384] on div "Enter amount" at bounding box center [591, 389] width 257 height 14
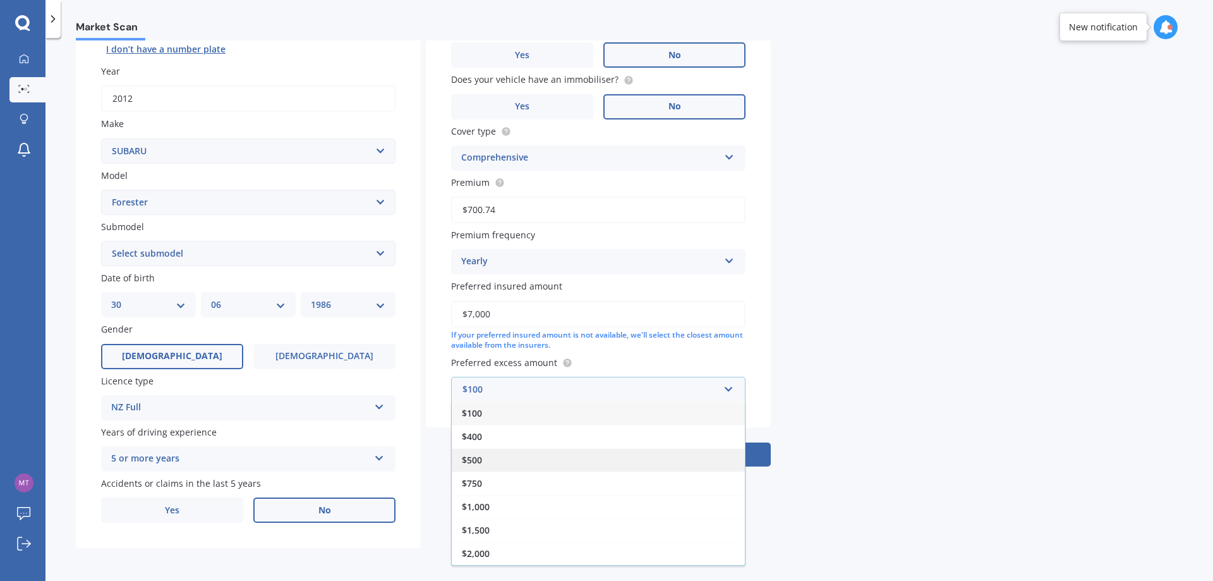
click at [521, 455] on div "$500" at bounding box center [598, 459] width 293 height 23
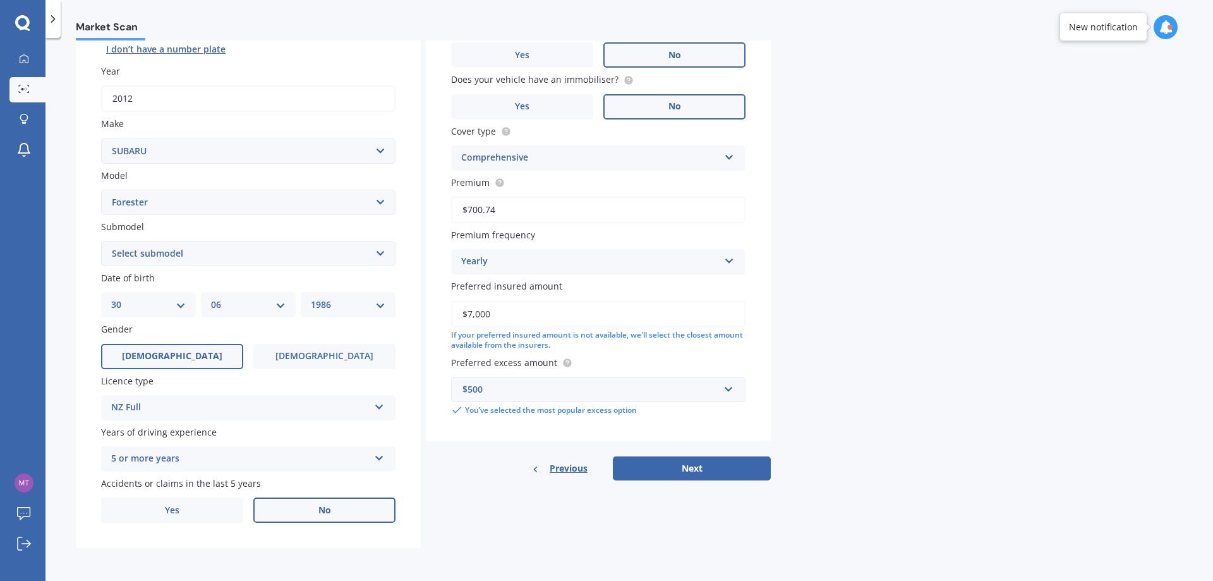
click at [535, 389] on div "$500" at bounding box center [591, 389] width 257 height 14
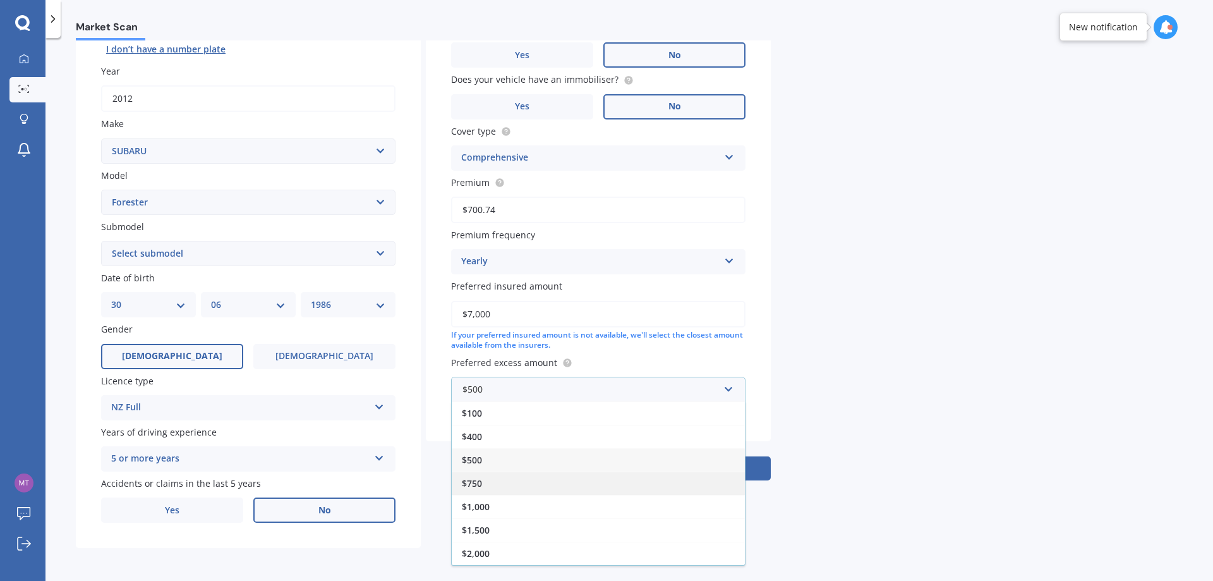
click at [499, 479] on div "$750" at bounding box center [598, 482] width 293 height 23
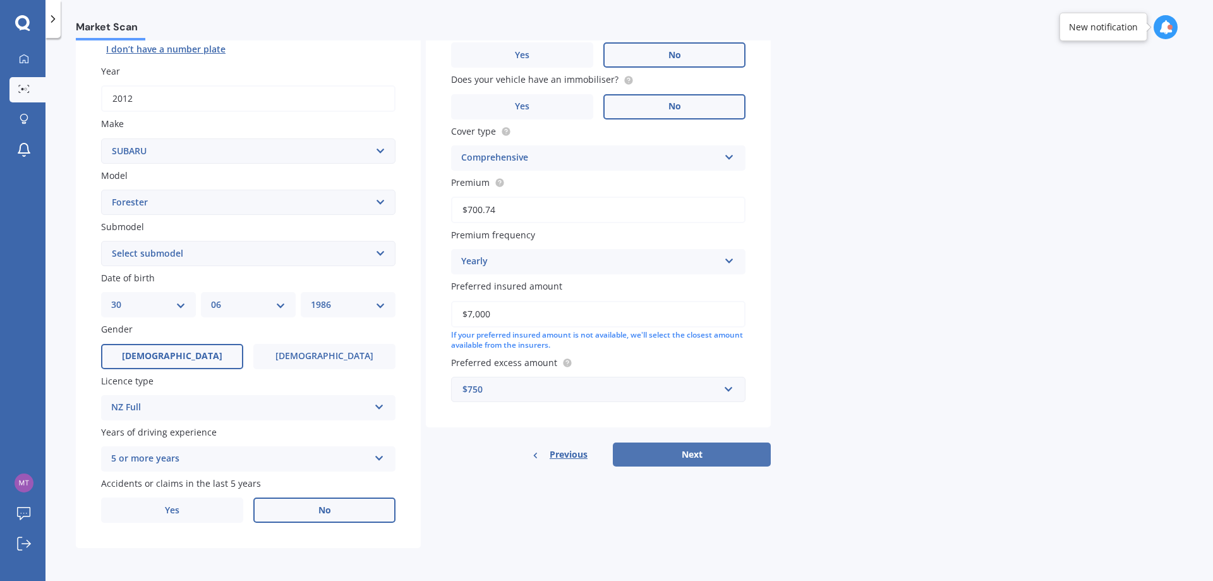
click at [698, 451] on button "Next" at bounding box center [692, 454] width 158 height 24
click at [290, 269] on div "Plate number Search I don’t have a number plate Year [DATE] Make Select make AC…" at bounding box center [248, 254] width 345 height 587
click at [281, 259] on select "Select submodel 2.0 Diesel 2.0 Turbo 2.0 XS 2.0 XT premium 2.5 Sti Turbo 2.5 XS…" at bounding box center [248, 253] width 294 height 25
click at [101, 241] on select "Select submodel 2.0 Diesel 2.0 Turbo 2.0 XS 2.0 XT premium 2.5 Sti Turbo 2.5 XS…" at bounding box center [248, 253] width 294 height 25
click at [258, 251] on select "Select submodel 2.0 Diesel 2.0 Turbo 2.0 XS 2.0 XT premium 2.5 Sti Turbo 2.5 XS…" at bounding box center [248, 253] width 294 height 25
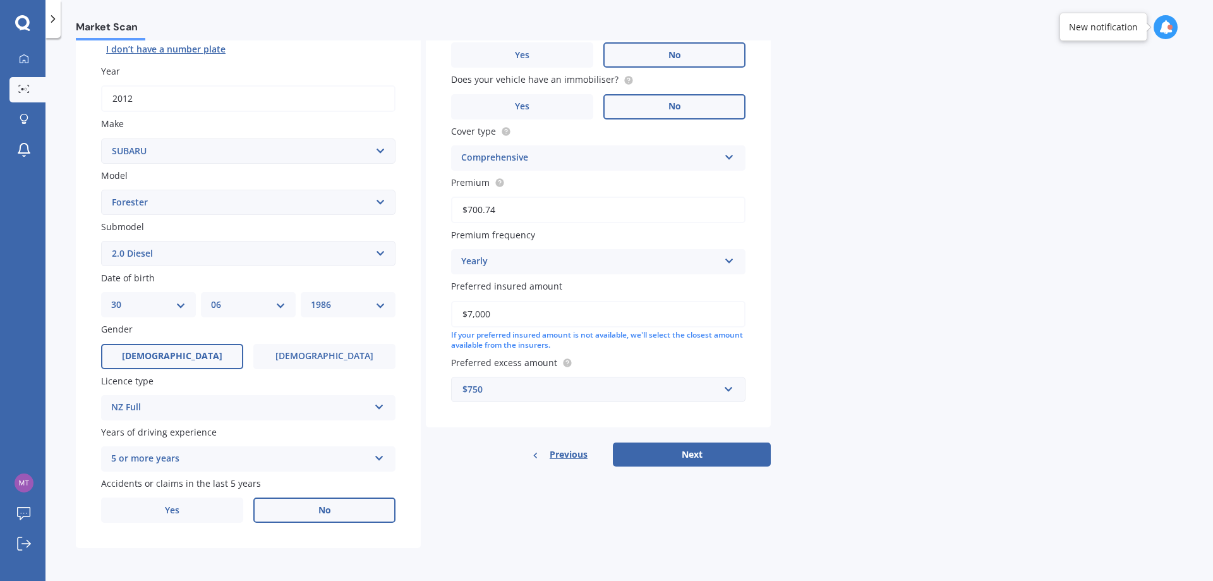
select select "2.0 TURBO"
click at [101, 241] on select "Select submodel 2.0 Diesel 2.0 Turbo 2.0 XS 2.0 XT premium 2.5 Sti Turbo 2.5 XS…" at bounding box center [248, 253] width 294 height 25
click at [644, 448] on button "Next" at bounding box center [692, 454] width 158 height 24
select select "30"
select select "06"
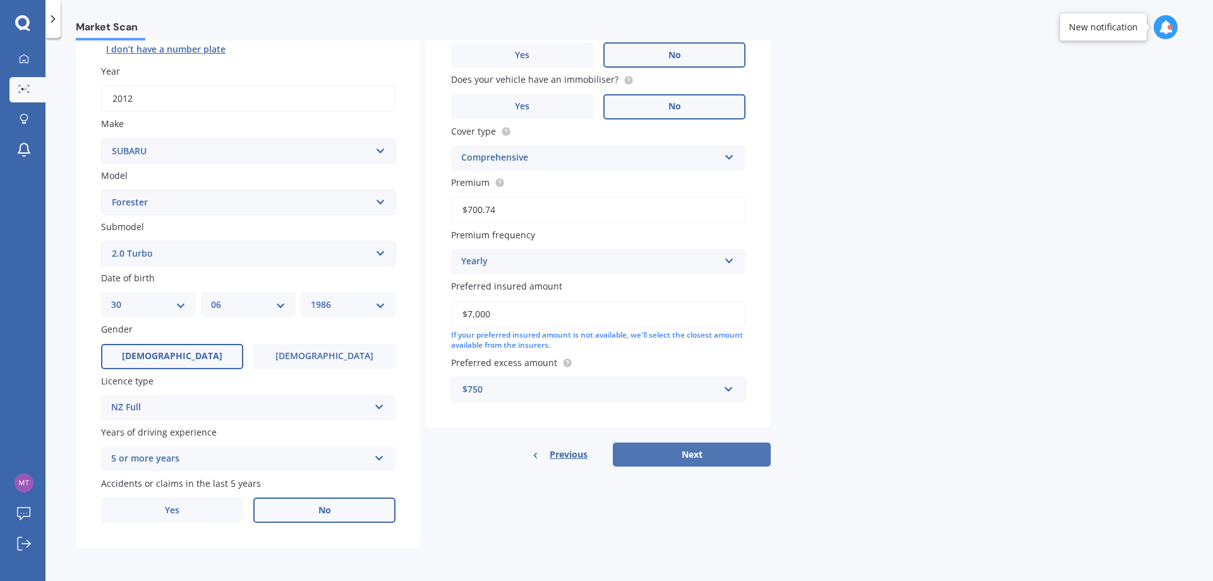
select select "1986"
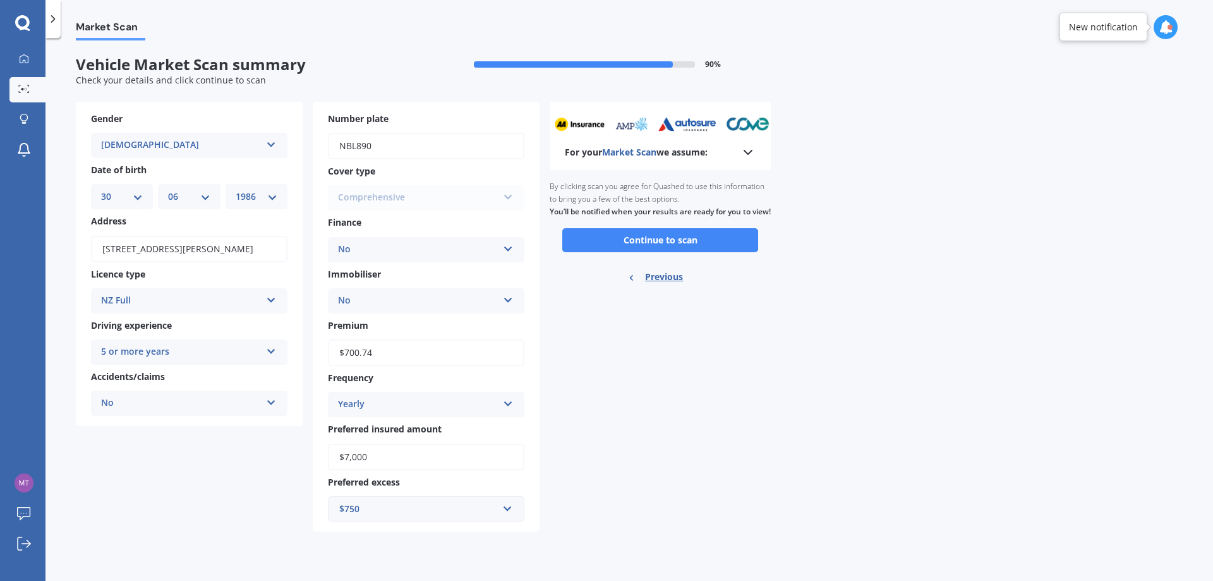
scroll to position [0, 0]
click at [631, 252] on button "Continue to scan" at bounding box center [660, 240] width 196 height 24
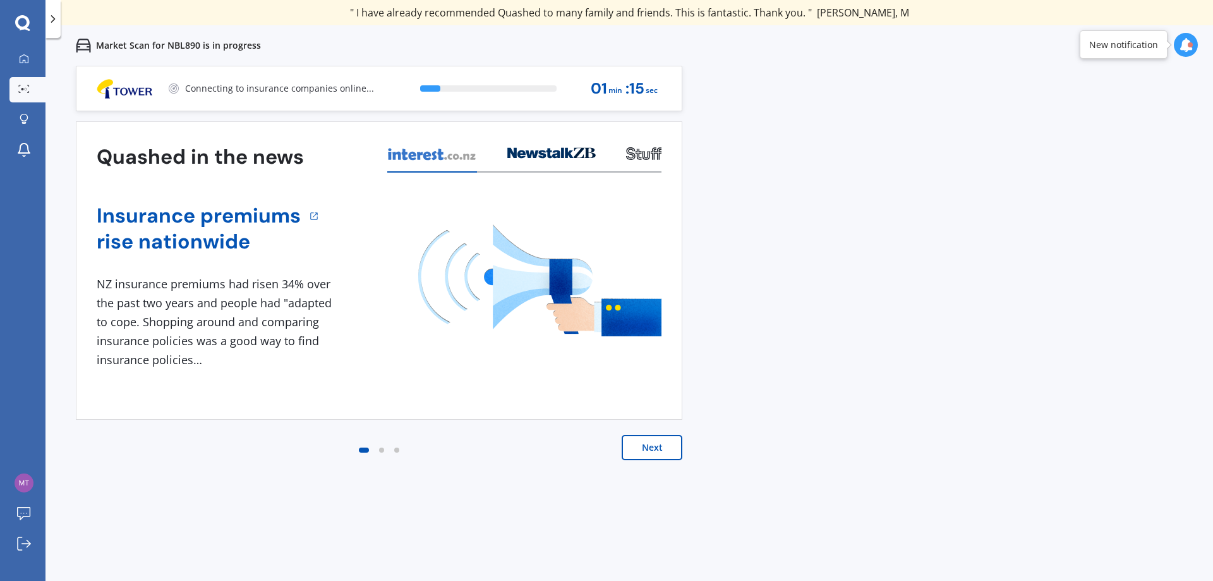
click at [650, 452] on button "Next" at bounding box center [652, 447] width 61 height 25
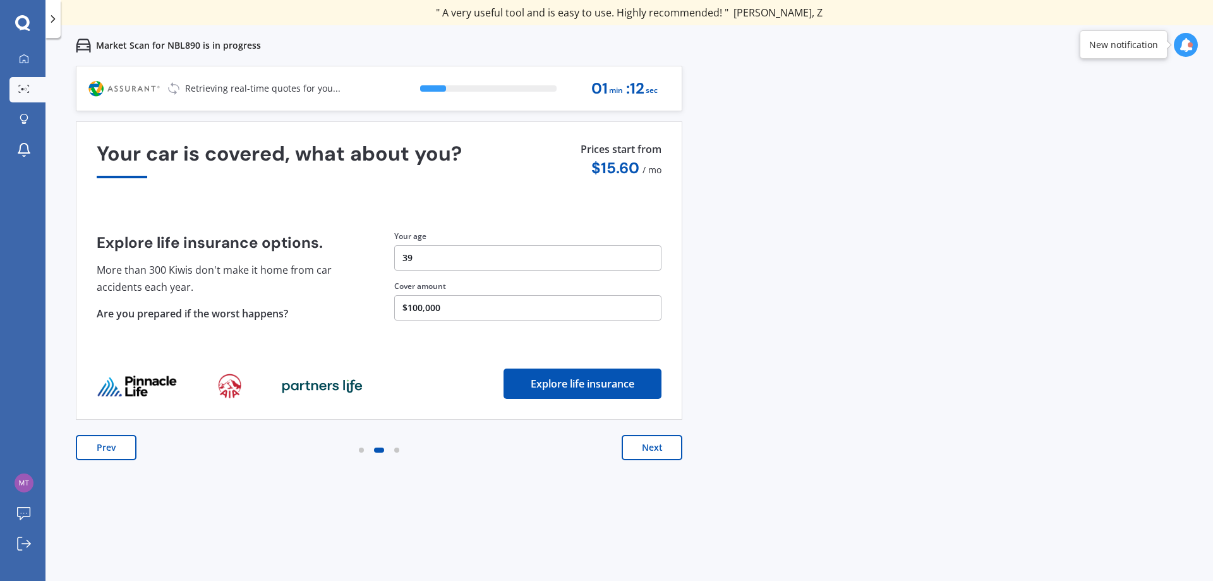
click at [656, 444] on button "Next" at bounding box center [652, 447] width 61 height 25
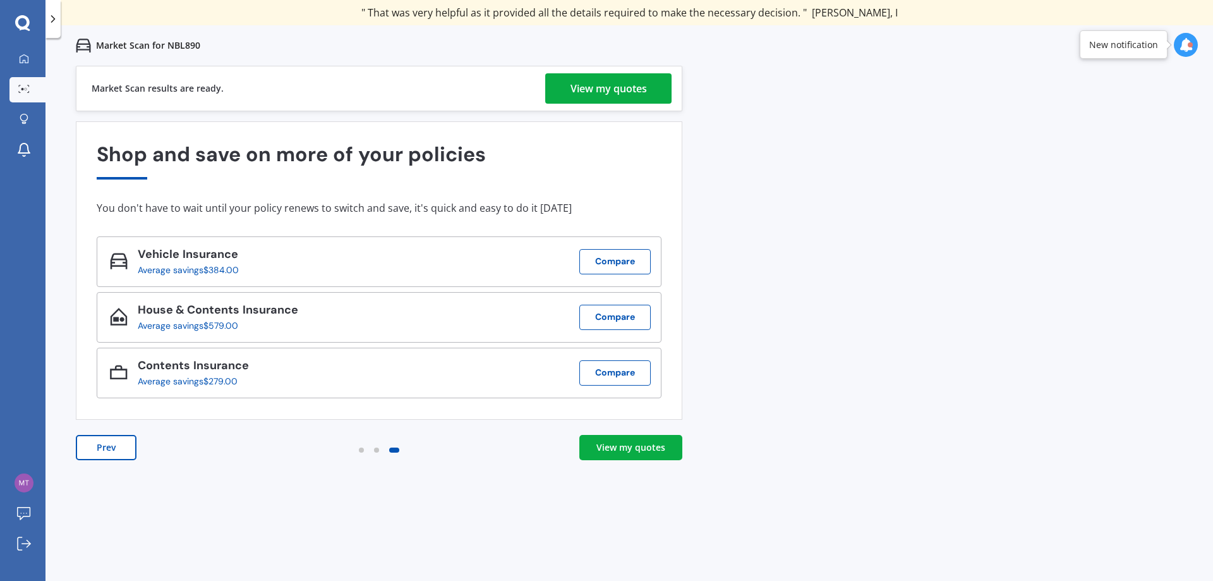
click at [623, 91] on div "View my quotes" at bounding box center [609, 88] width 76 height 30
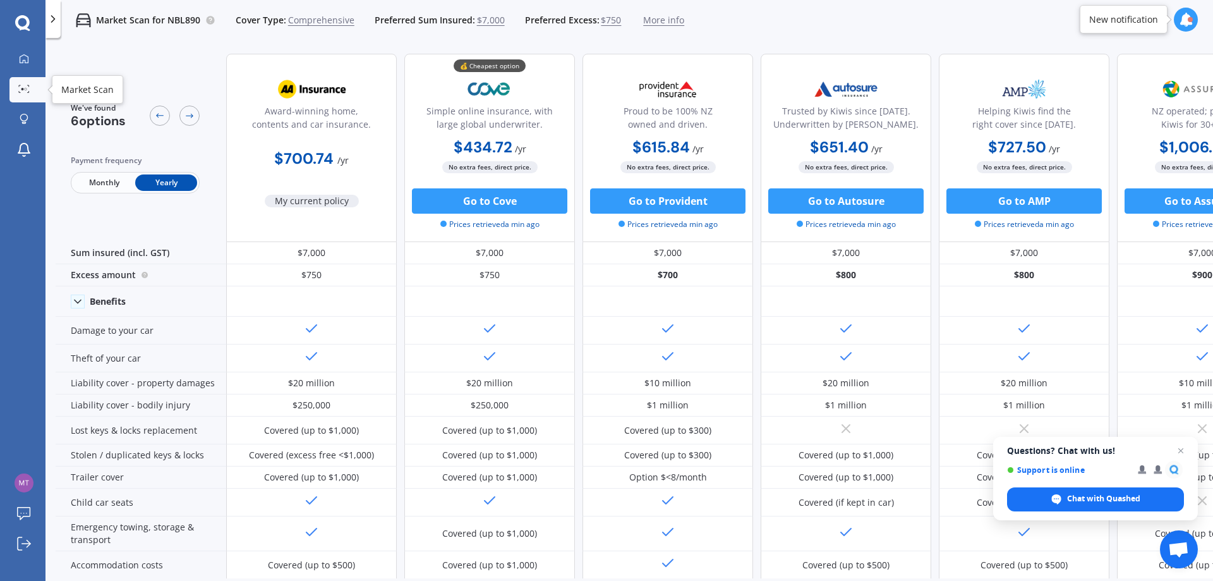
click at [19, 87] on div at bounding box center [24, 89] width 19 height 9
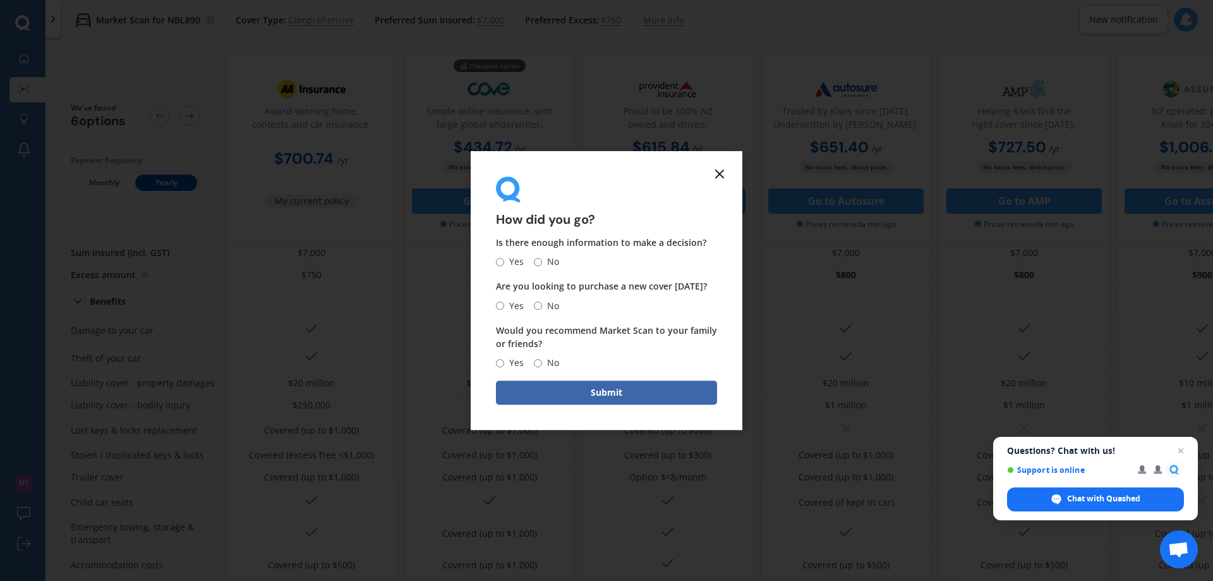
click at [498, 267] on label "Yes" at bounding box center [510, 262] width 28 height 15
click at [498, 266] on input "Yes" at bounding box center [500, 262] width 8 height 8
radio input "true"
click at [549, 303] on span "No" at bounding box center [550, 305] width 17 height 15
click at [542, 303] on input "No" at bounding box center [538, 305] width 8 height 8
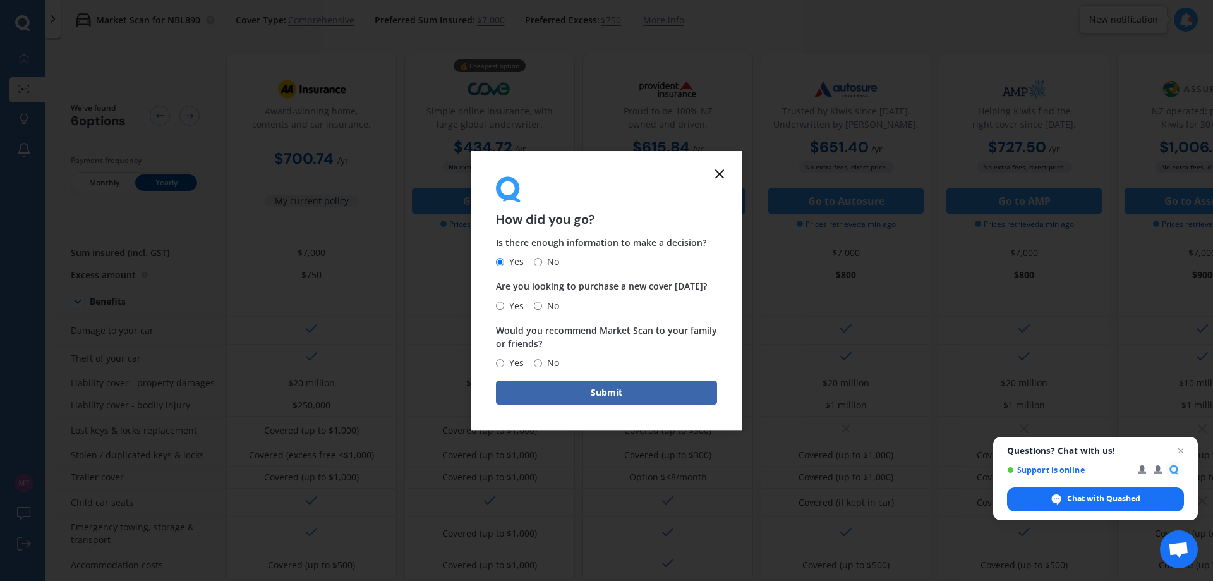
radio input "true"
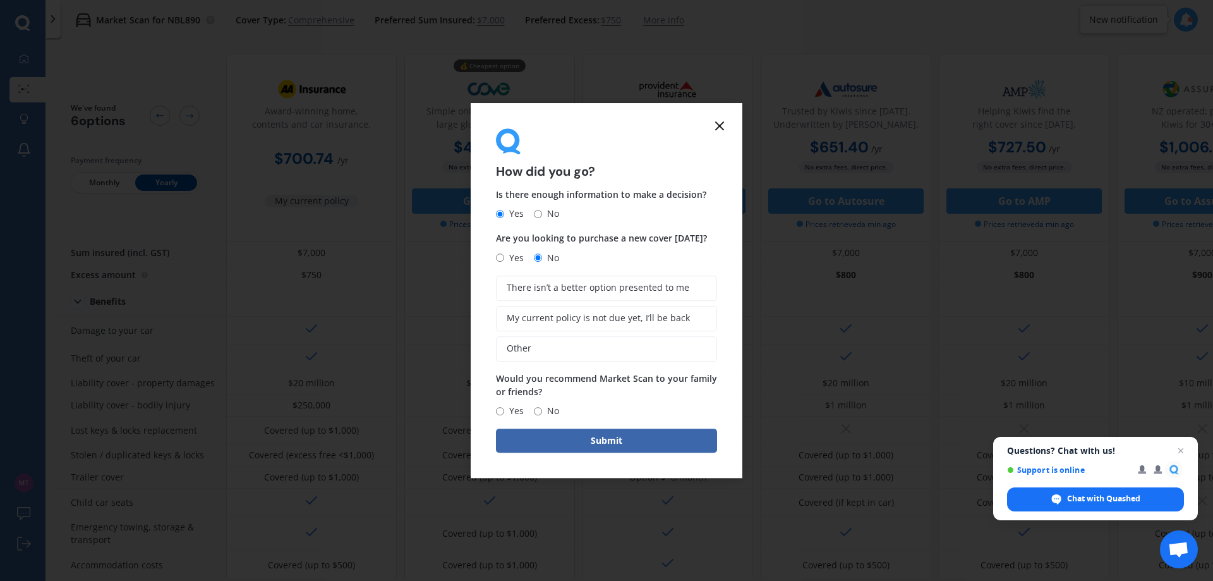
click at [510, 410] on span "Yes" at bounding box center [514, 410] width 20 height 15
click at [504, 410] on input "Yes" at bounding box center [500, 411] width 8 height 8
radio input "true"
click at [530, 437] on button "Submit" at bounding box center [606, 440] width 221 height 24
click at [564, 351] on label "Other" at bounding box center [613, 348] width 209 height 25
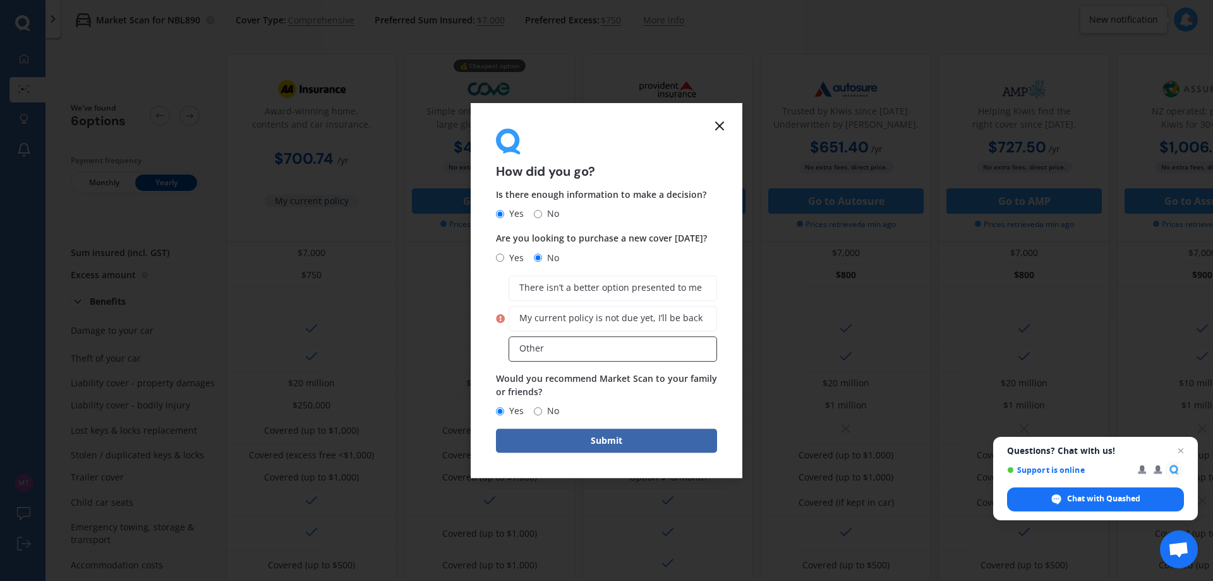
click at [0, 0] on input "Other" at bounding box center [0, 0] width 0 height 0
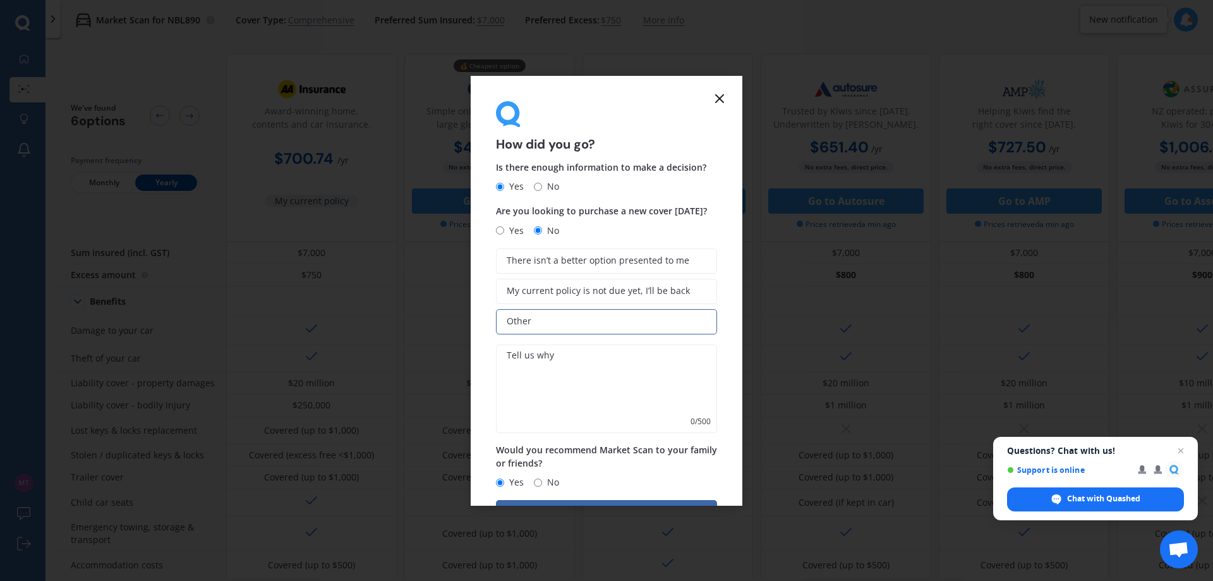
click at [540, 394] on textarea at bounding box center [606, 388] width 221 height 88
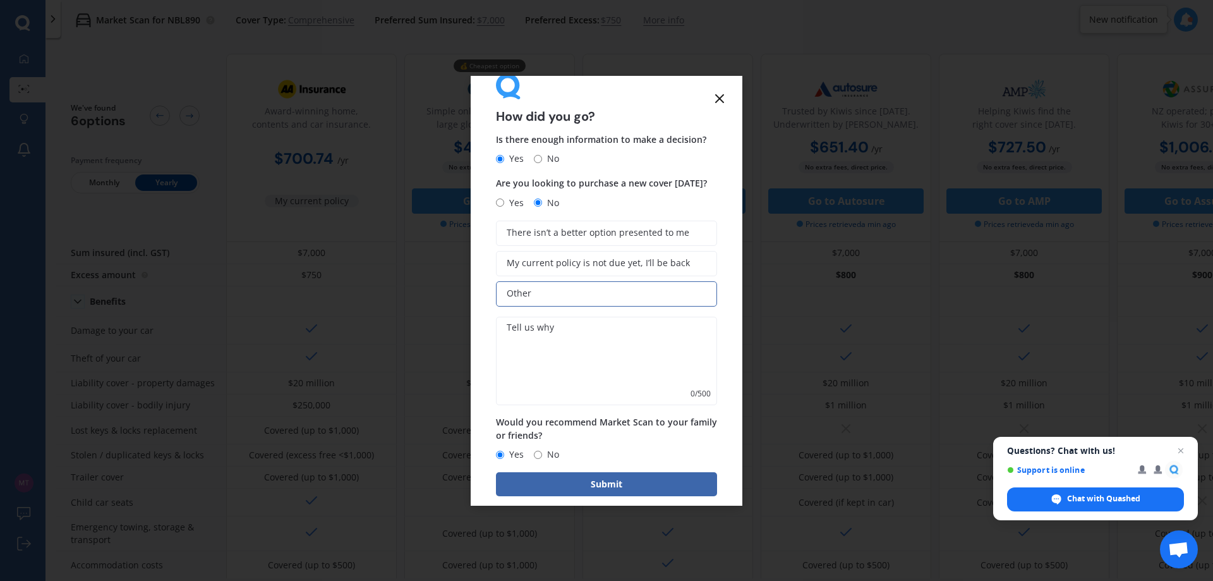
scroll to position [44, 0]
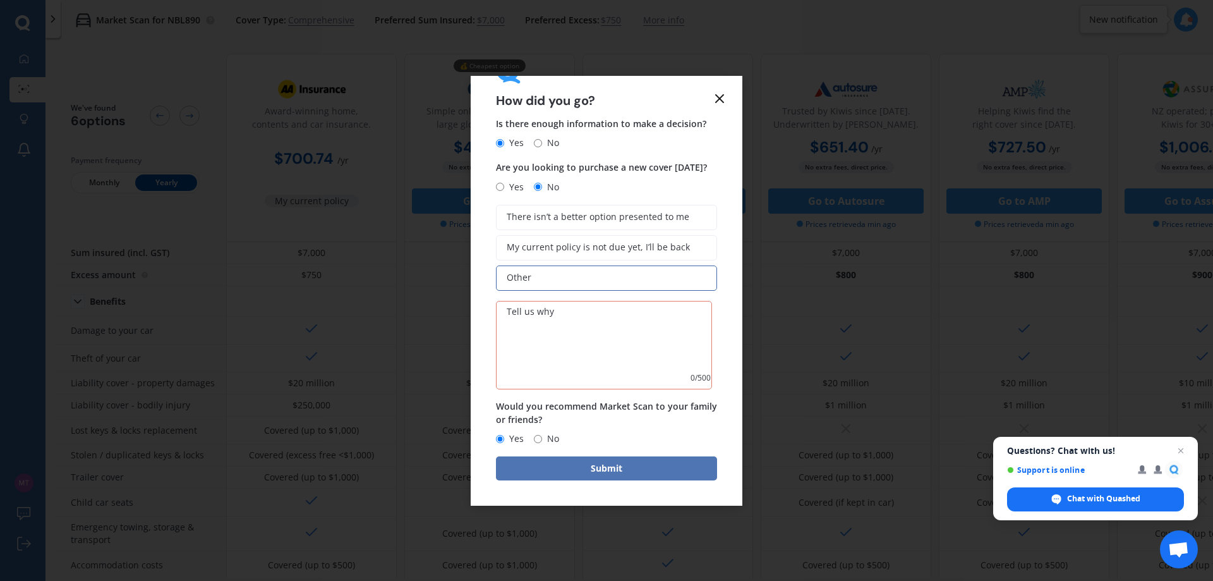
click at [572, 472] on button "Submit" at bounding box center [606, 468] width 221 height 24
type textarea "1"
click at [647, 473] on button "Submit" at bounding box center [606, 468] width 221 height 24
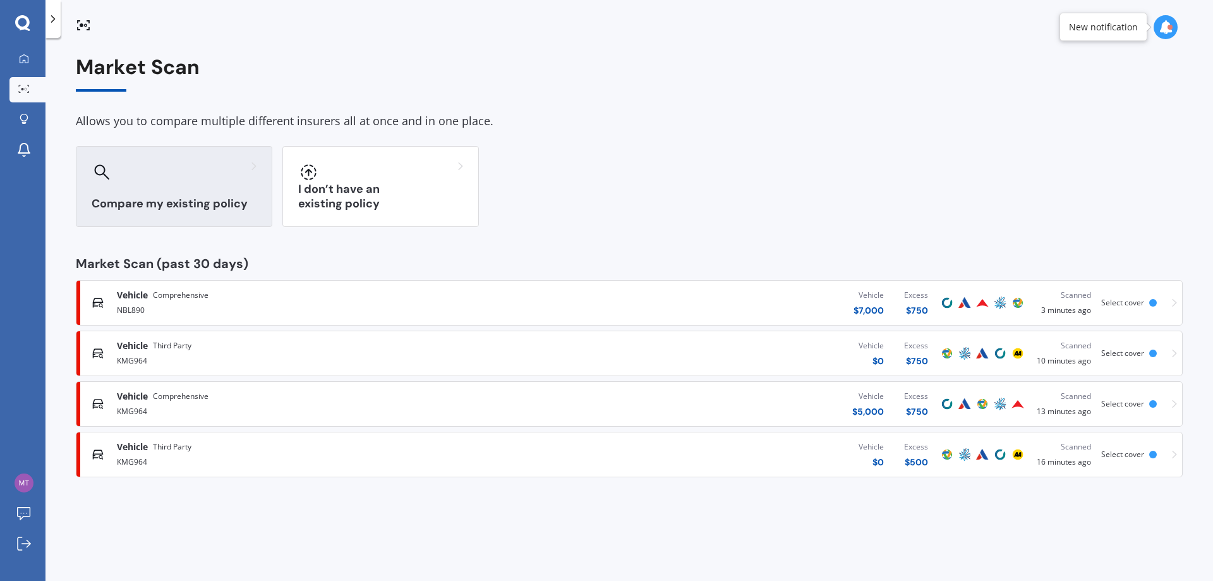
click at [166, 182] on div "Compare my existing policy" at bounding box center [174, 186] width 197 height 81
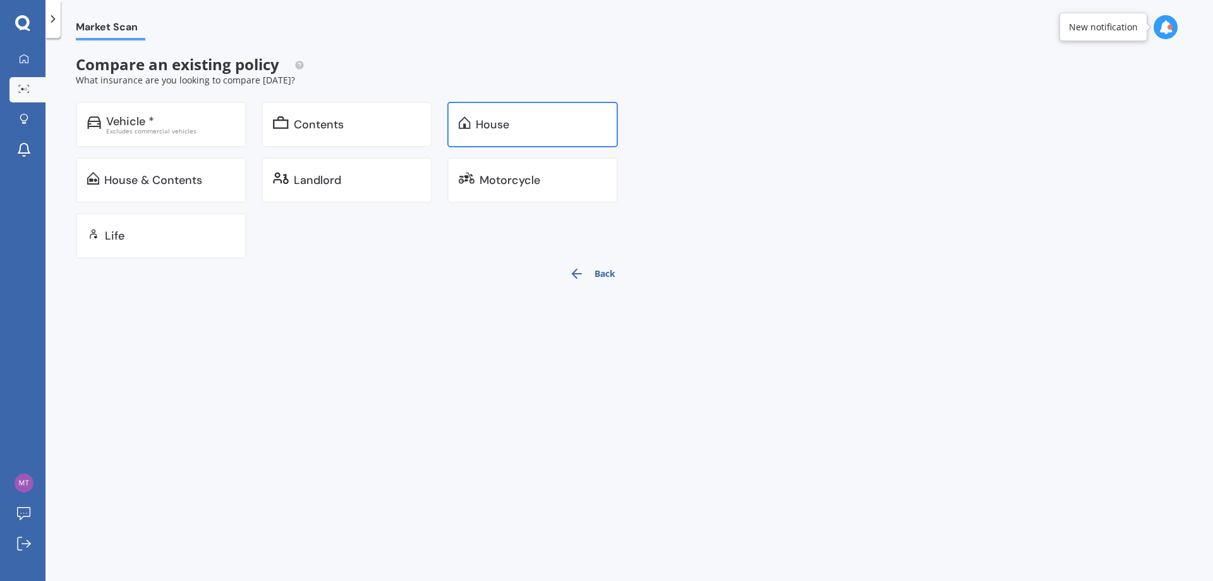
click at [558, 122] on div "House" at bounding box center [541, 124] width 131 height 13
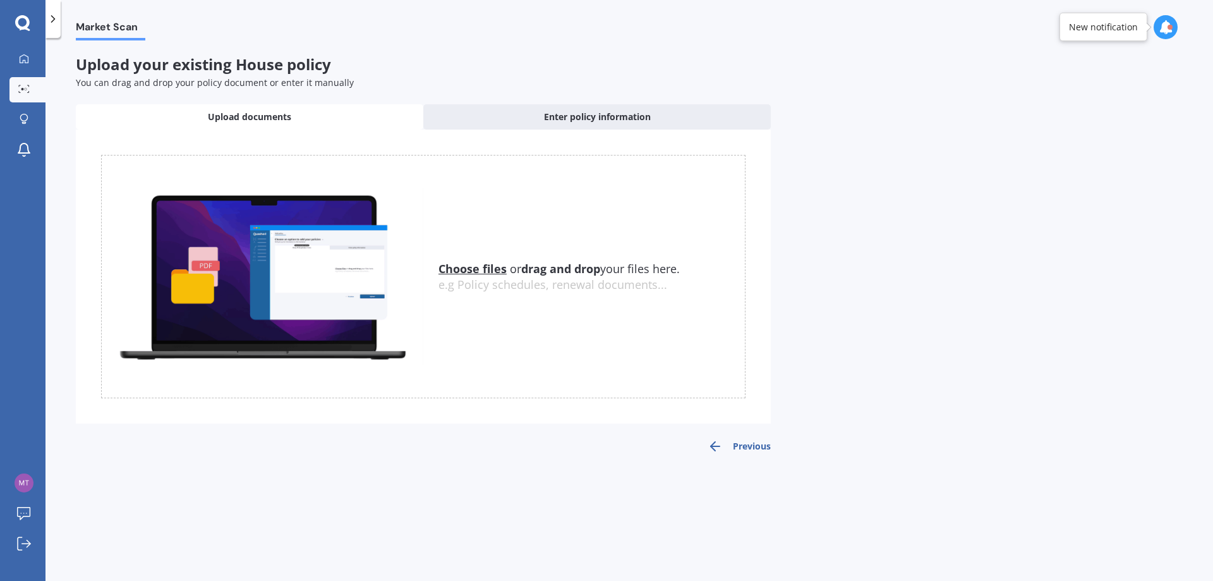
click at [515, 102] on div "Market Scan Upload your existing House policy You can drag and drop your policy…" at bounding box center [629, 311] width 1168 height 543
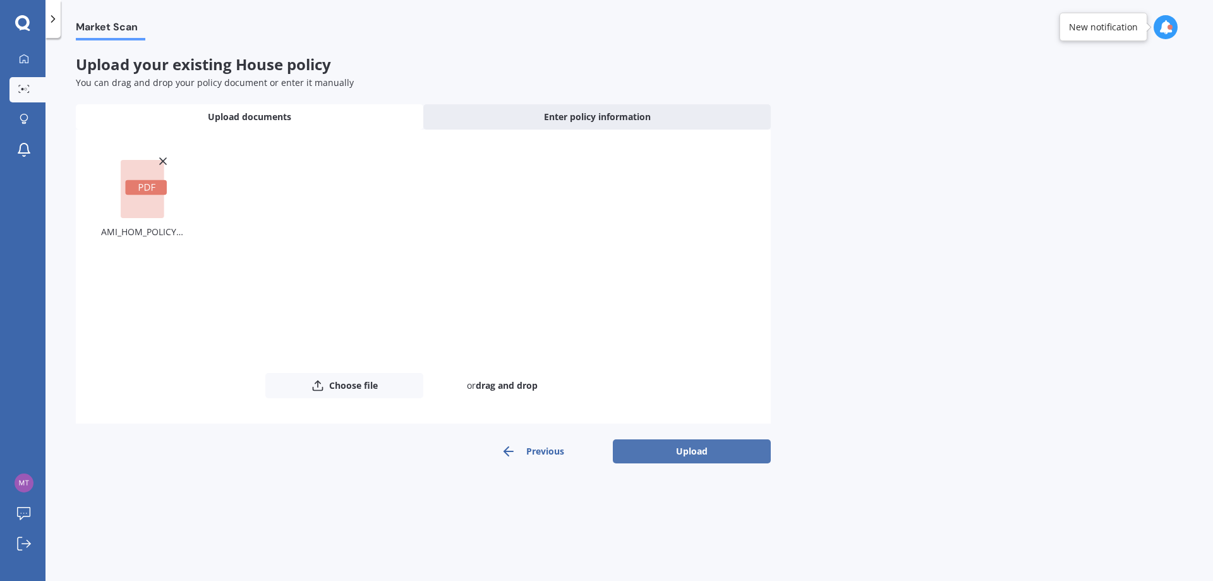
click at [663, 447] on button "Upload" at bounding box center [692, 451] width 158 height 24
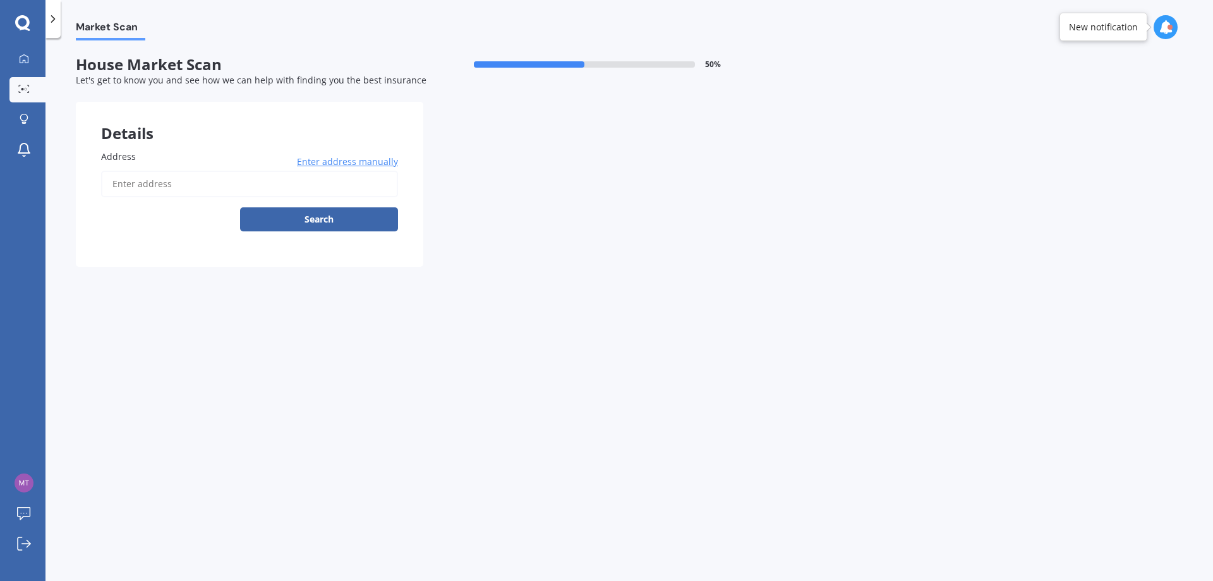
click at [141, 181] on input "Address" at bounding box center [249, 184] width 297 height 27
type input "[STREET_ADDRESS][PERSON_NAME]"
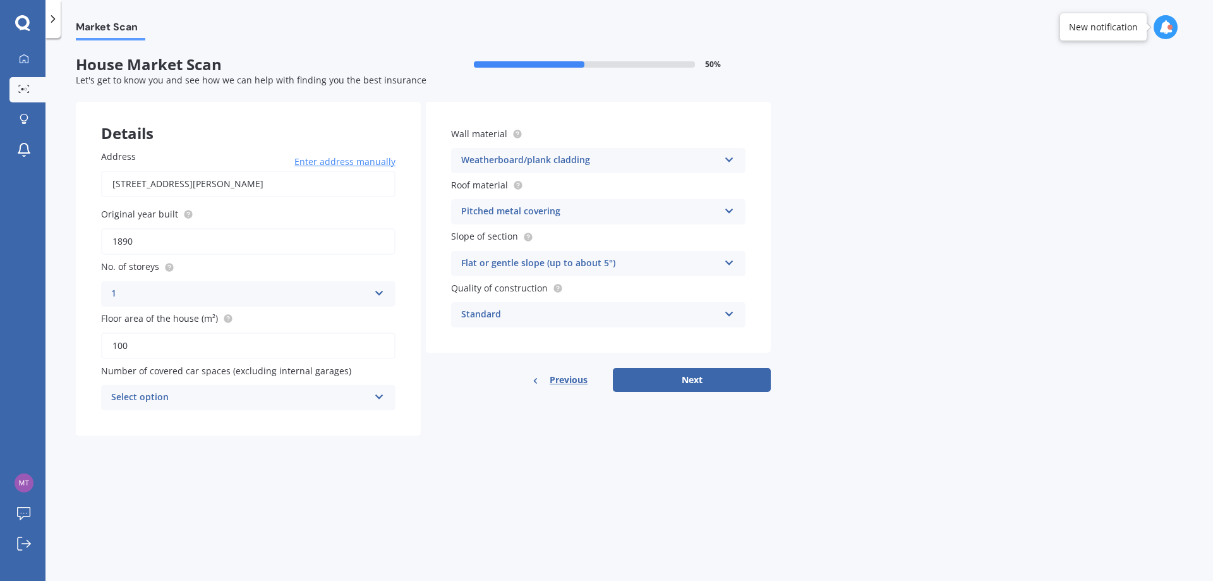
click at [344, 397] on div "Select option" at bounding box center [240, 397] width 258 height 15
click at [185, 420] on div "0" at bounding box center [248, 422] width 293 height 23
click at [596, 317] on div "Standard" at bounding box center [590, 314] width 258 height 15
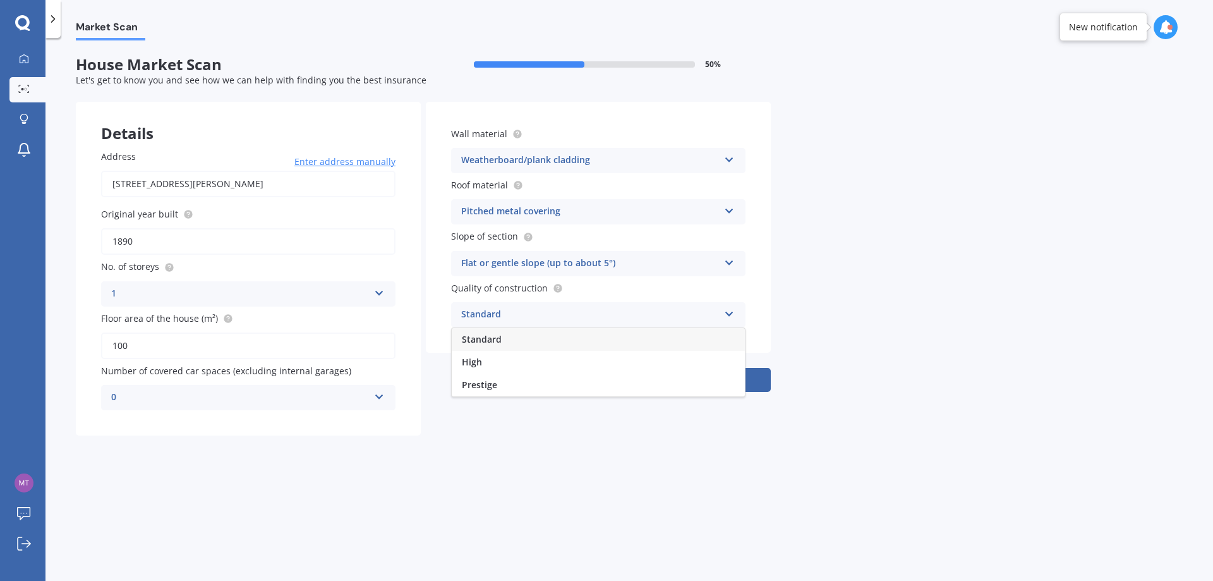
click at [596, 316] on div "Standard" at bounding box center [590, 314] width 258 height 15
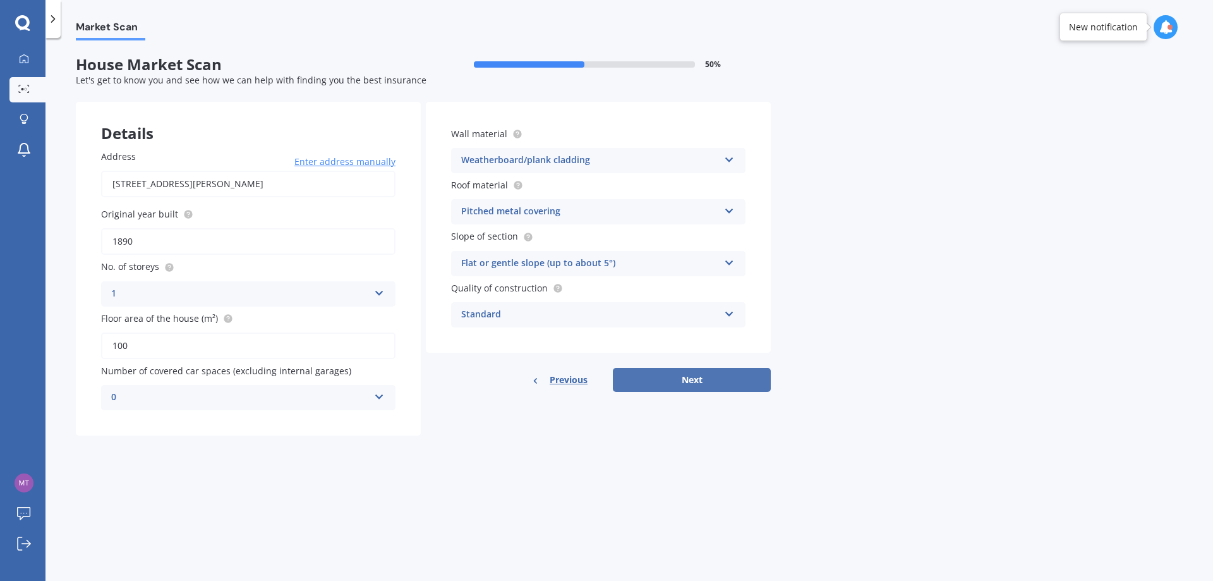
click at [701, 378] on button "Next" at bounding box center [692, 380] width 158 height 24
select select "30"
select select "06"
select select "1986"
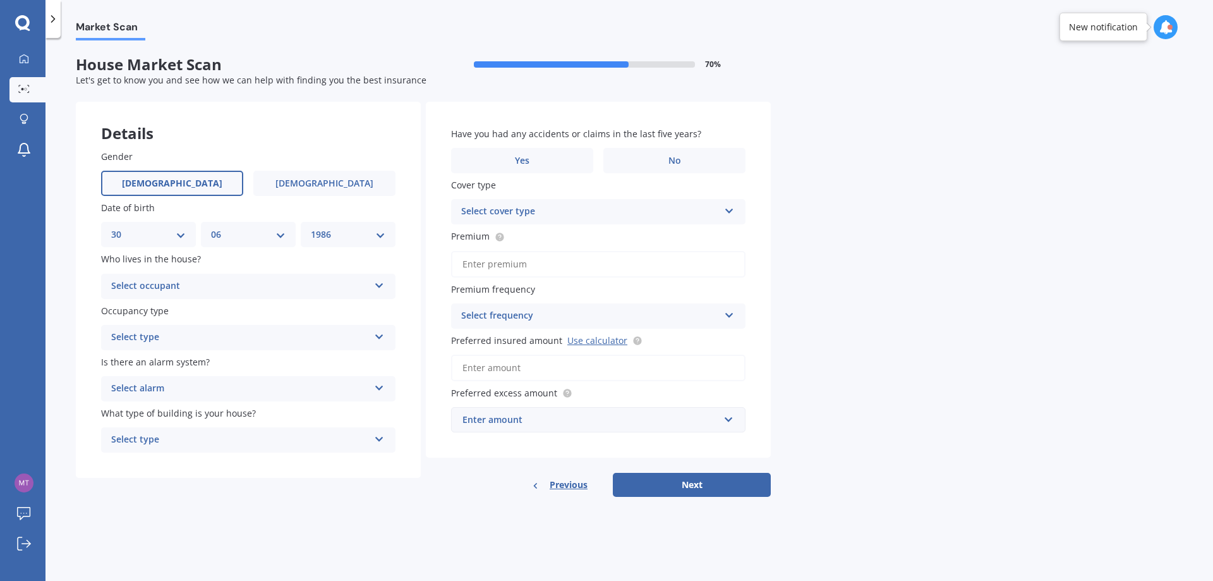
click at [182, 282] on div "Select occupant" at bounding box center [240, 286] width 258 height 15
click at [155, 312] on div "Owner" at bounding box center [248, 310] width 293 height 23
click at [175, 334] on div "Select type" at bounding box center [240, 337] width 258 height 15
click at [157, 360] on span "Permanent" at bounding box center [136, 362] width 48 height 12
click at [192, 387] on div "Select alarm" at bounding box center [240, 388] width 258 height 15
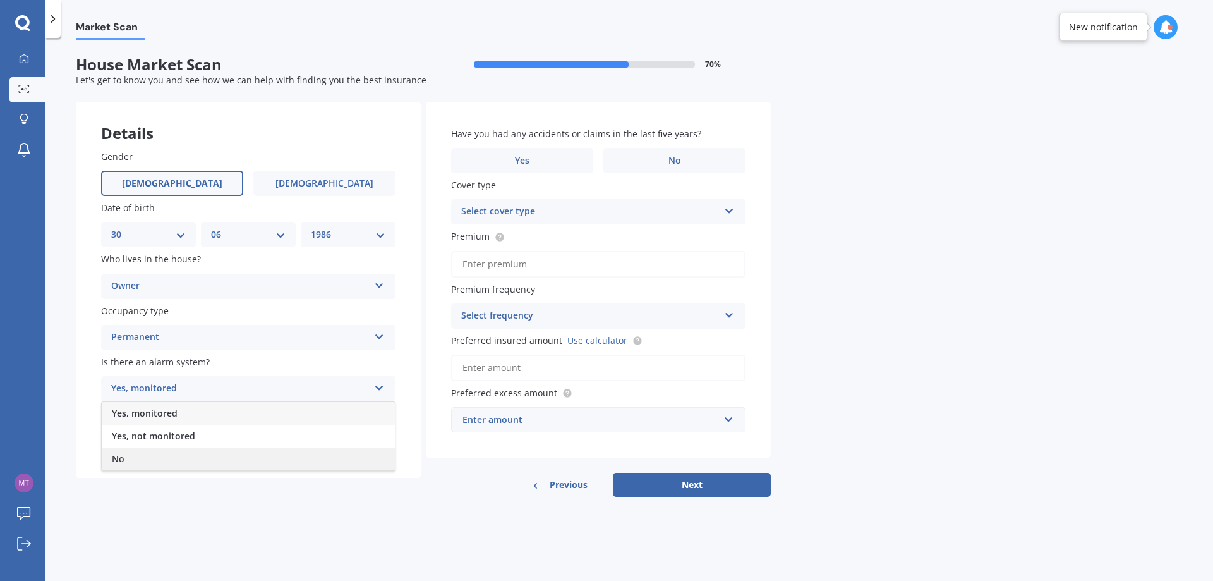
click at [129, 452] on div "No" at bounding box center [248, 458] width 293 height 23
click at [184, 436] on div "Select type" at bounding box center [240, 439] width 258 height 15
click at [139, 464] on span "Freestanding" at bounding box center [140, 464] width 56 height 12
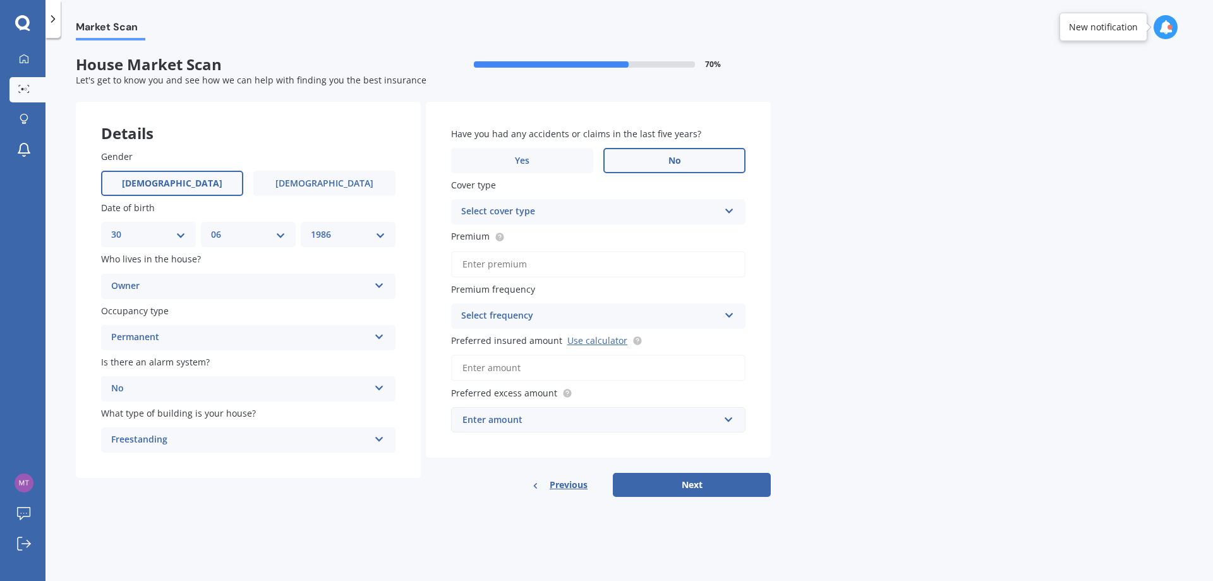
click at [634, 157] on label "No" at bounding box center [674, 160] width 142 height 25
click at [0, 0] on input "No" at bounding box center [0, 0] width 0 height 0
click at [591, 214] on div "Select cover type" at bounding box center [590, 211] width 258 height 15
click at [505, 235] on div "High" at bounding box center [598, 236] width 293 height 23
click at [498, 258] on input "Premium" at bounding box center [598, 264] width 294 height 27
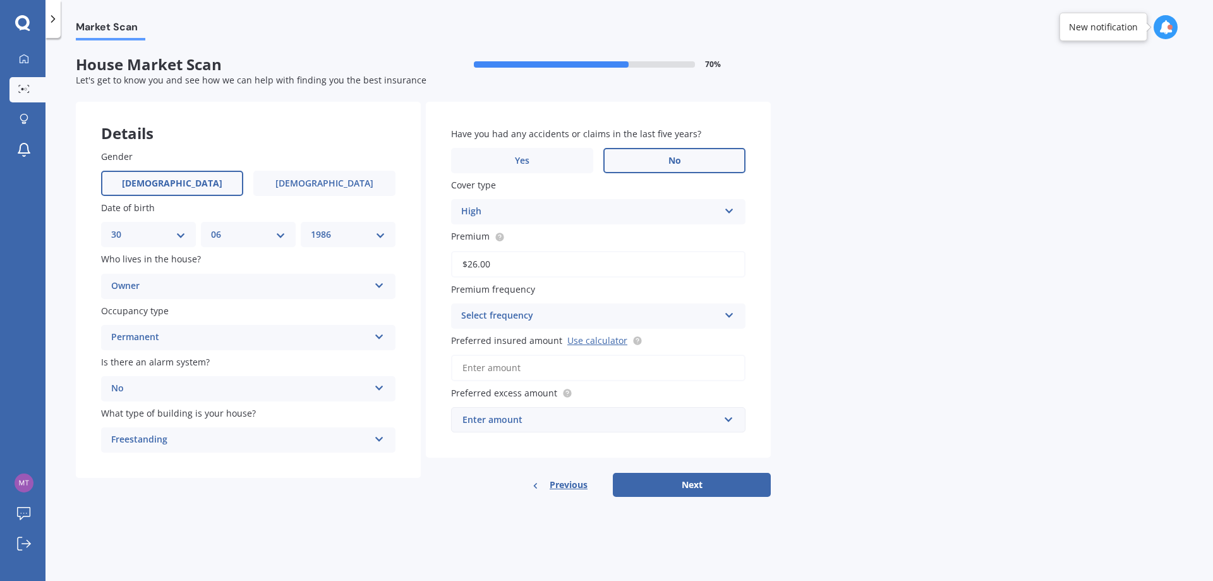
type input "$2.00"
type input "$669.99"
click at [502, 308] on div "Select frequency Yearly Six-Monthly Quarterly Monthly Fortnightly Weekly" at bounding box center [598, 315] width 294 height 25
click at [505, 382] on div "Quarterly" at bounding box center [598, 386] width 293 height 23
click at [505, 371] on input "Preferred insured amount Use calculator" at bounding box center [598, 367] width 294 height 27
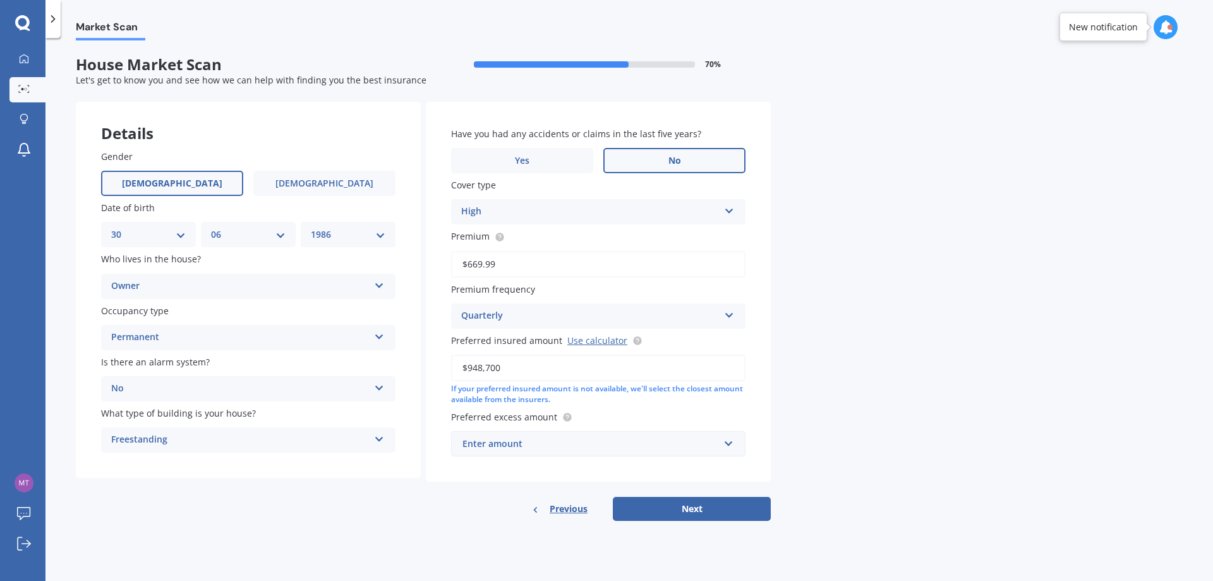
type input "$948,700"
click at [585, 438] on div "Enter amount" at bounding box center [591, 444] width 257 height 14
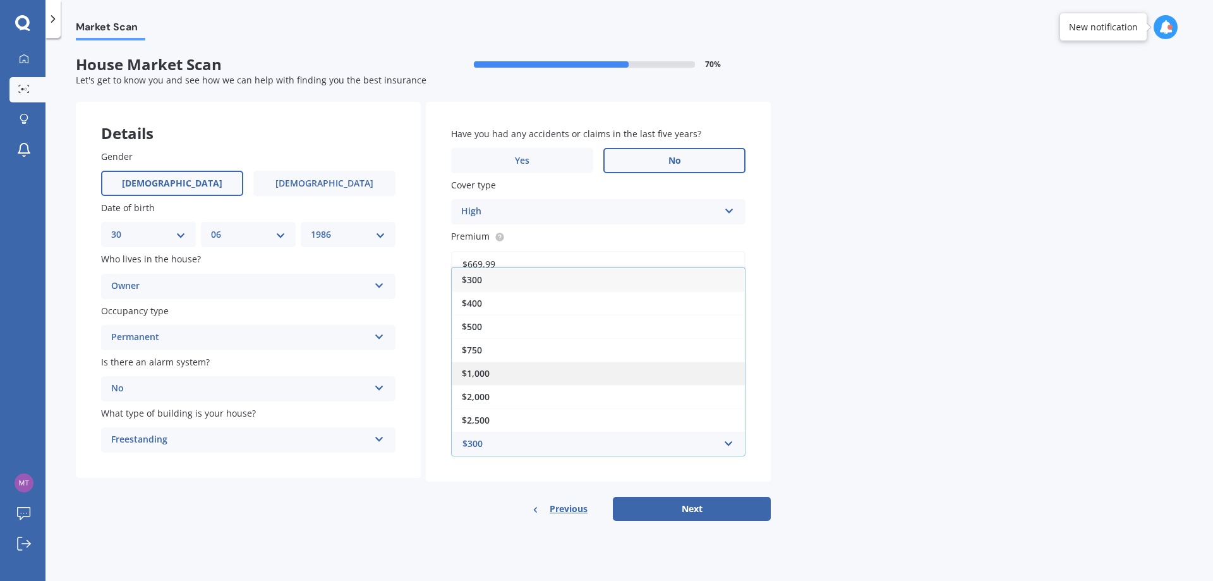
click at [511, 372] on div "$1,000" at bounding box center [598, 372] width 293 height 23
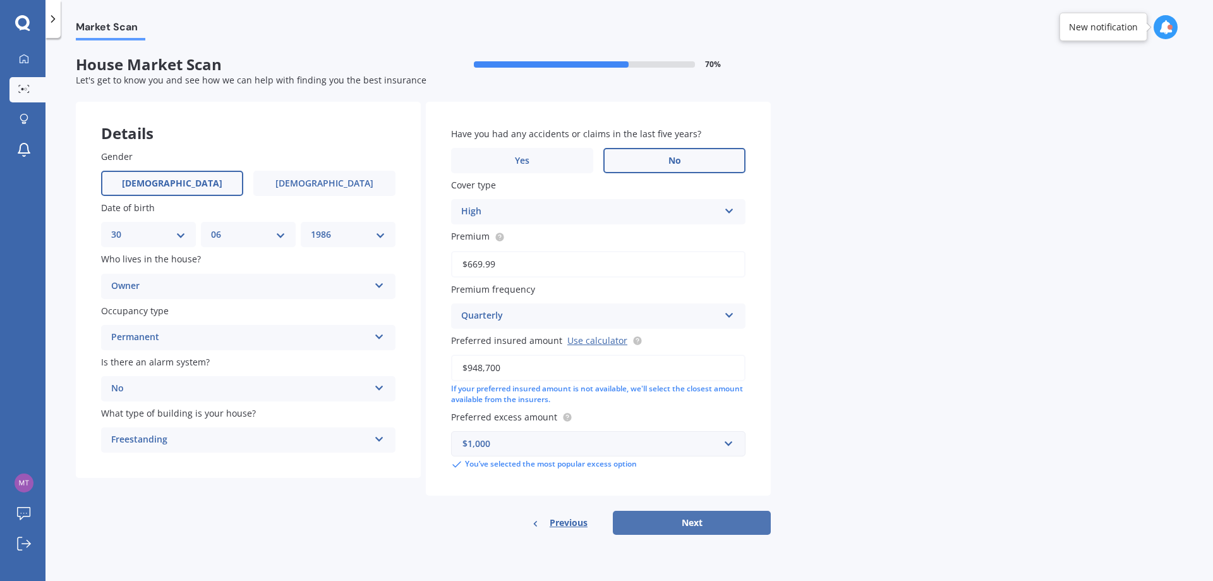
click at [729, 526] on button "Next" at bounding box center [692, 523] width 158 height 24
select select "30"
select select "06"
select select "1986"
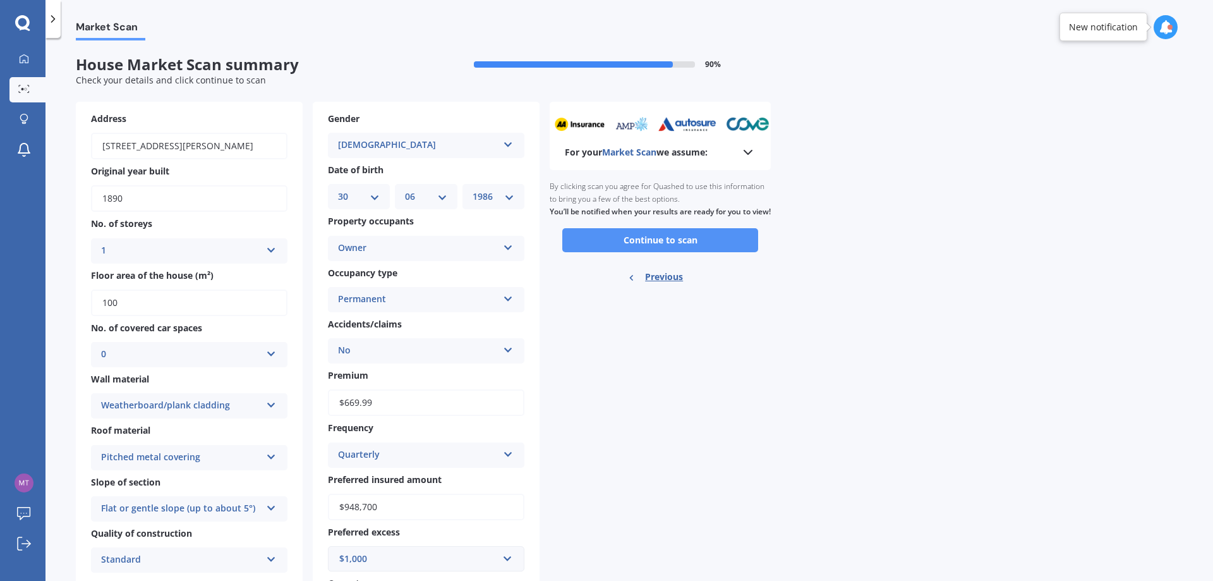
click at [620, 252] on button "Continue to scan" at bounding box center [660, 240] width 196 height 24
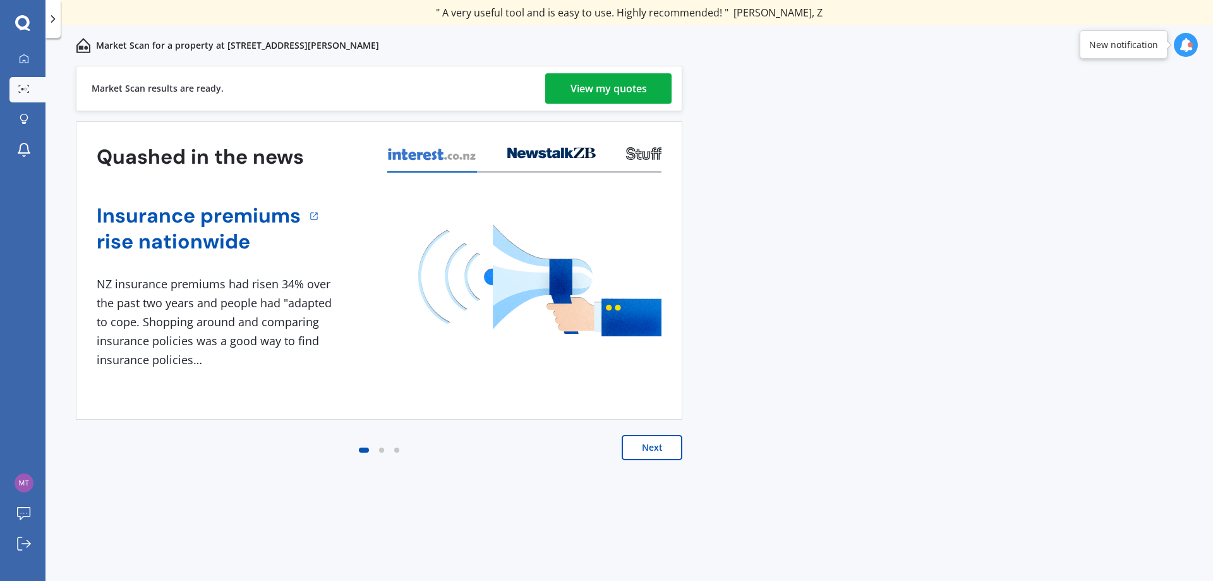
click at [569, 90] on link "View my quotes" at bounding box center [608, 88] width 126 height 30
